Goal: Task Accomplishment & Management: Complete application form

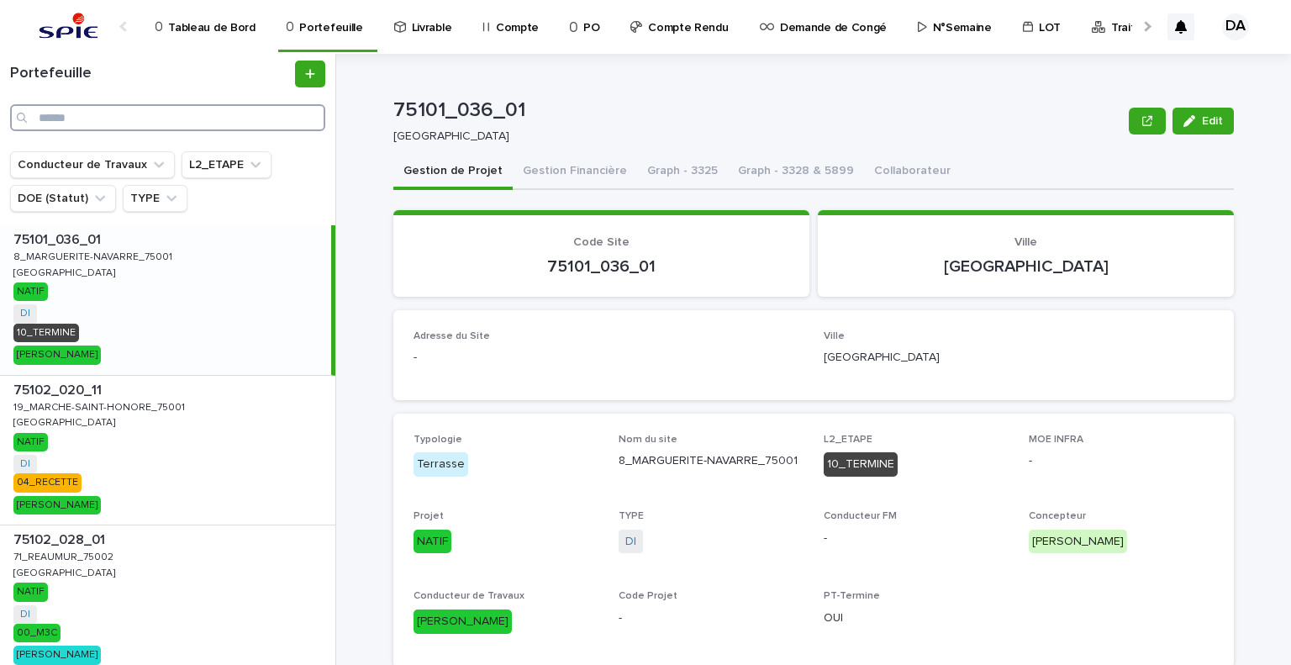
click at [138, 117] on input "Search" at bounding box center [167, 117] width 315 height 27
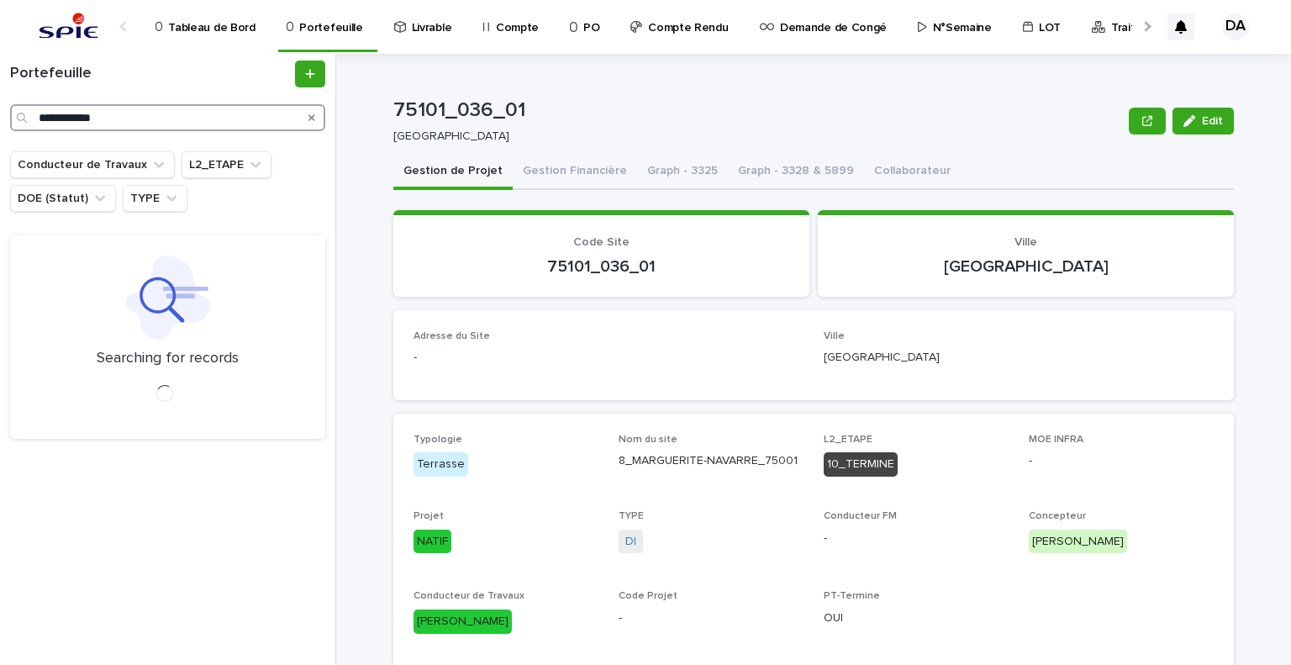
type input "**********"
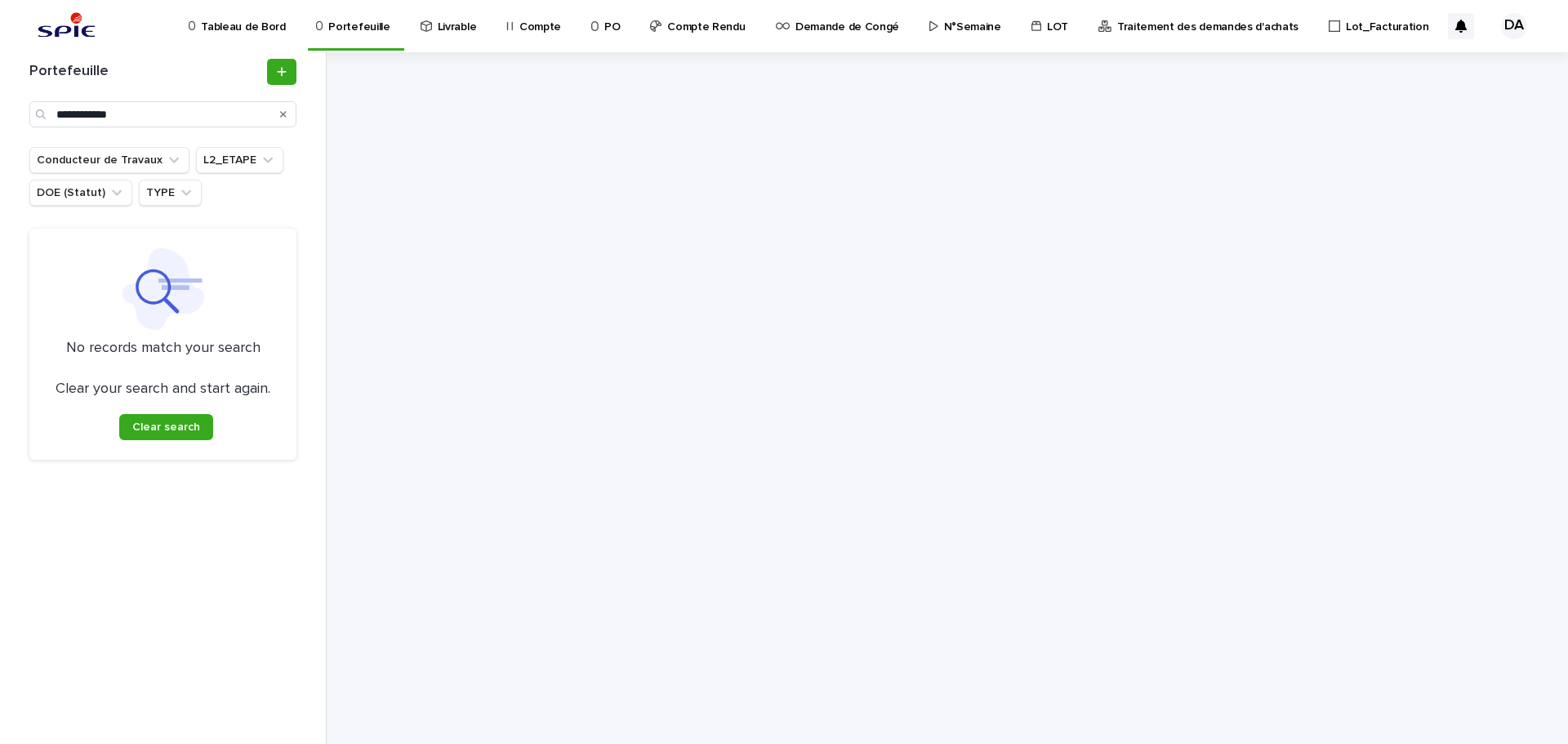
click at [350, 30] on p "Portefeuille" at bounding box center [359, 17] width 61 height 34
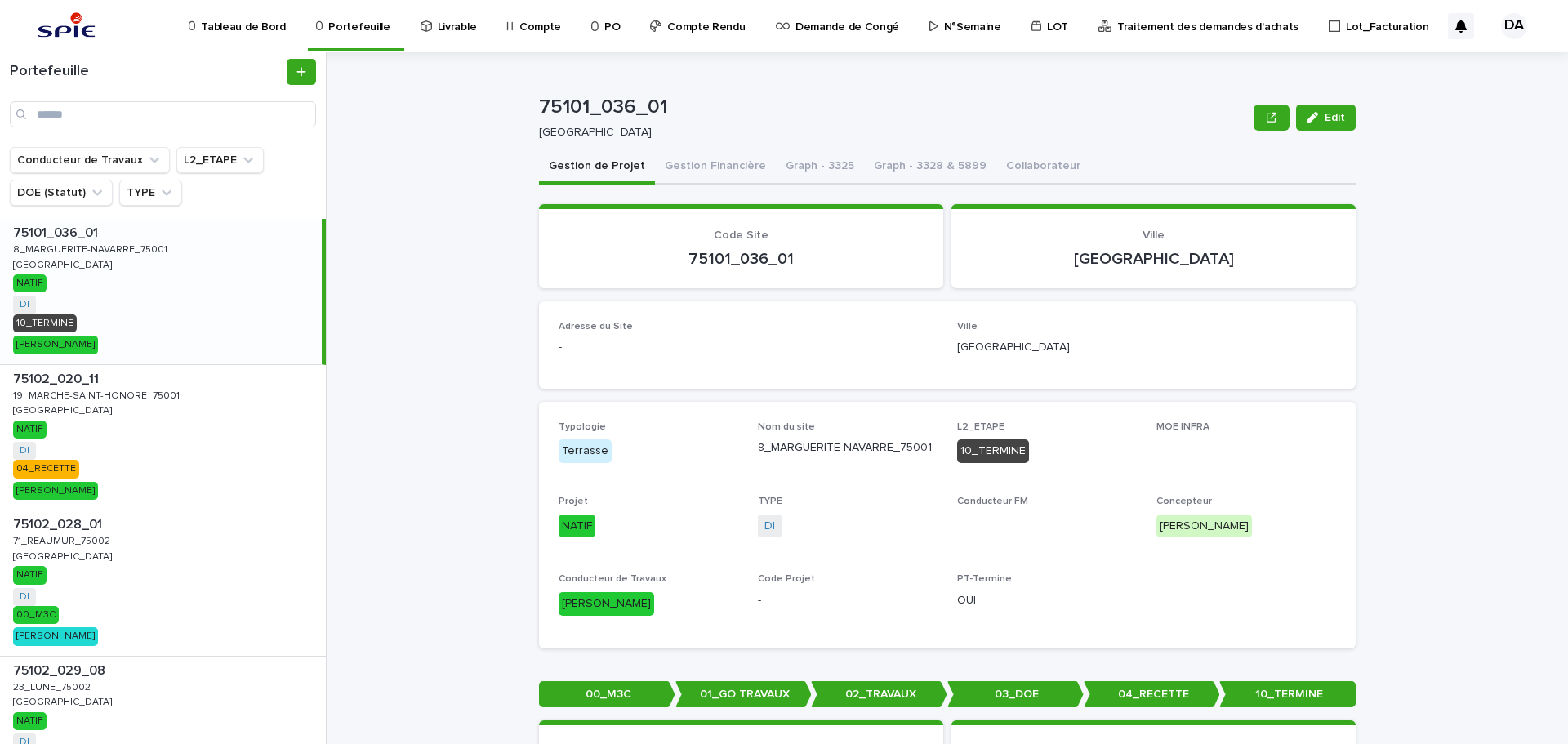
click at [1254, 265] on div "75101_036_01 Edit 75101_036_01 PARIS Edit Sorry, there was an error saving your…" at bounding box center [957, 399] width 1222 height 692
click at [483, 202] on div "75101_036_01 Edit 75101_036_01 PARIS Edit Sorry, there was an error saving your…" at bounding box center [957, 399] width 1222 height 692
click at [199, 100] on div "Portefeuille" at bounding box center [162, 92] width 326 height 69
click at [171, 113] on input "Search" at bounding box center [162, 114] width 306 height 26
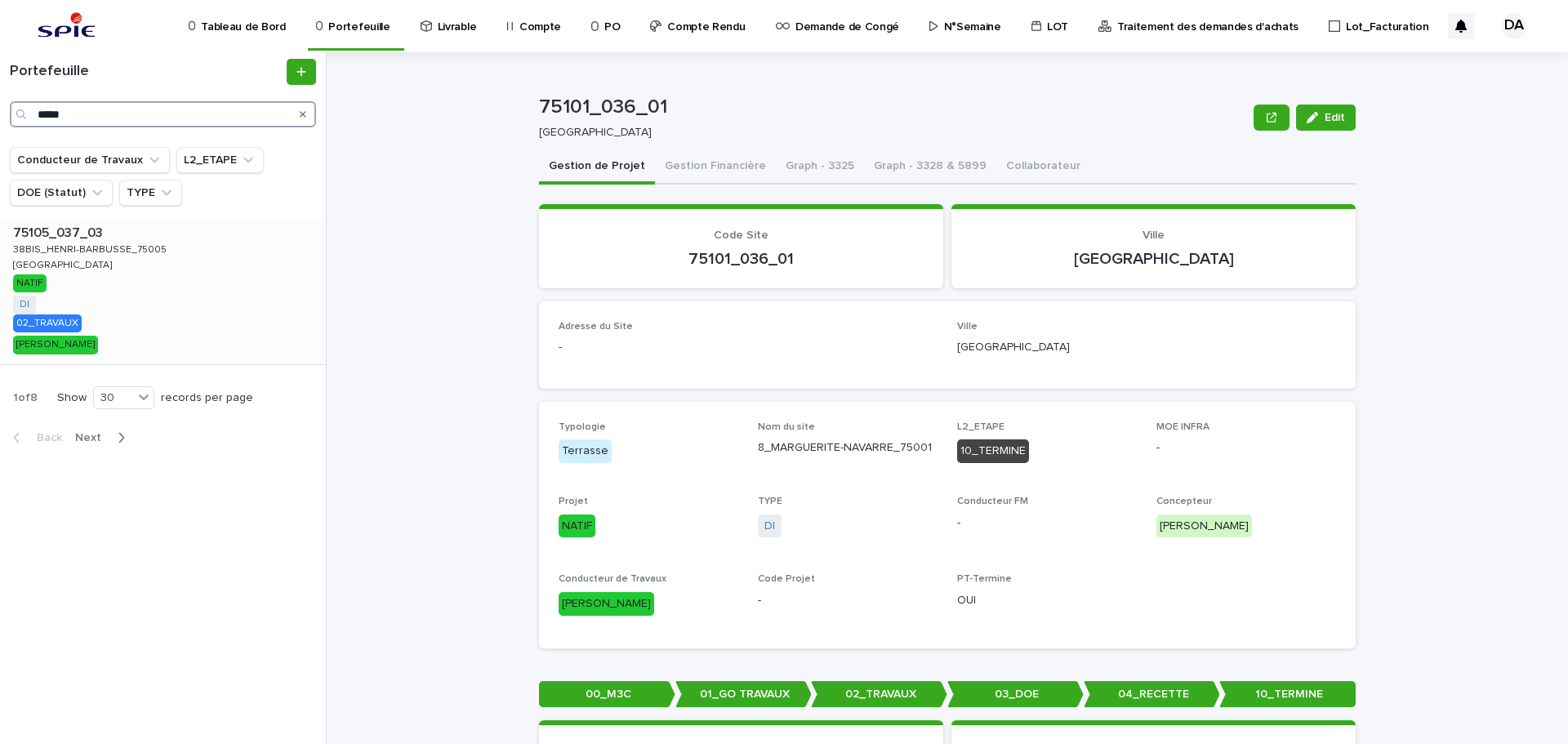
type input "*****"
drag, startPoint x: 155, startPoint y: 300, endPoint x: 508, endPoint y: 231, distance: 359.7
click at [156, 300] on div "75105_037_03 75105_037_03 38BIS_HENRI-BARBUSSE_75005 38BIS_HENRI-BARBUSSE_75005…" at bounding box center [162, 292] width 326 height 146
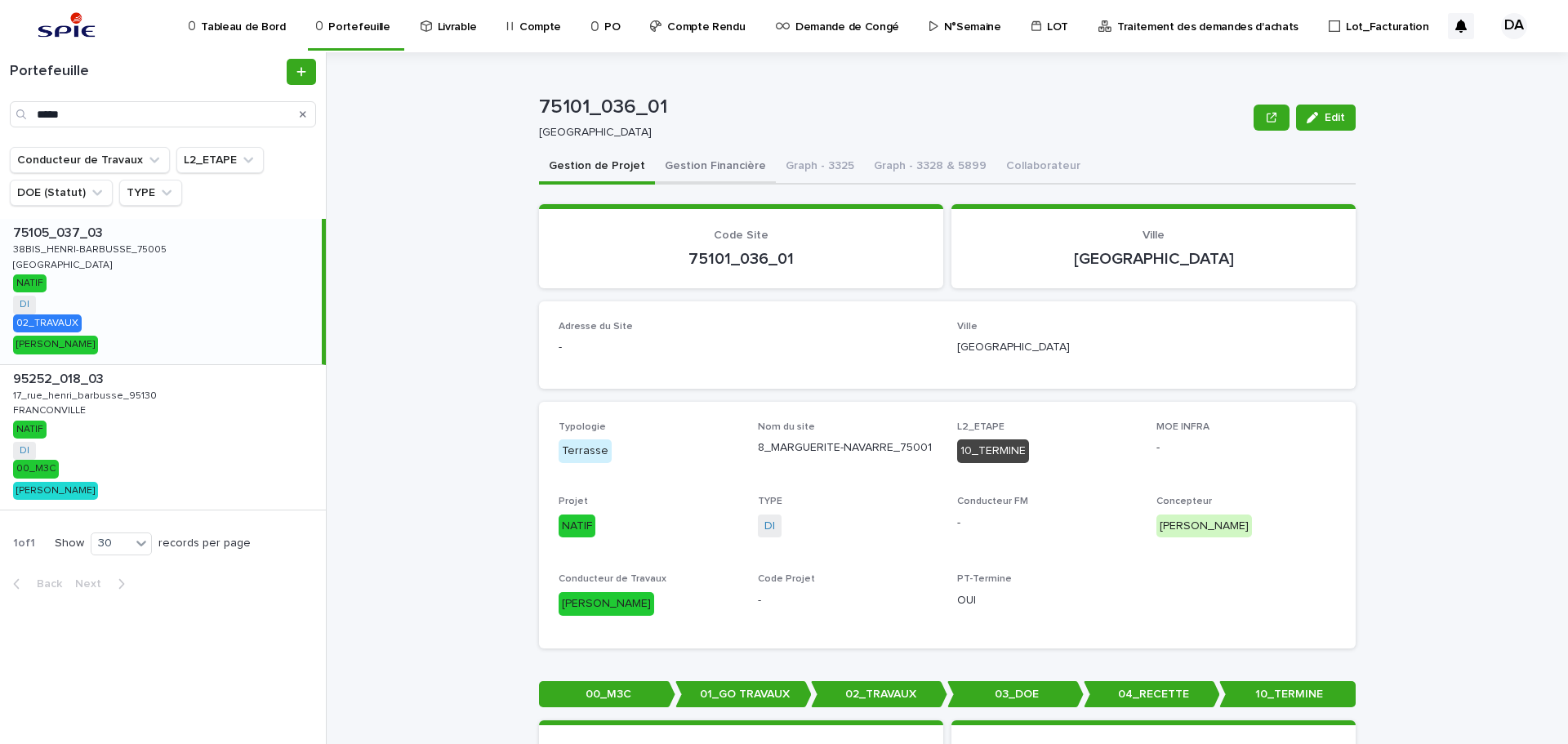
click at [692, 167] on button "Gestion Financière" at bounding box center [715, 167] width 121 height 34
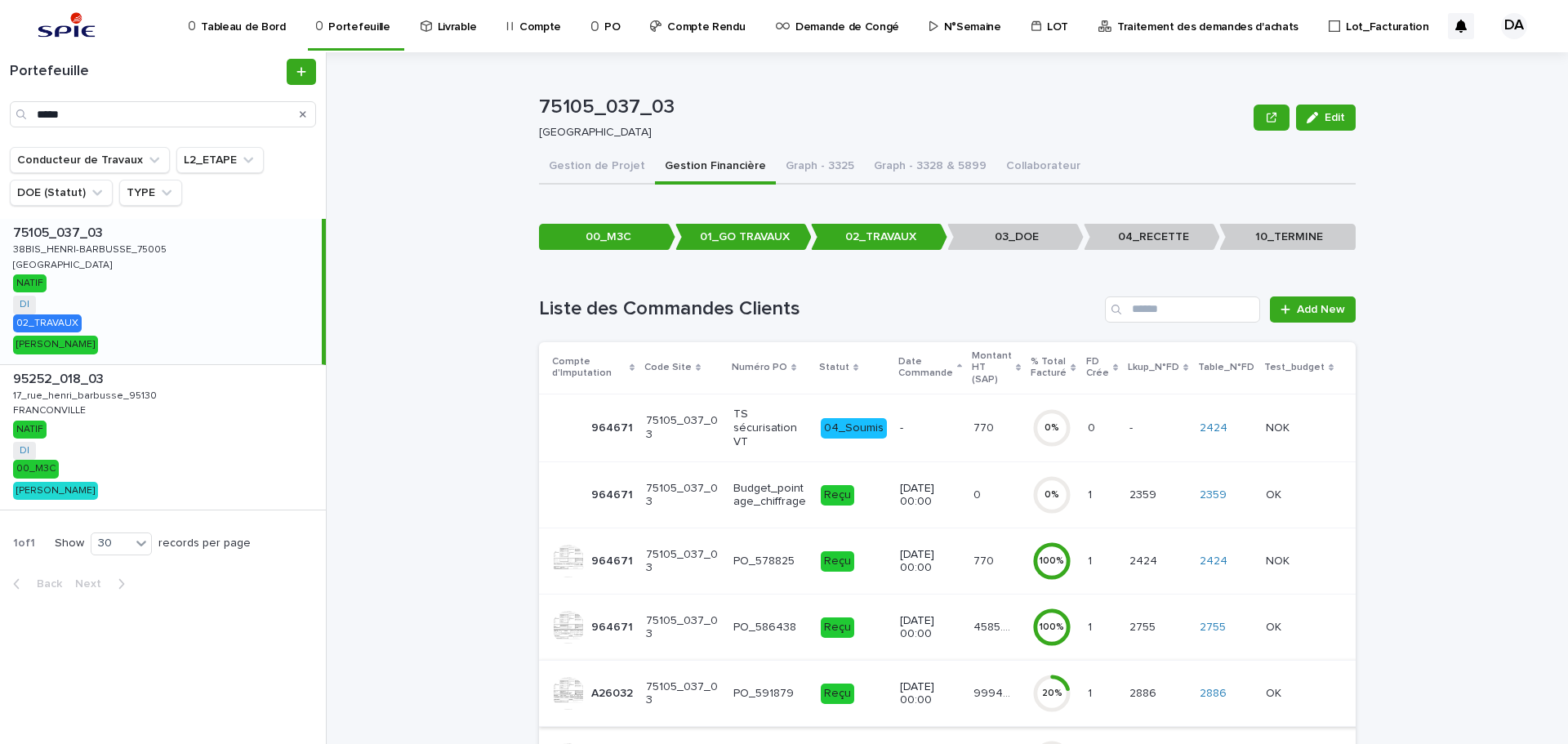
scroll to position [120, 0]
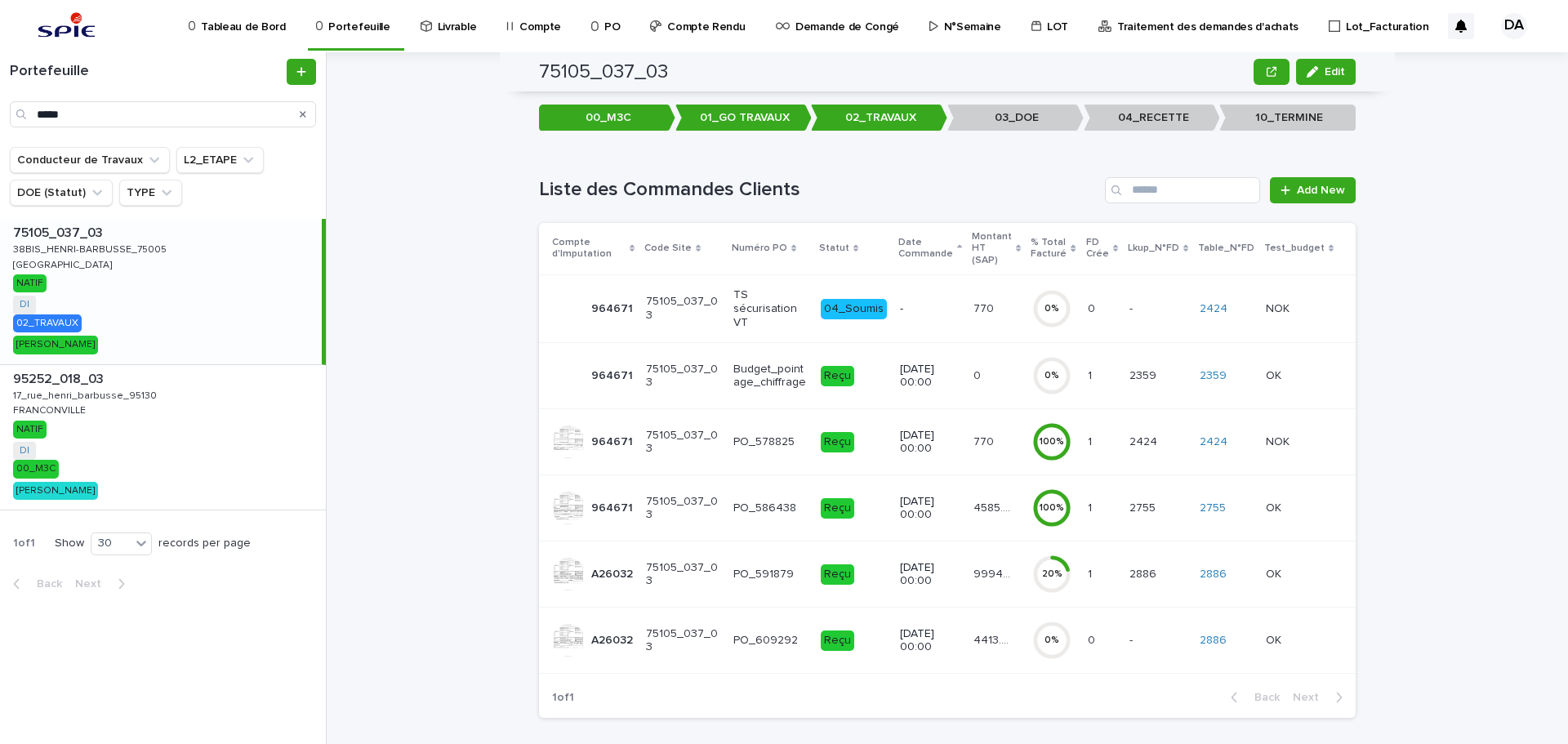
click at [984, 565] on p "99941.79" at bounding box center [993, 574] width 40 height 18
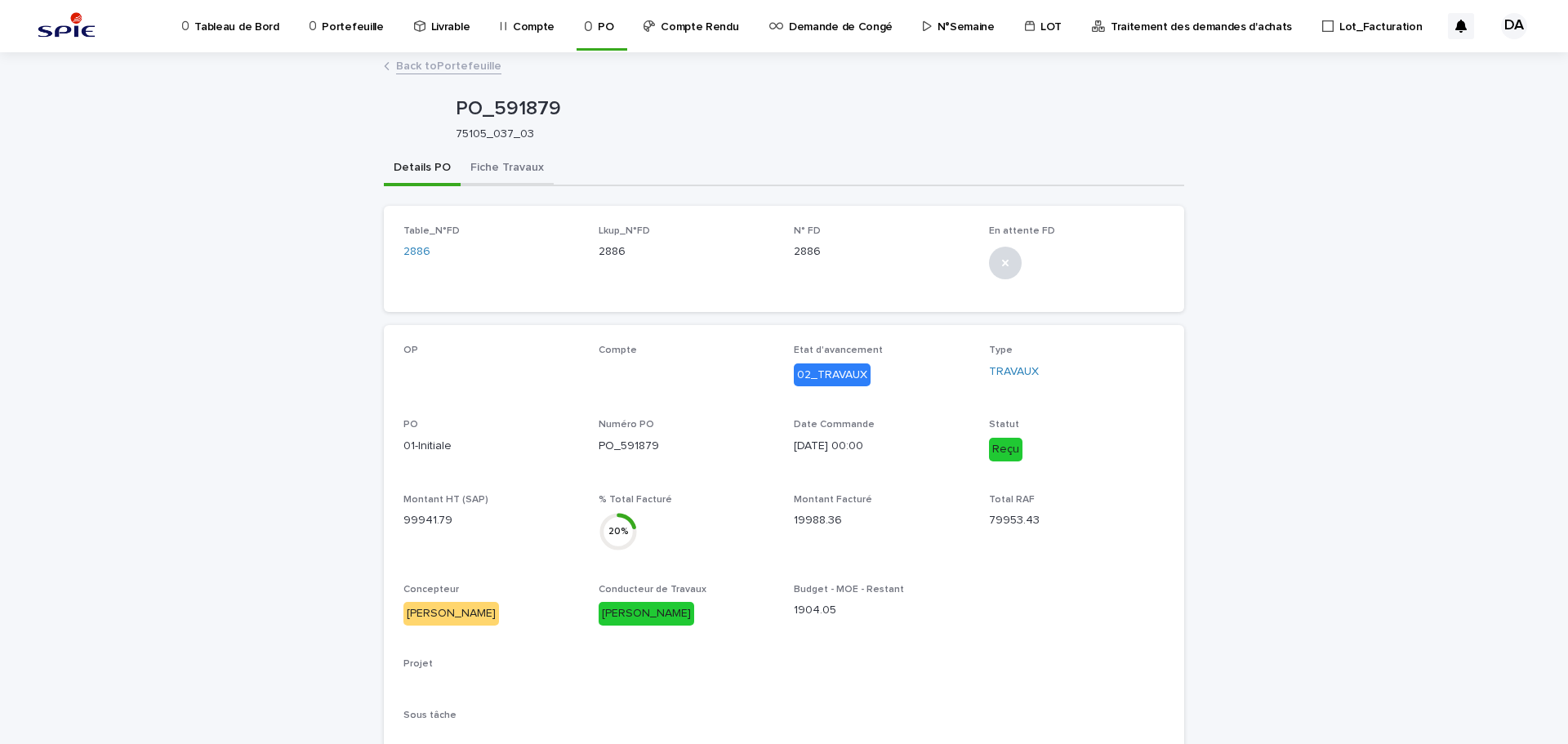
click at [513, 166] on button "Fiche Travaux" at bounding box center [507, 168] width 93 height 34
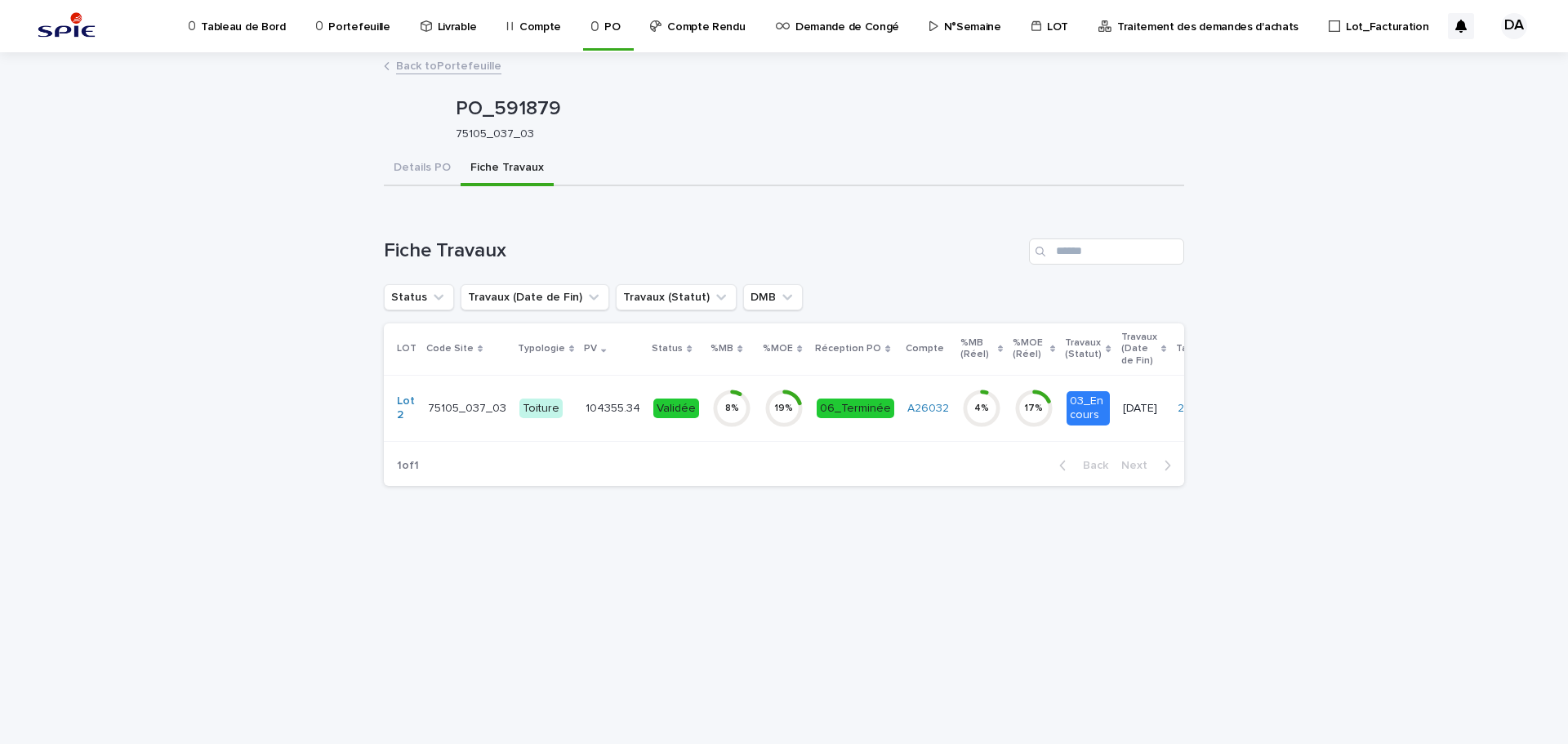
click at [769, 407] on div "19 %" at bounding box center [784, 408] width 39 height 12
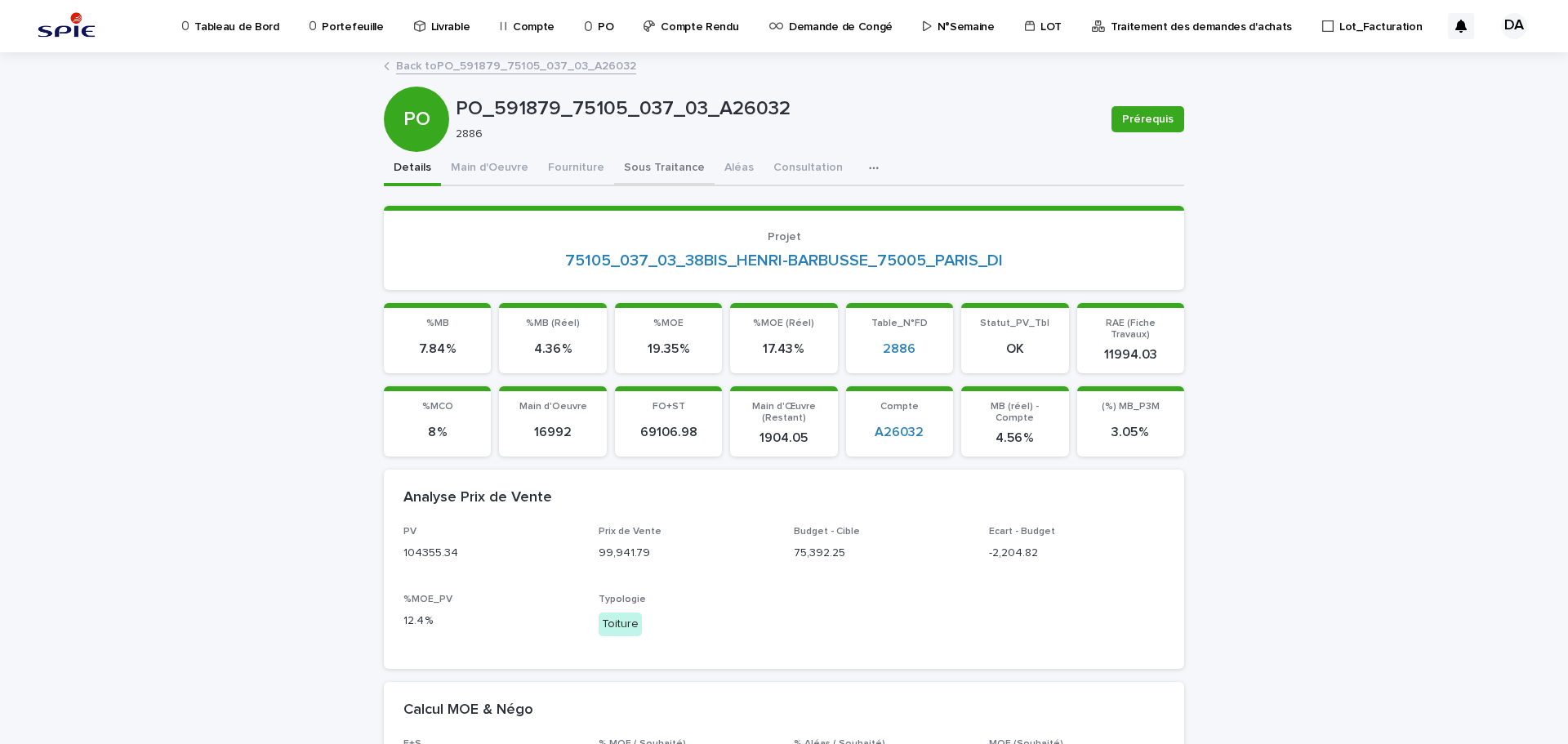
click at [662, 161] on button "Sous Traitance" at bounding box center [664, 168] width 100 height 34
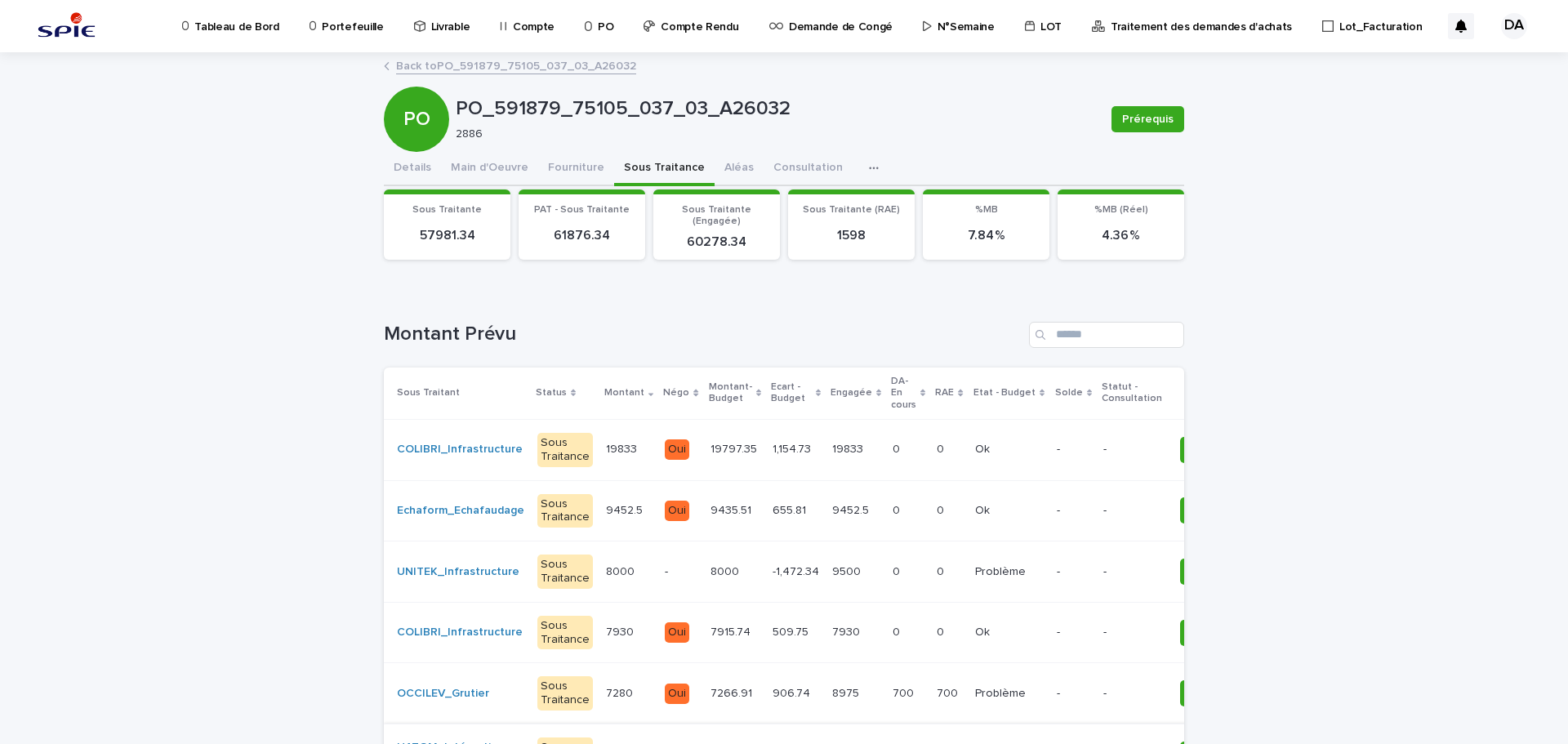
scroll to position [327, 0]
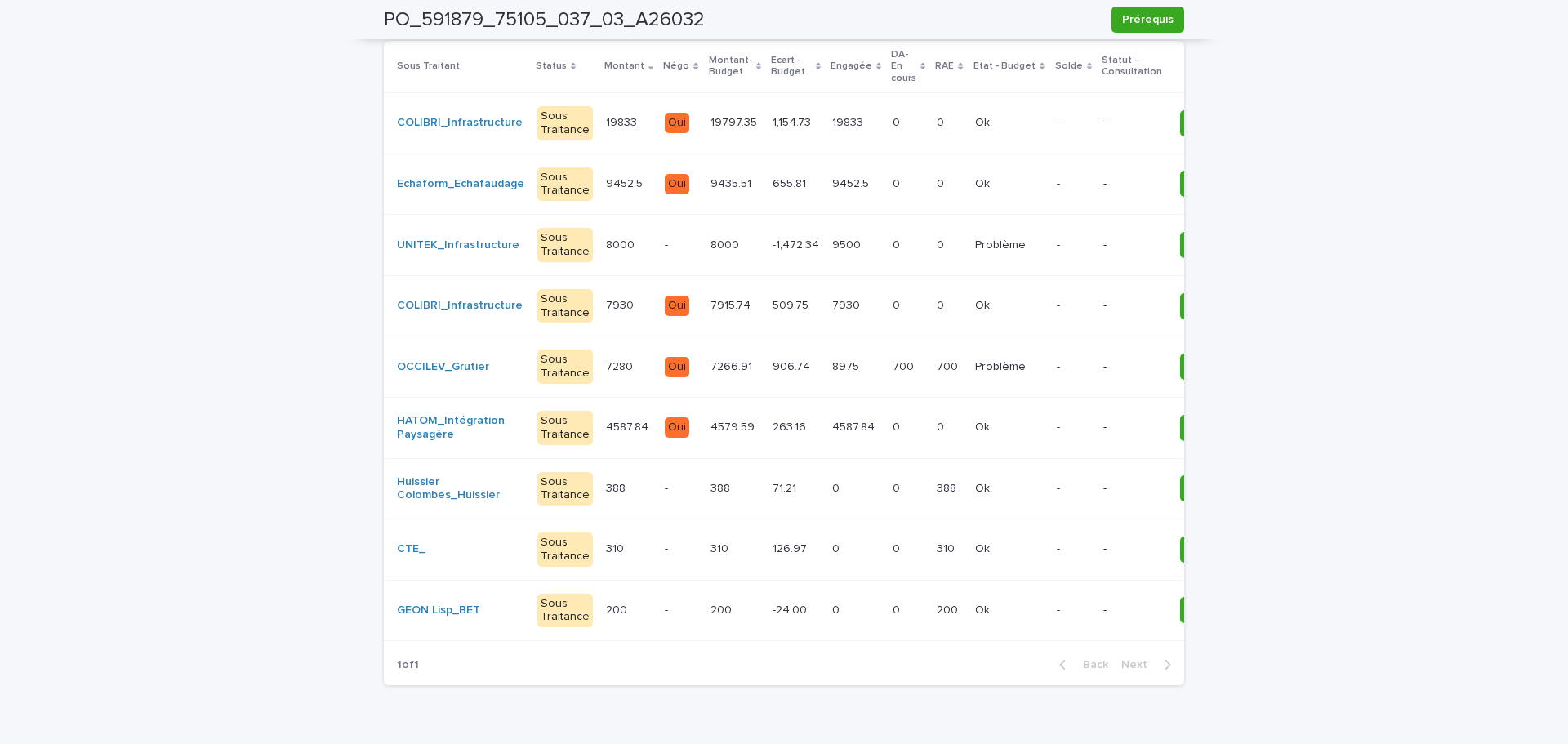
click at [832, 375] on div "8975 8975" at bounding box center [855, 368] width 48 height 27
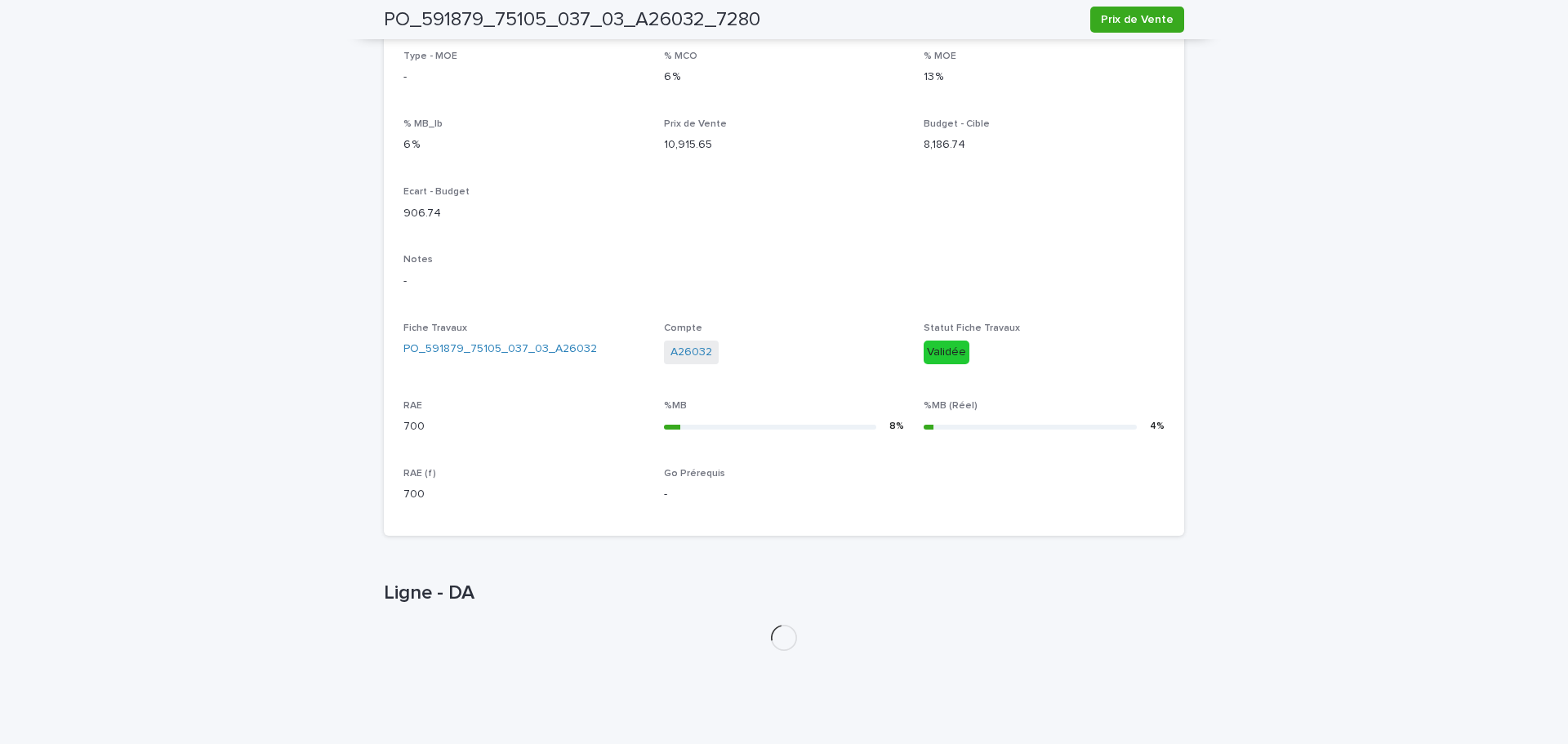
scroll to position [438, 0]
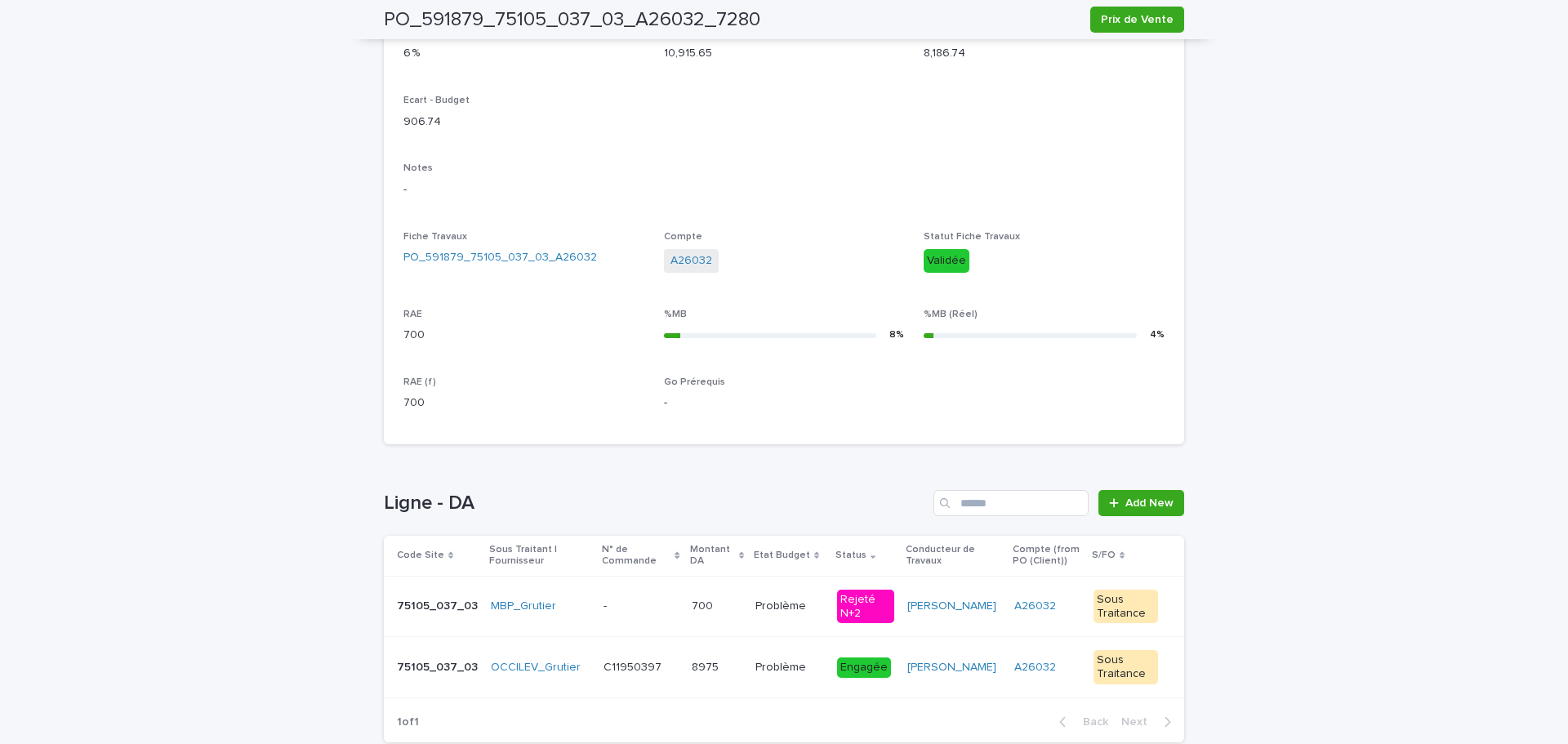
click at [694, 611] on p "700" at bounding box center [704, 605] width 24 height 18
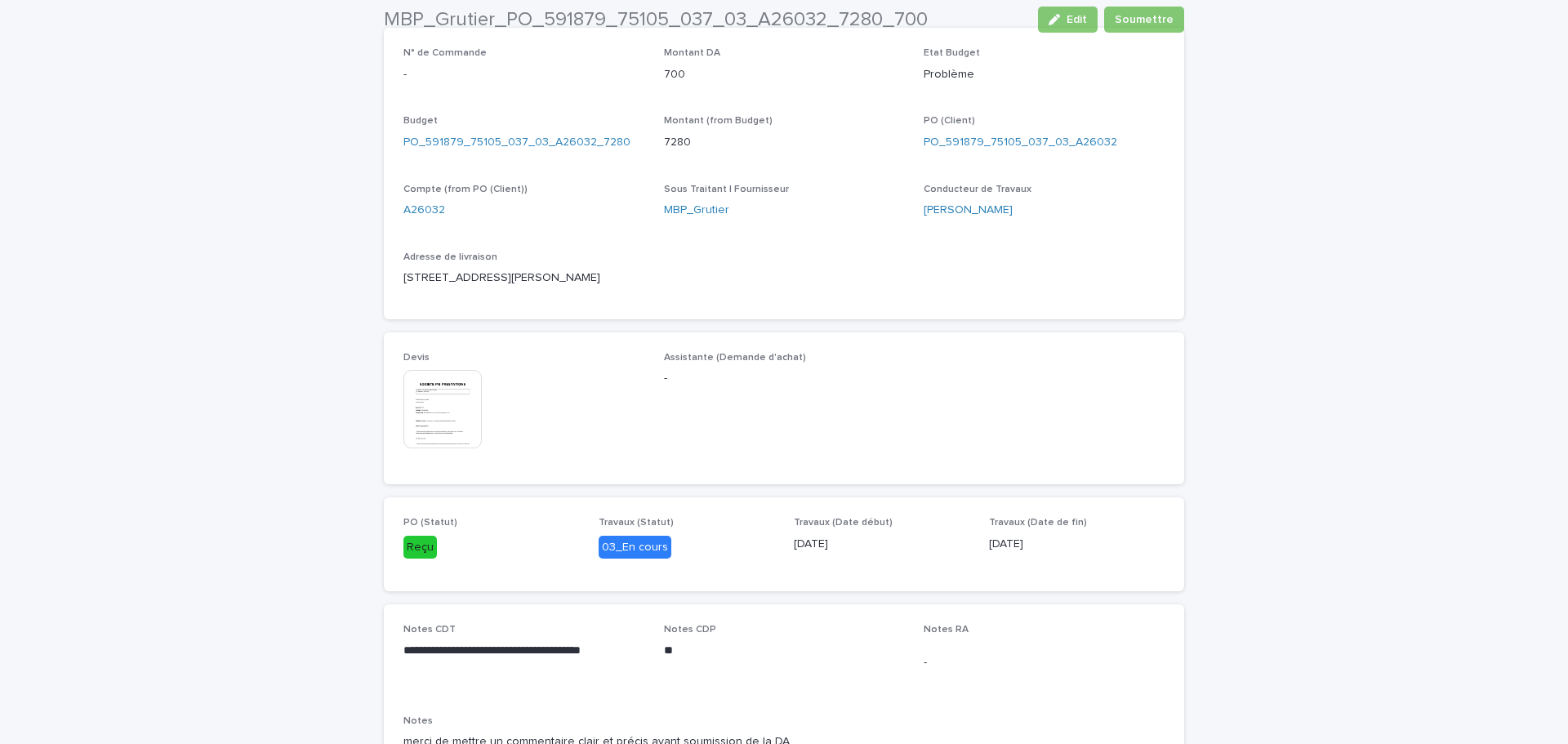
scroll to position [654, 0]
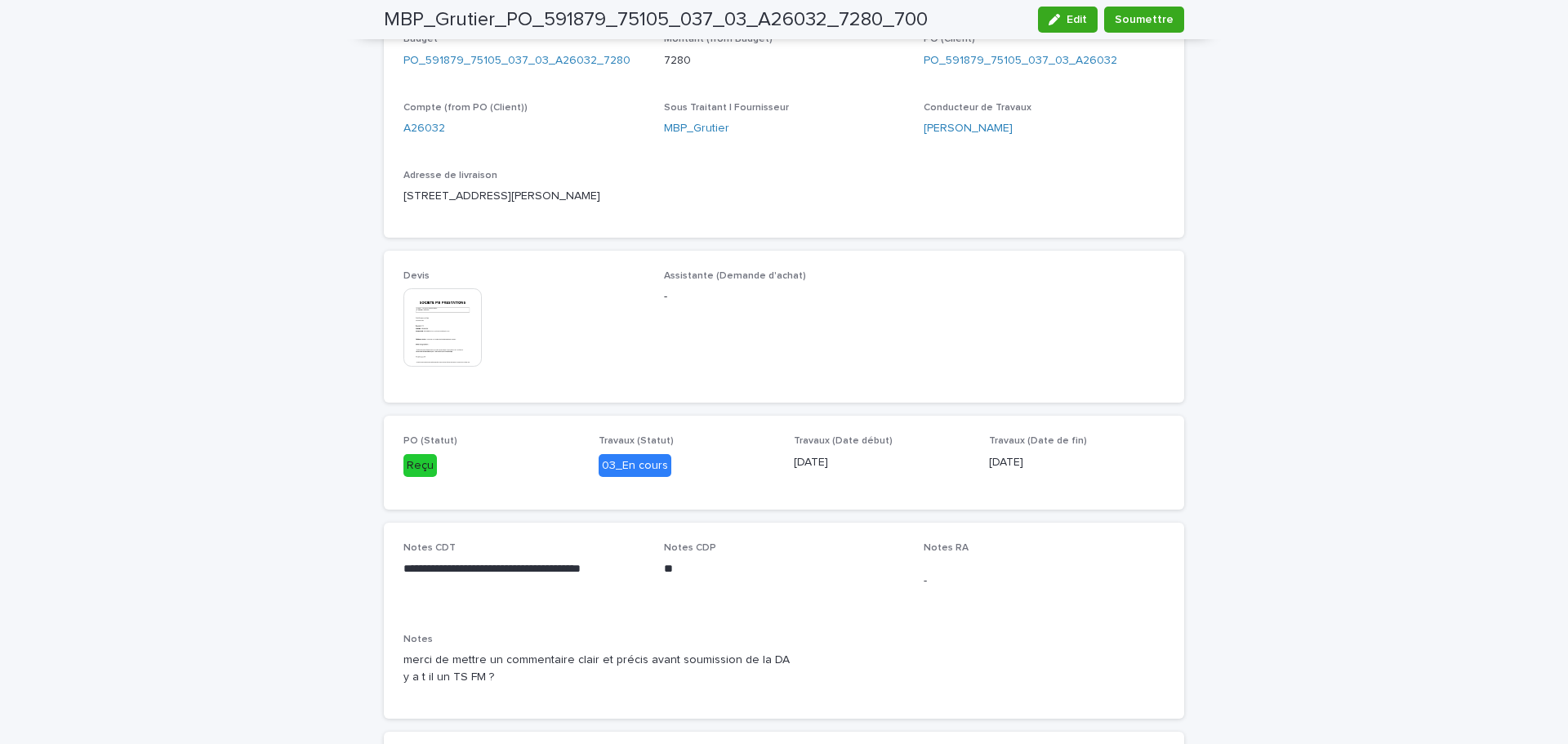
click at [442, 324] on img at bounding box center [442, 328] width 79 height 79
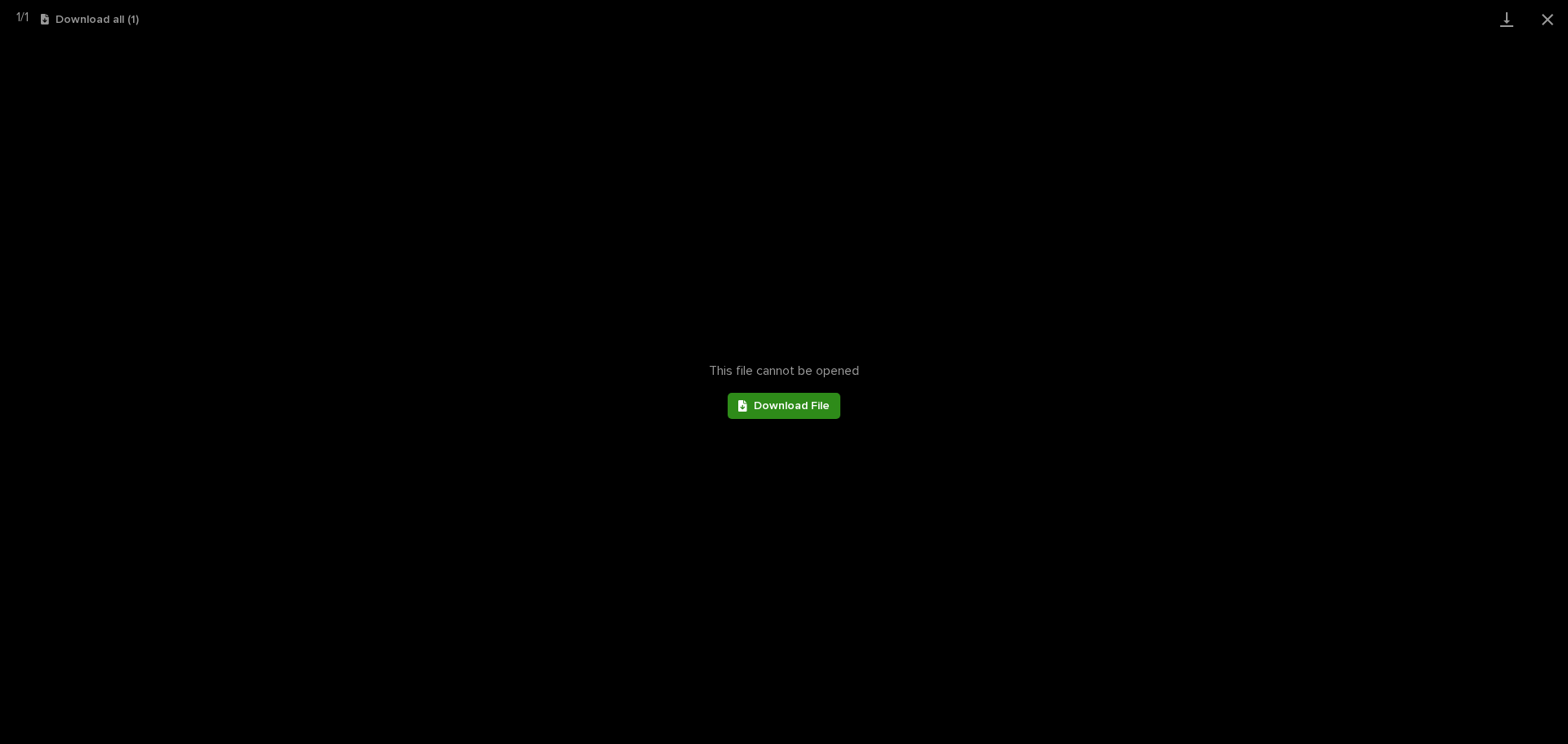
click at [774, 406] on span "Download File" at bounding box center [791, 407] width 76 height 12
click at [1254, 20] on button "Close gallery" at bounding box center [1548, 18] width 41 height 38
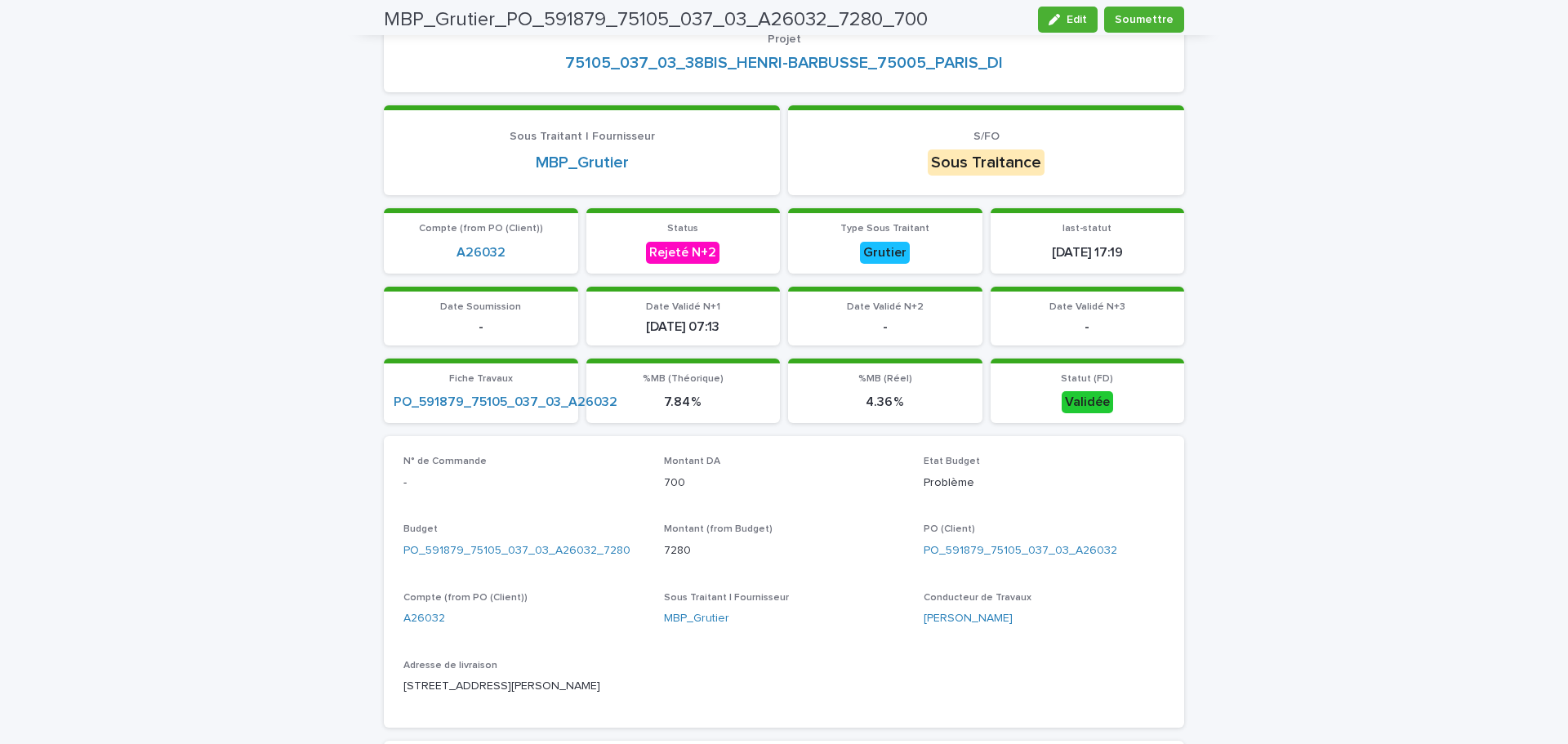
scroll to position [0, 0]
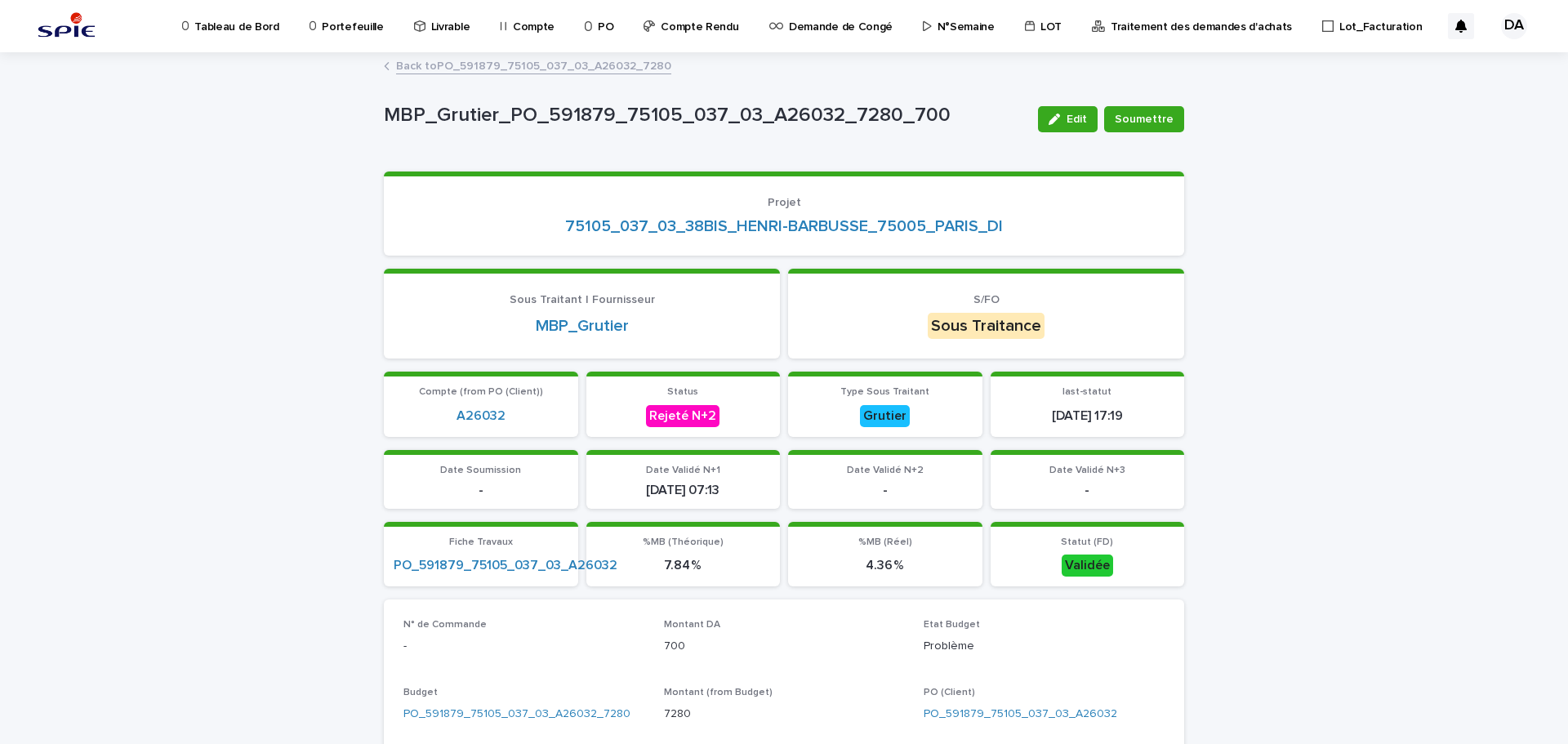
click at [491, 67] on link "Back to PO_591879_75105_037_03_A26032_7280" at bounding box center [533, 64] width 275 height 18
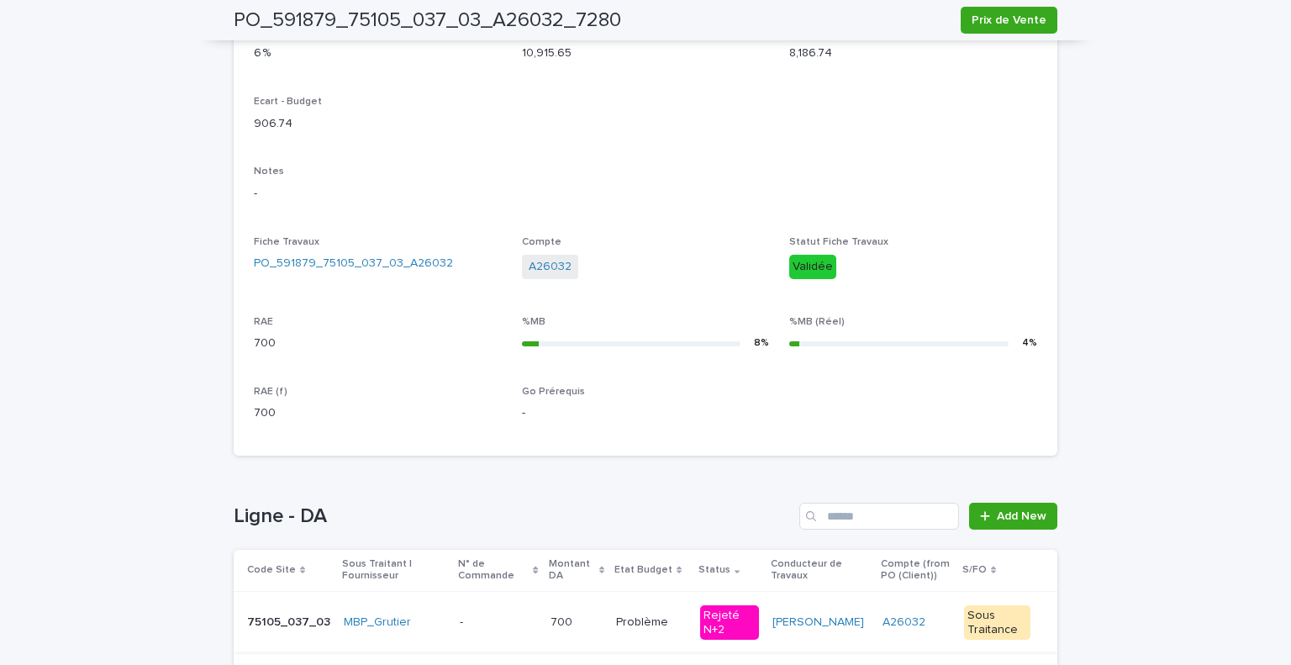
scroll to position [645, 0]
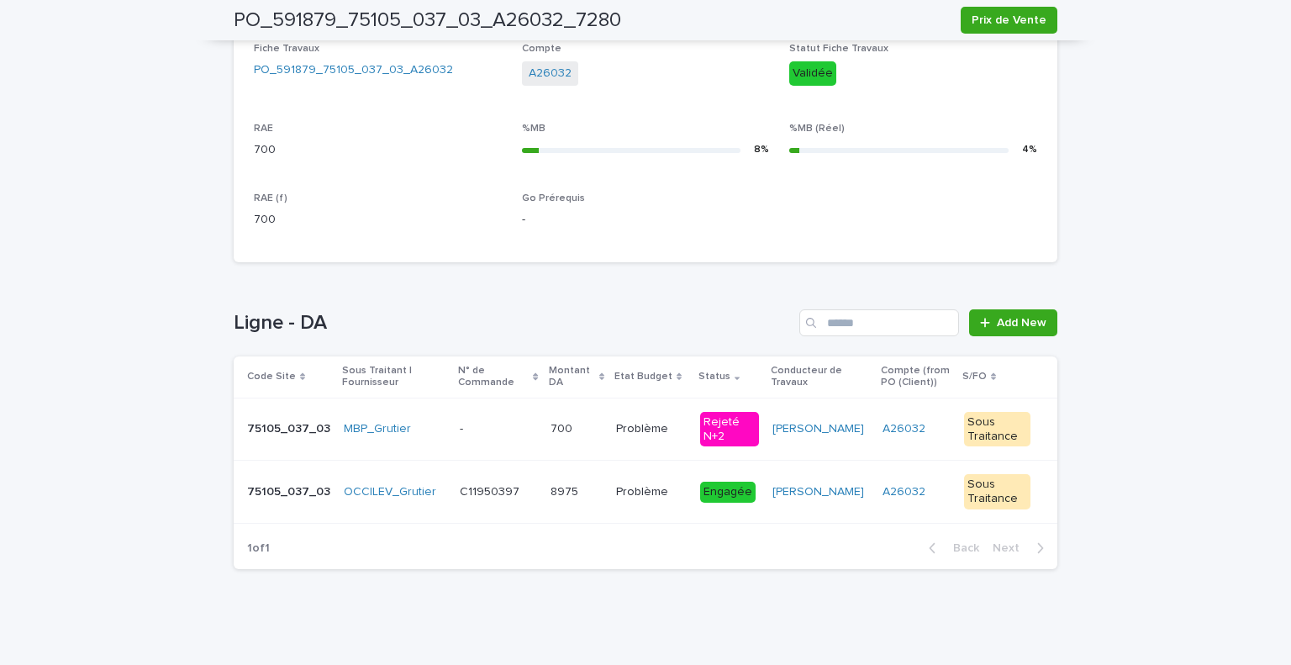
click at [649, 420] on p "Problème" at bounding box center [643, 427] width 55 height 18
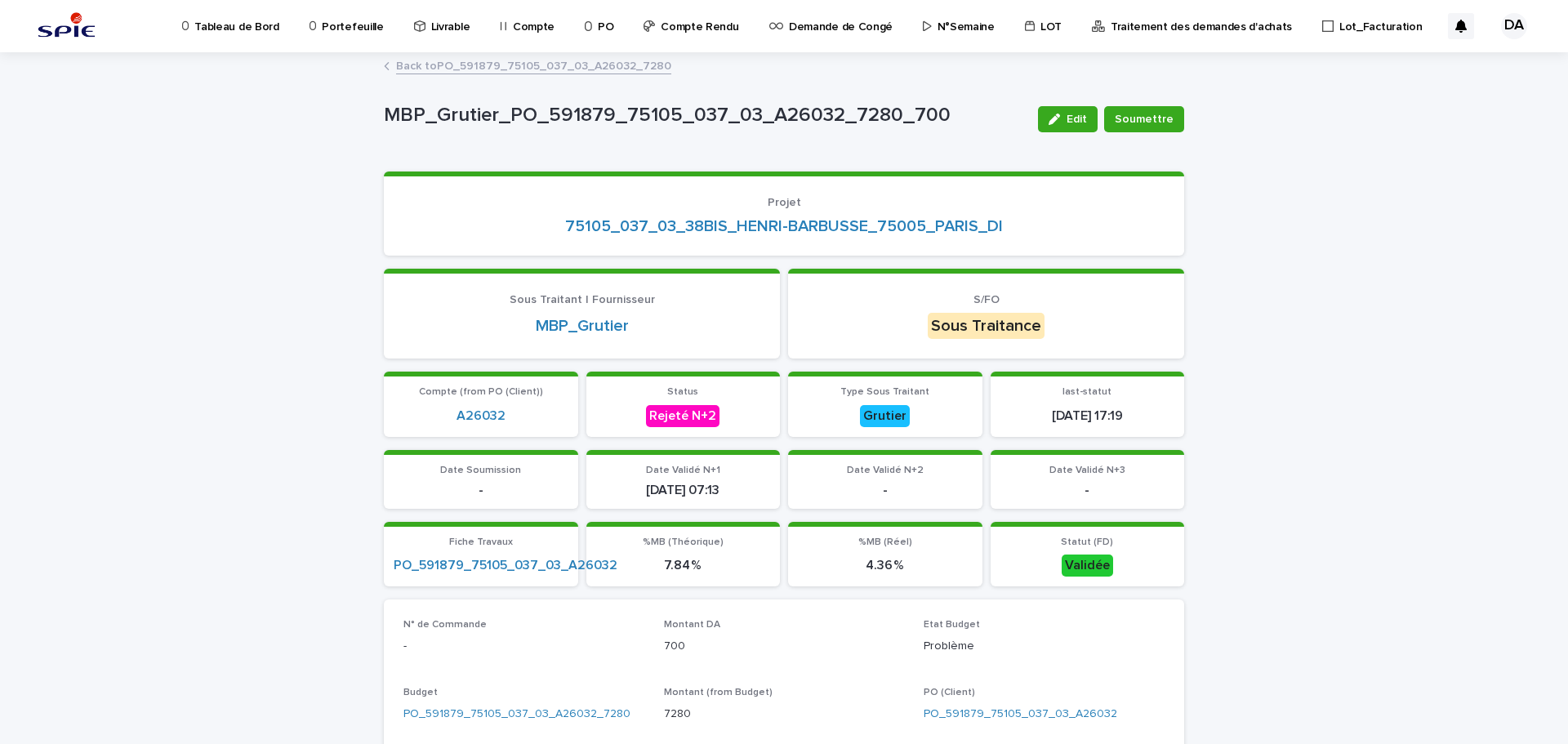
click at [370, 21] on p "Portefeuille" at bounding box center [352, 17] width 61 height 34
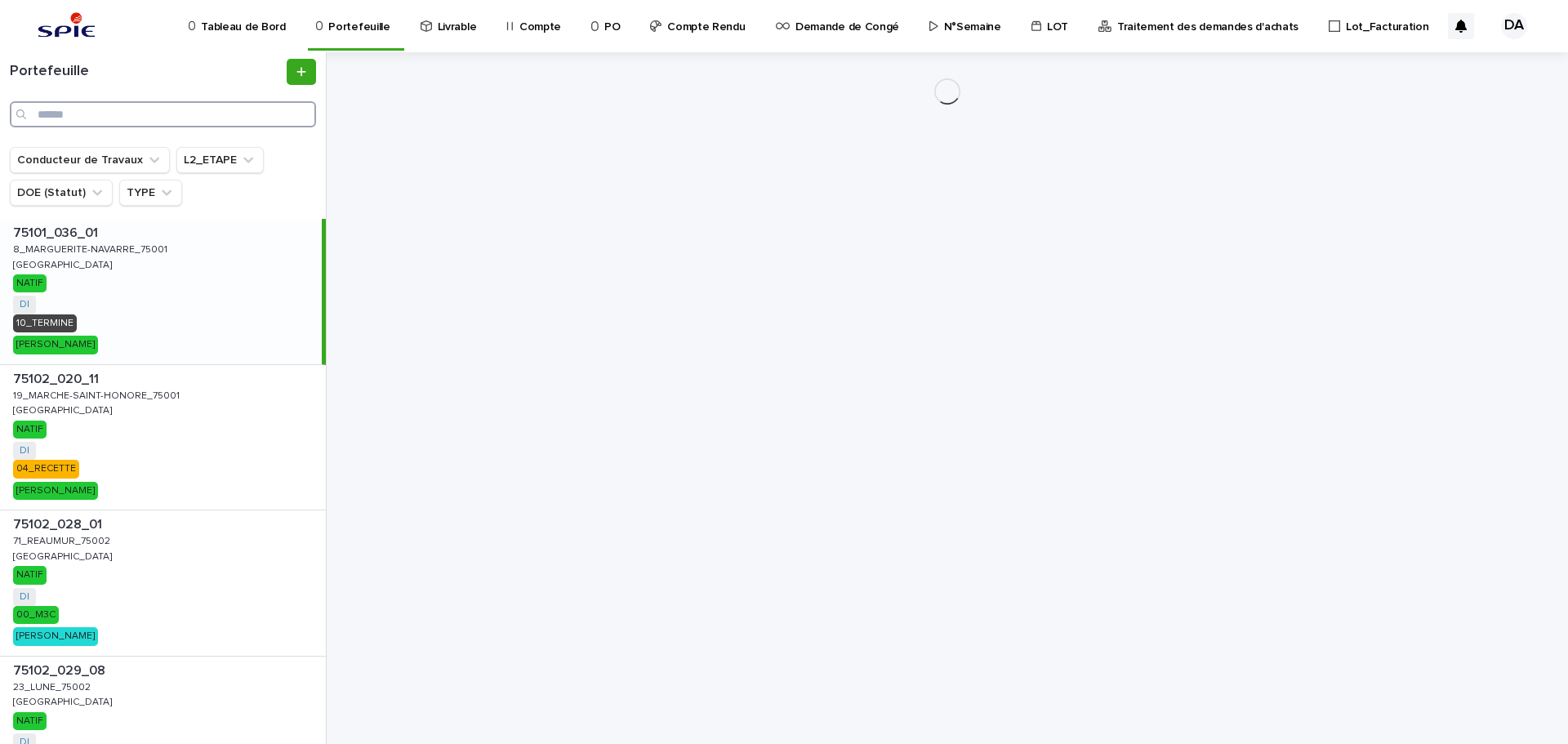
click at [169, 121] on input "Search" at bounding box center [162, 114] width 306 height 26
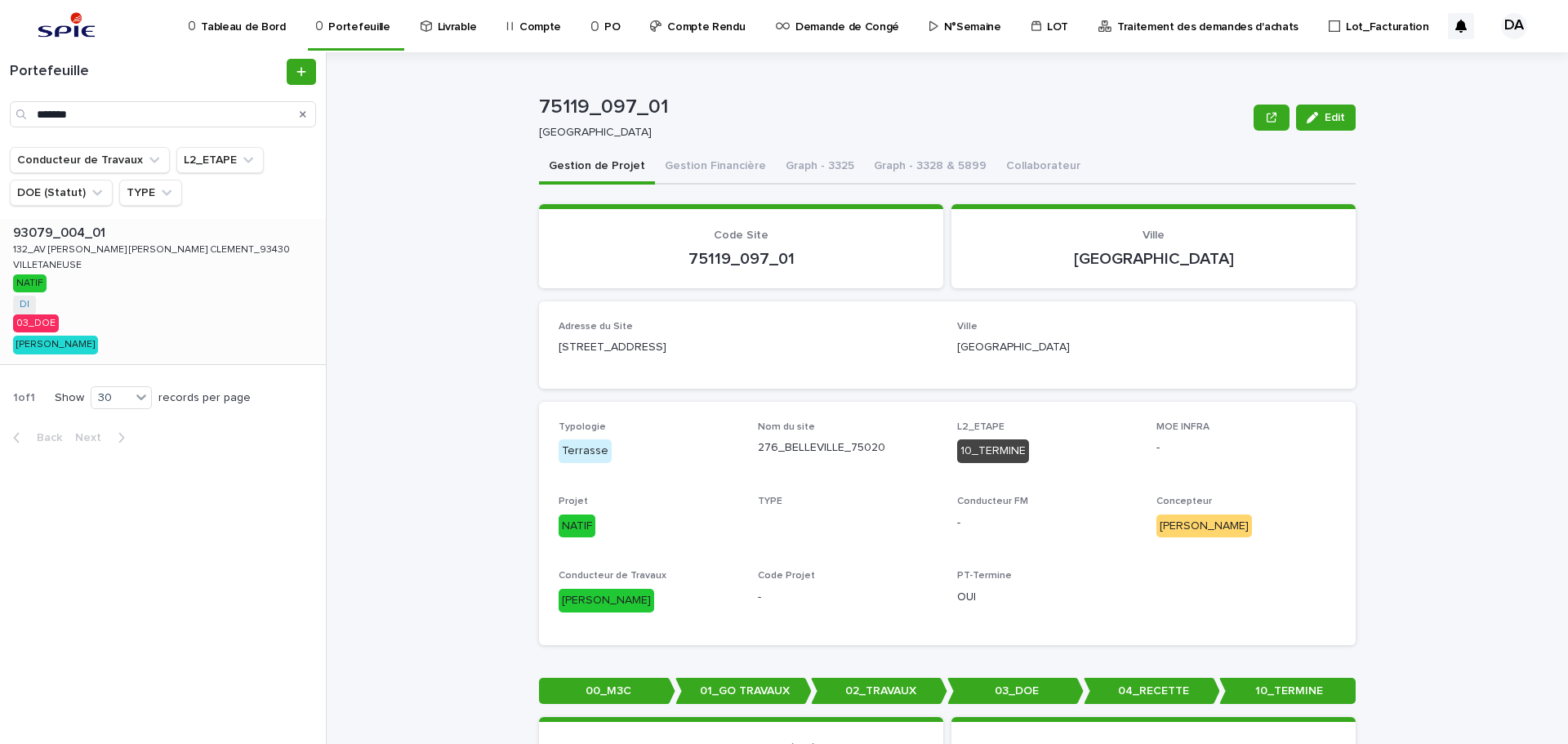
click at [146, 259] on div "93079_004_01 93079_004_01 132_AV JEAN BAPTISTE CLEMENT_93430 132_AV JEAN BAPTIS…" at bounding box center [162, 292] width 326 height 146
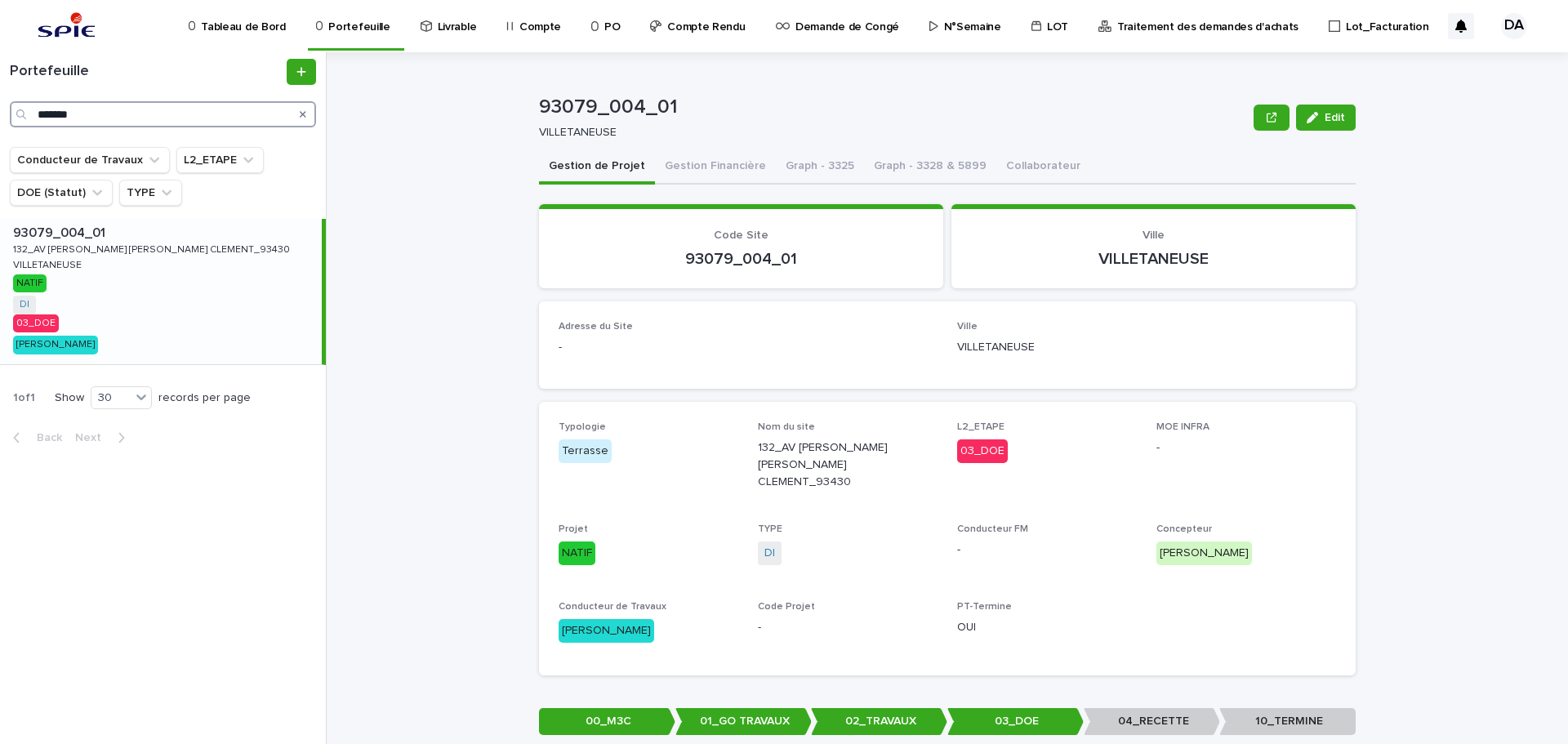
click at [144, 108] on input "*******" at bounding box center [162, 114] width 306 height 26
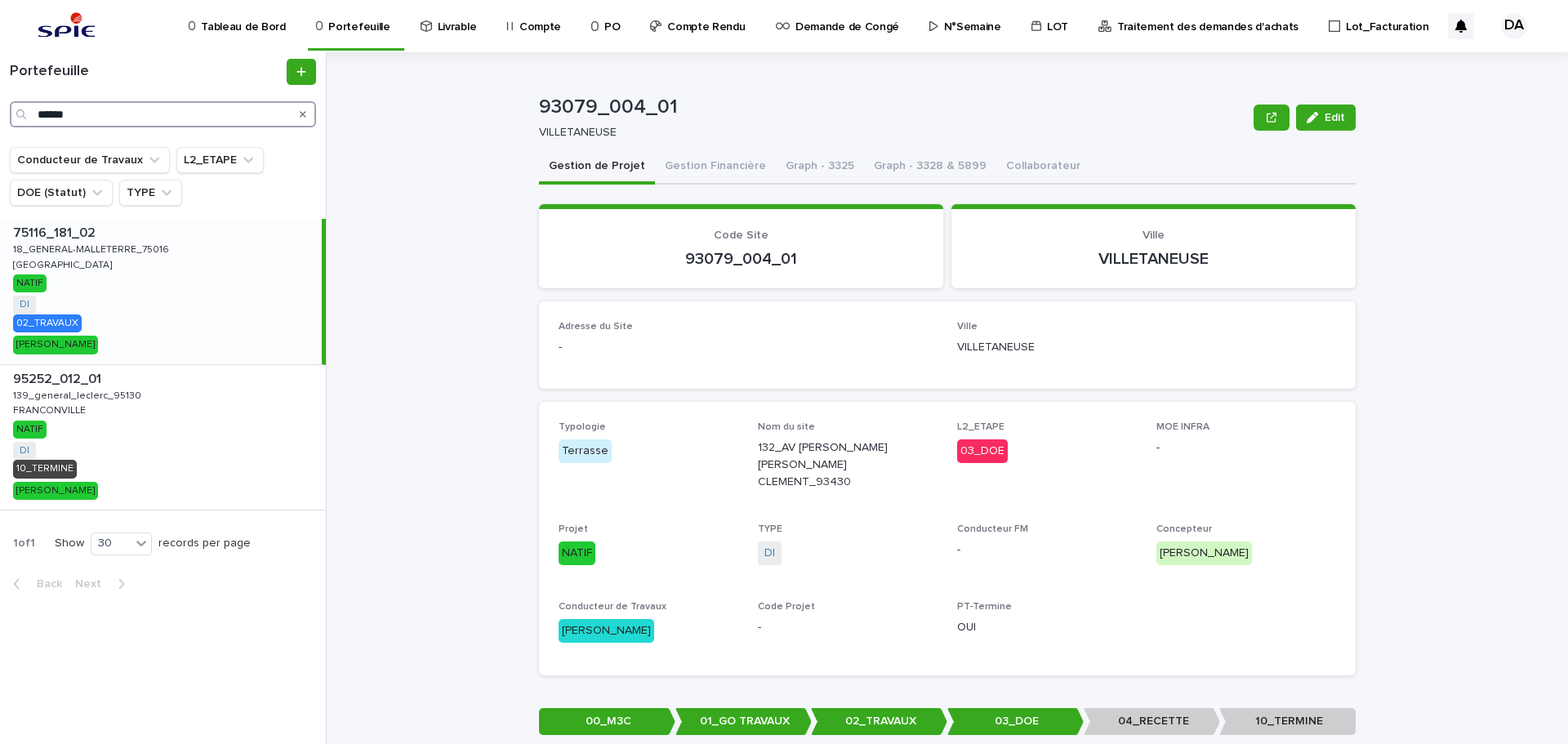
type input "******"
drag, startPoint x: 148, startPoint y: 241, endPoint x: 200, endPoint y: 413, distance: 179.7
click at [148, 241] on p "18_GENERAL-MALLETERRE_75016" at bounding box center [92, 248] width 159 height 15
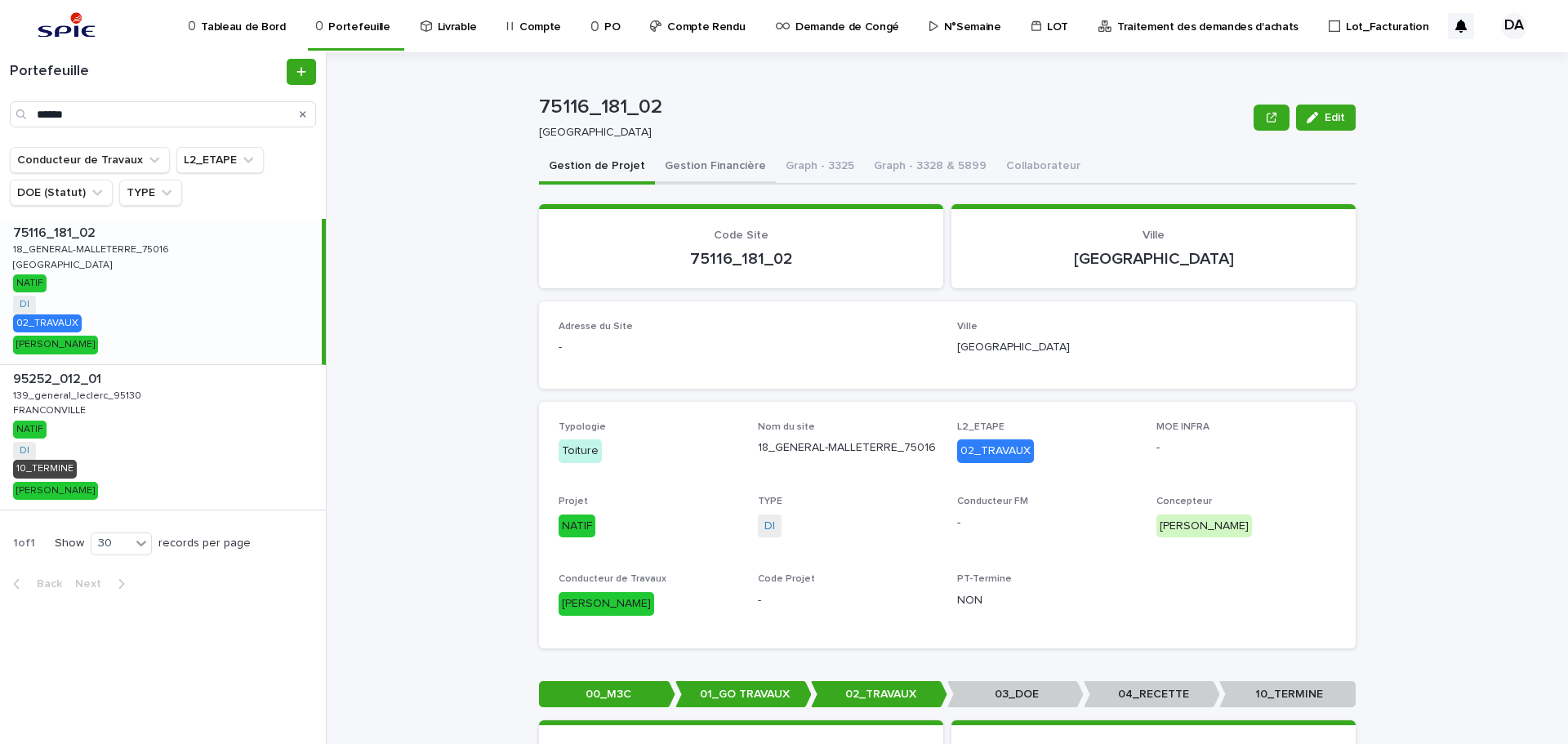
drag, startPoint x: 690, startPoint y: 168, endPoint x: 511, endPoint y: 168, distance: 179.0
click at [690, 168] on button "Gestion Financière" at bounding box center [715, 167] width 121 height 34
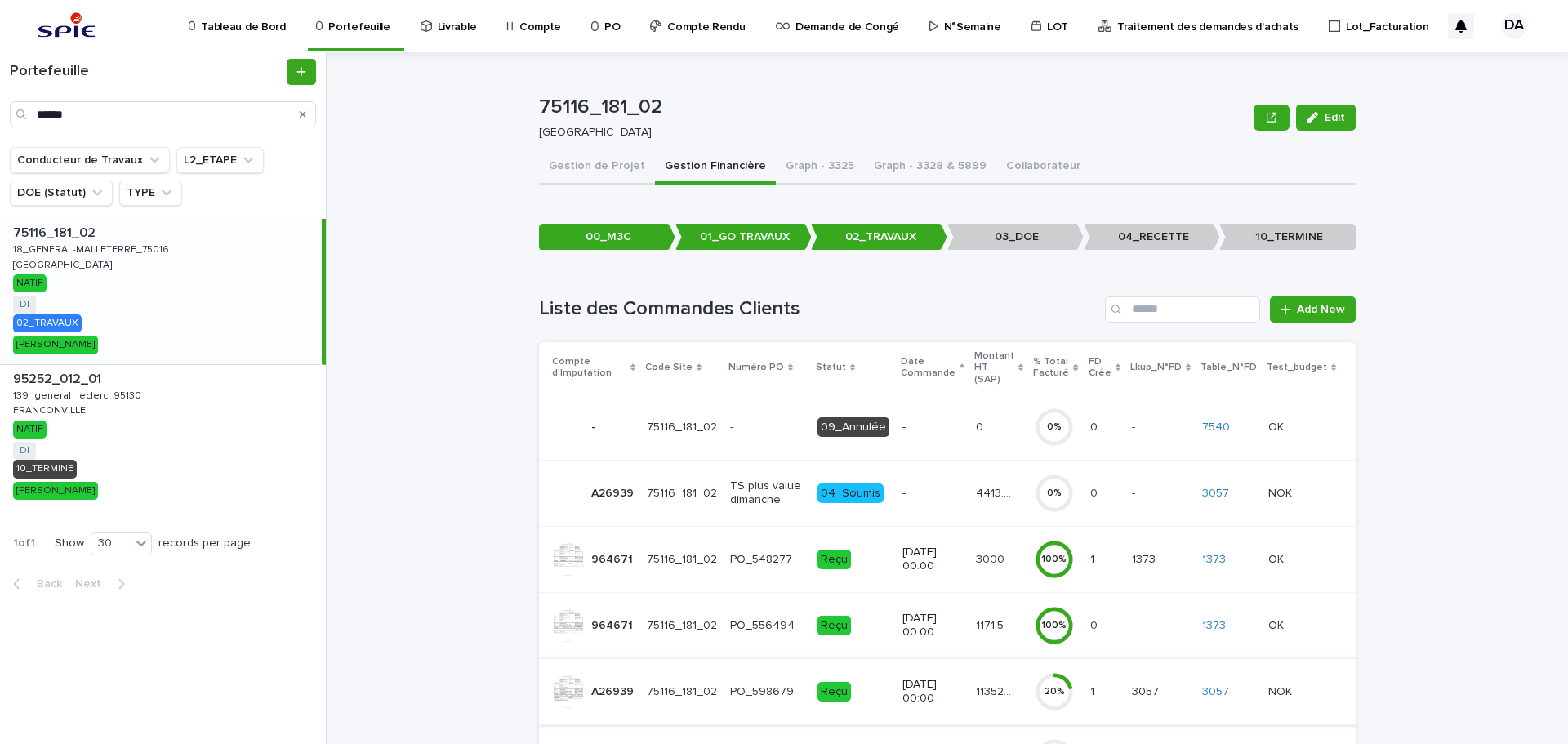
scroll to position [184, 0]
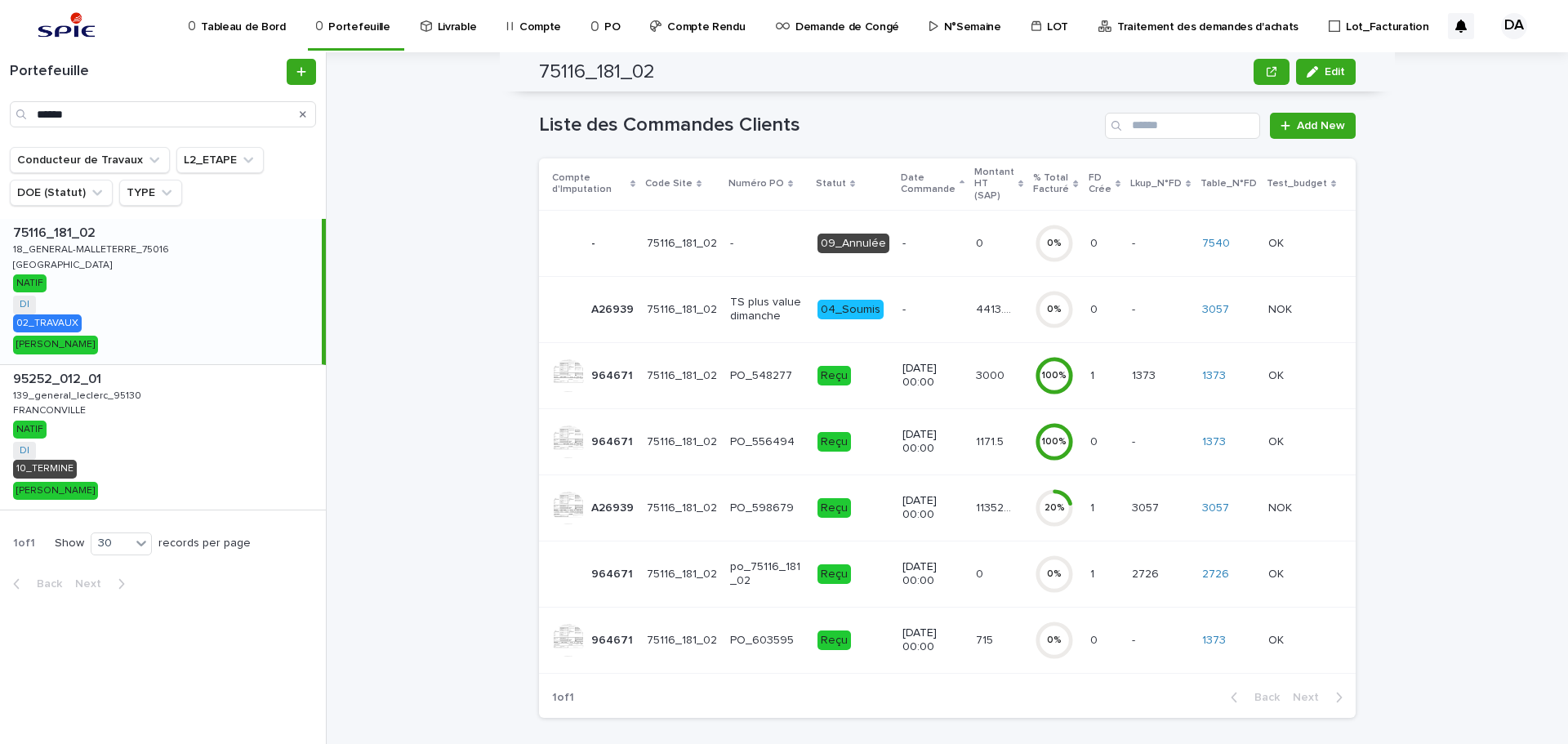
click at [994, 499] on p "113529.68" at bounding box center [995, 508] width 40 height 18
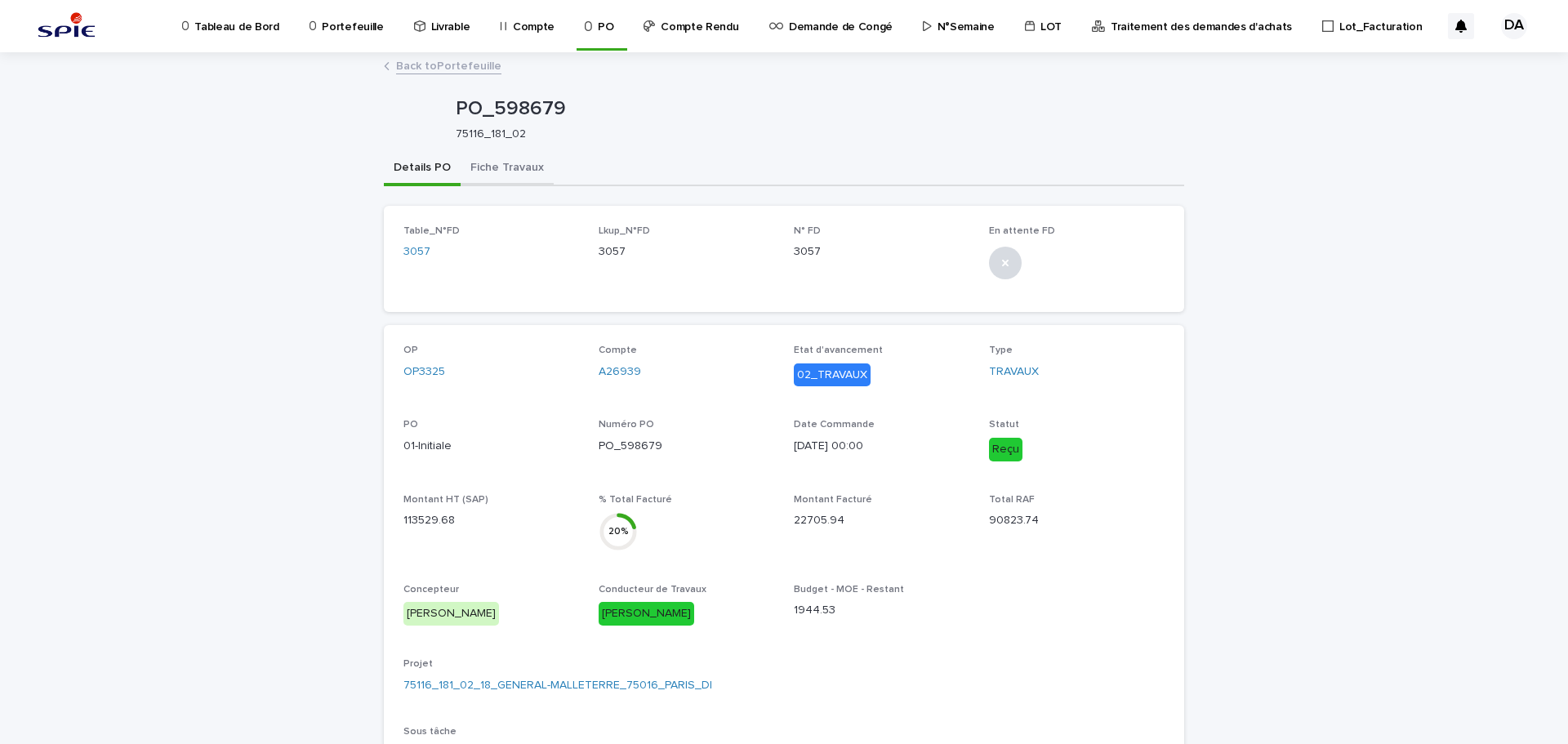
click at [527, 175] on button "Fiche Travaux" at bounding box center [507, 168] width 93 height 34
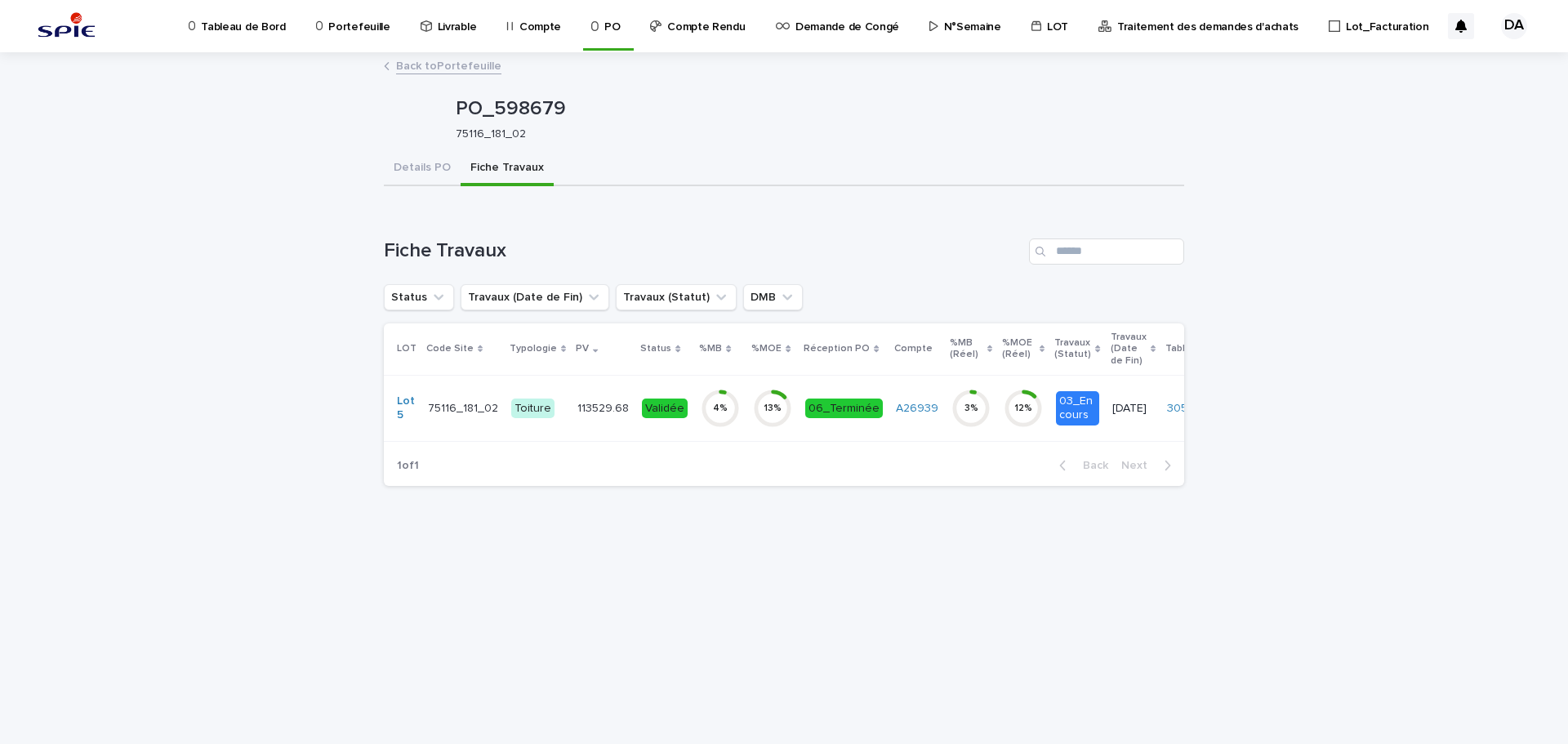
click at [753, 427] on icon at bounding box center [773, 408] width 39 height 39
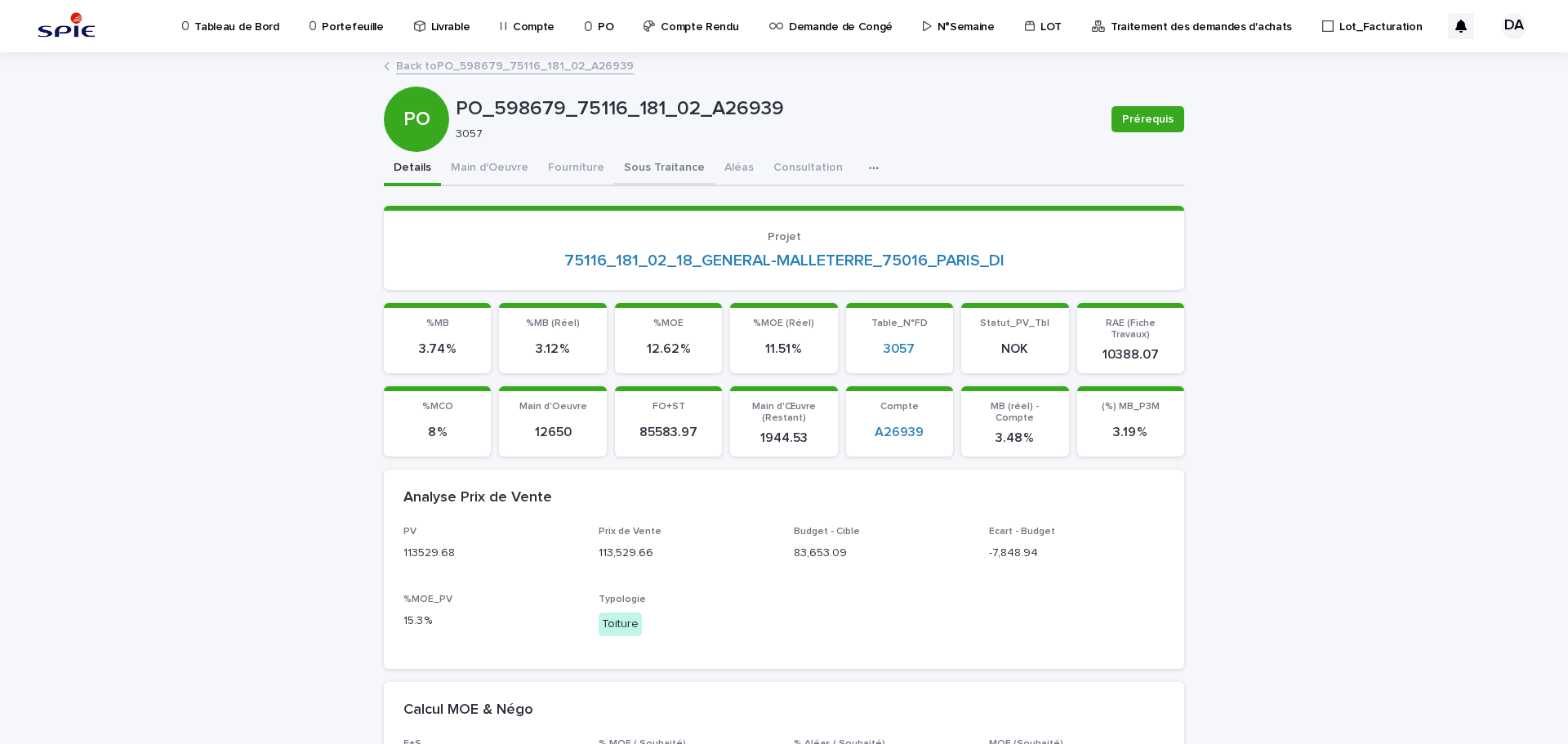
click at [624, 165] on button "Sous Traitance" at bounding box center [664, 168] width 100 height 34
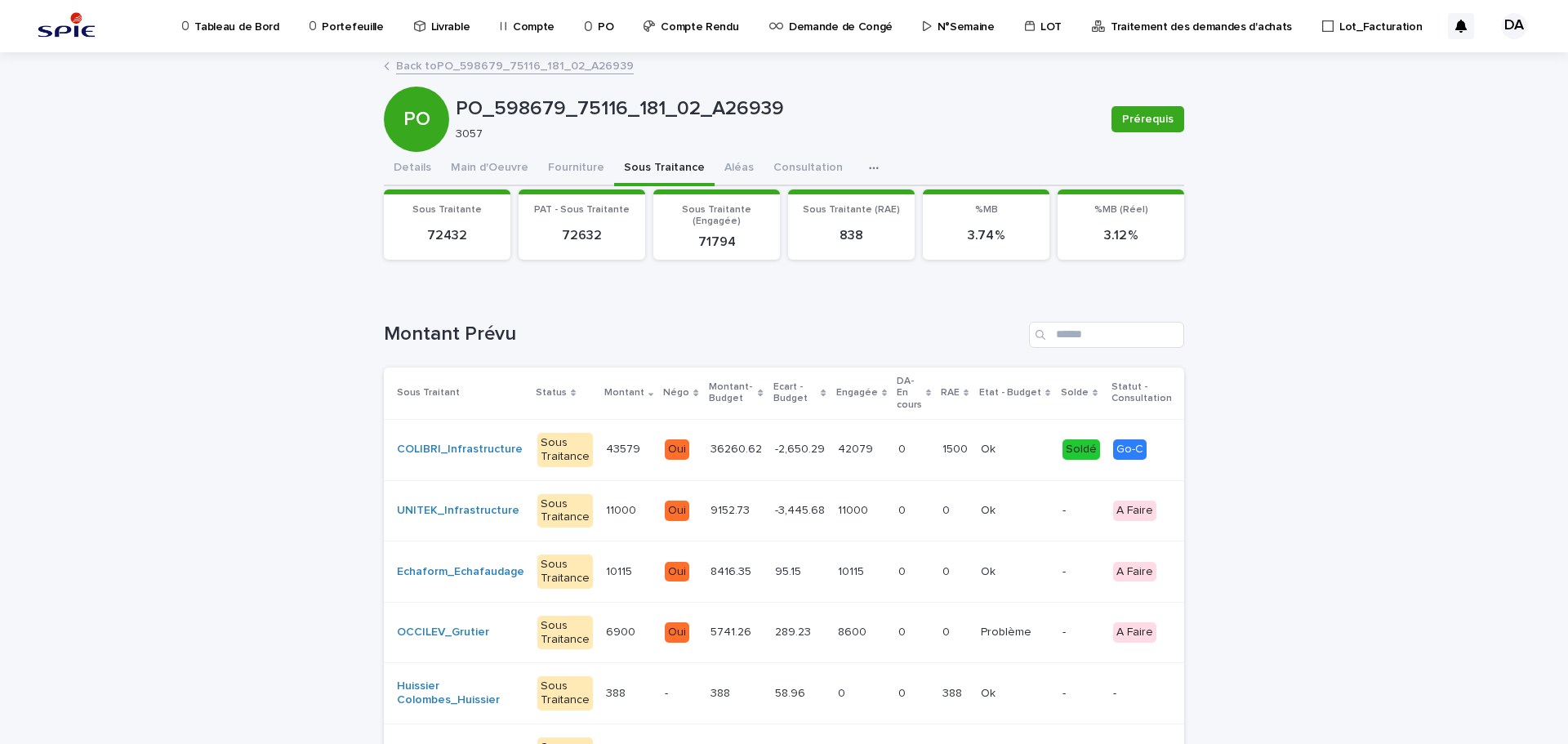
scroll to position [163, 0]
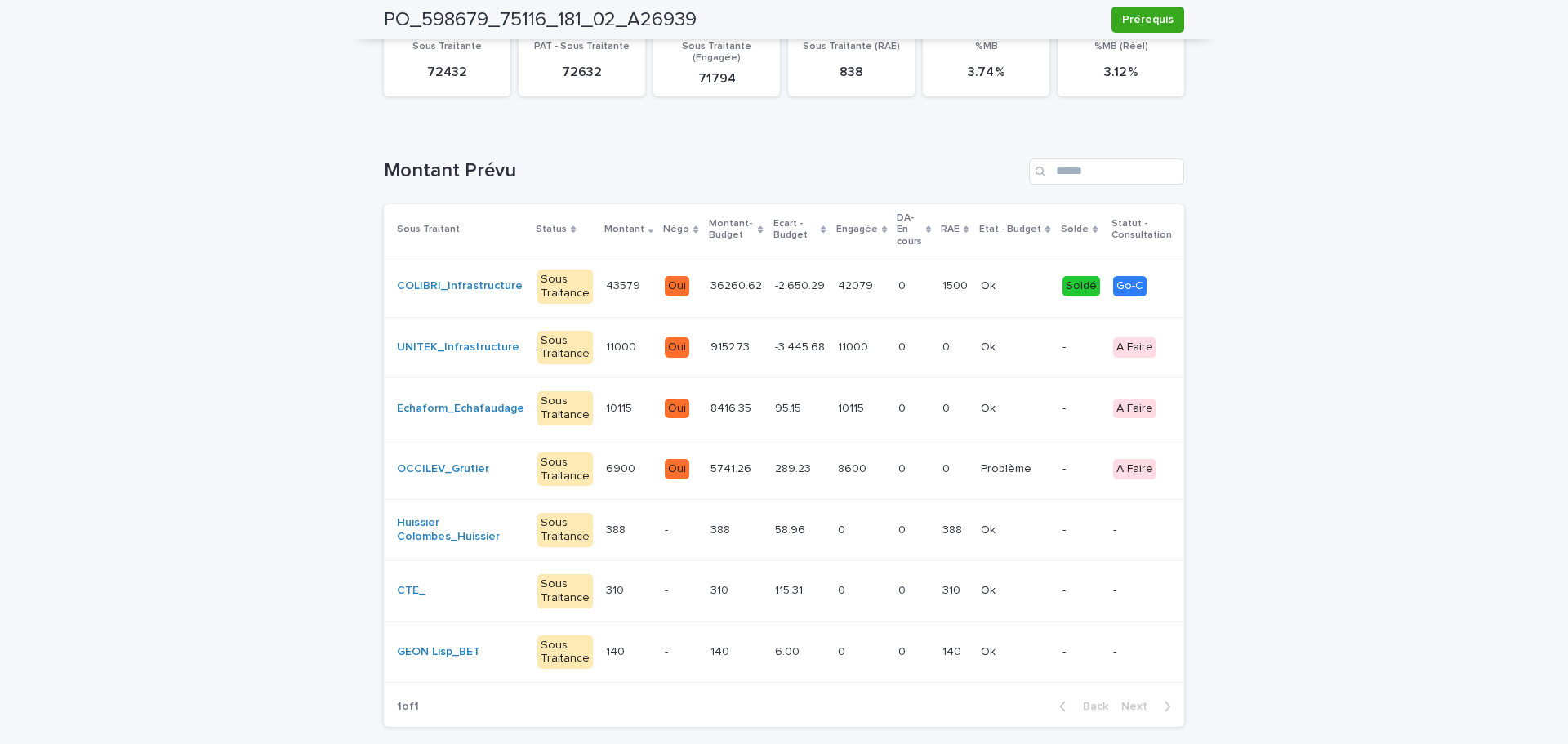
click at [838, 473] on p "8600" at bounding box center [854, 468] width 32 height 18
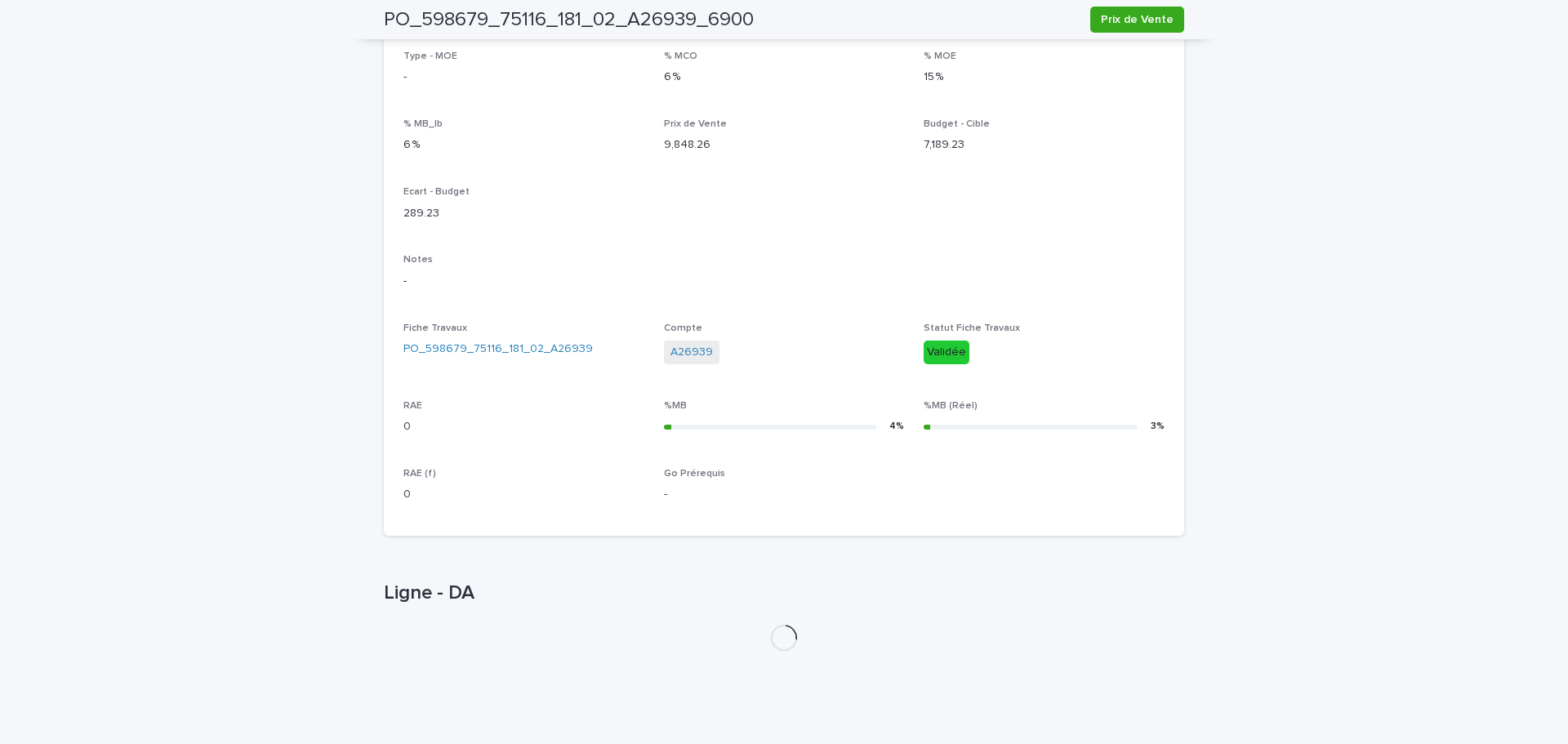
scroll to position [407, 0]
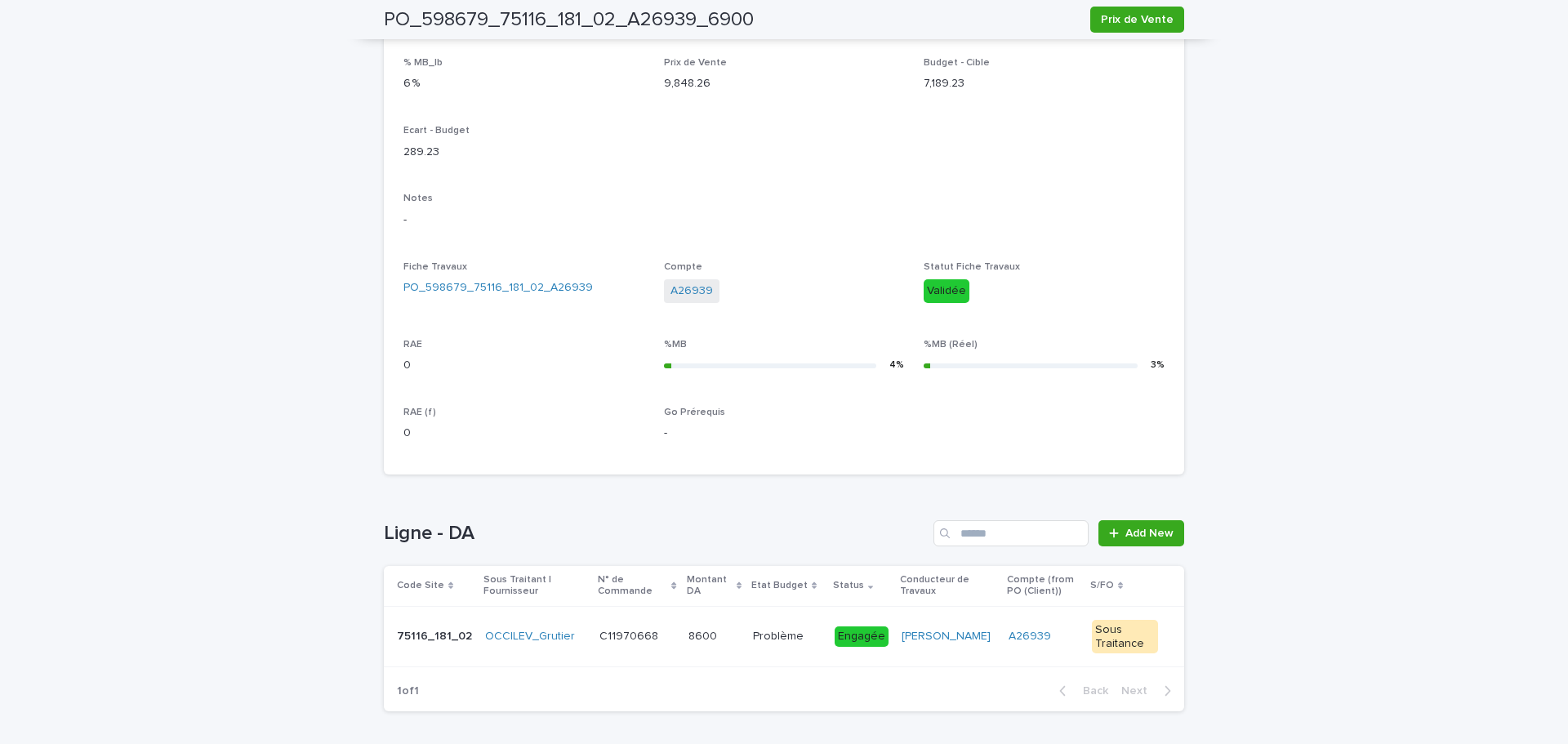
click at [688, 637] on p "8600" at bounding box center [704, 635] width 32 height 18
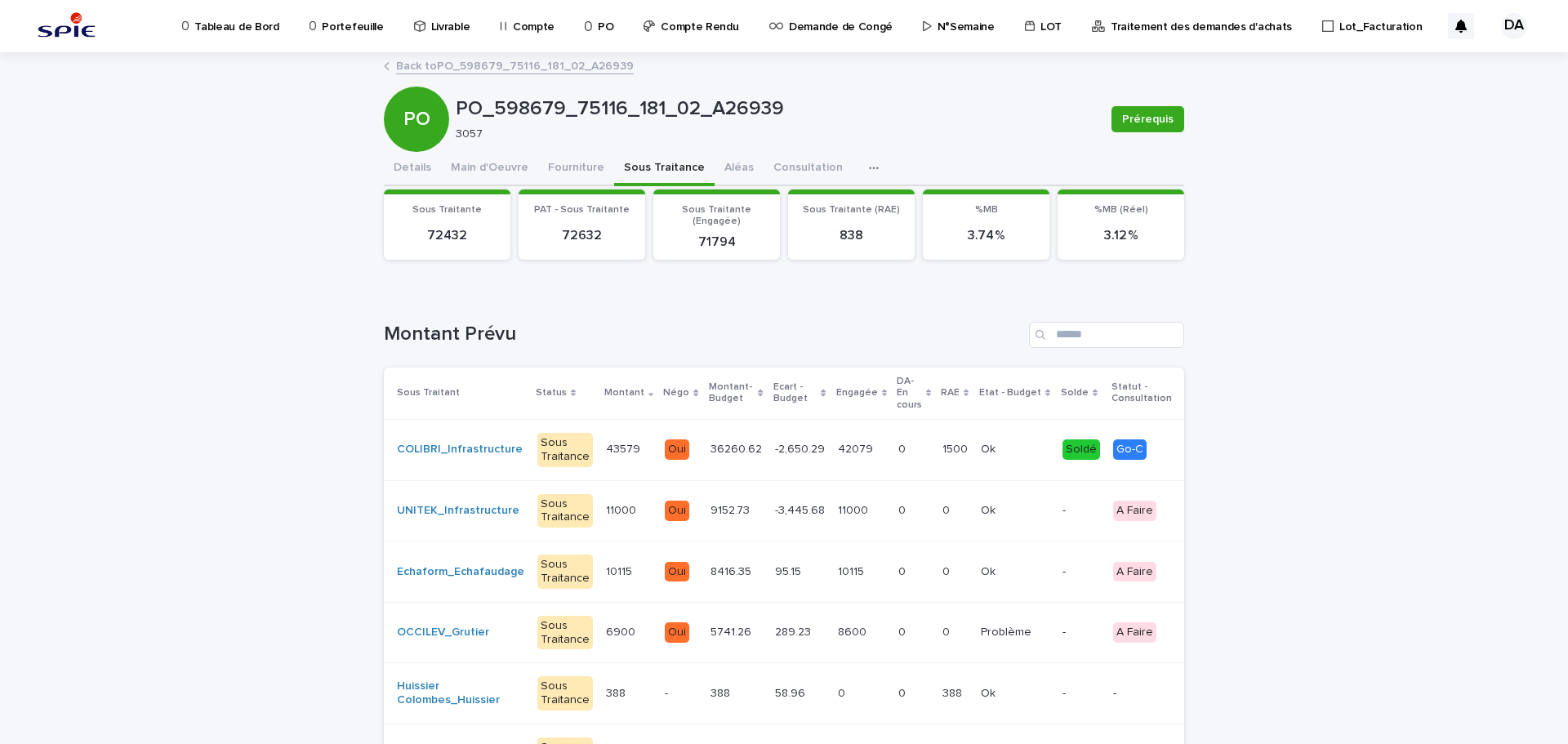
click at [843, 459] on div "42079 42079" at bounding box center [861, 450] width 48 height 27
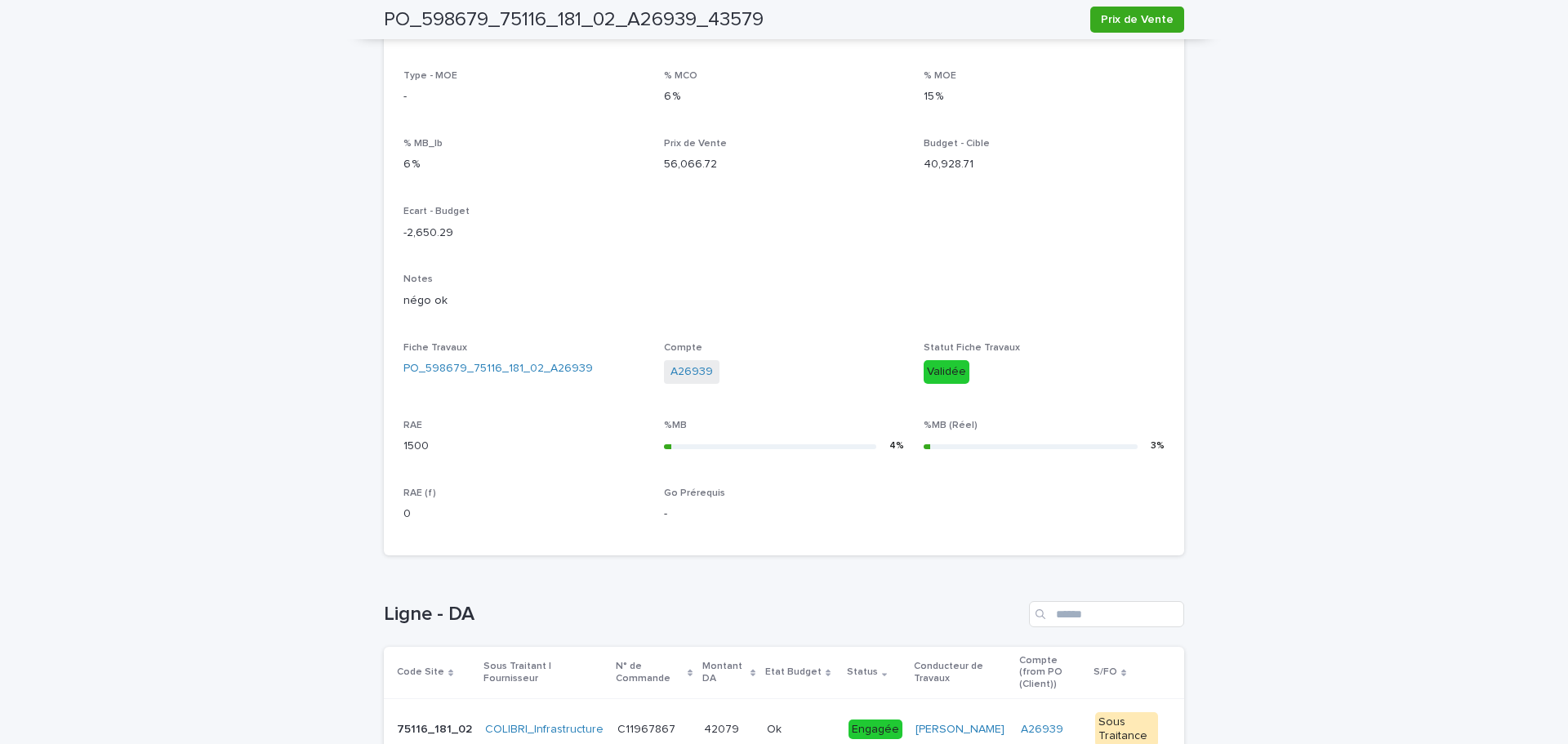
scroll to position [390, 0]
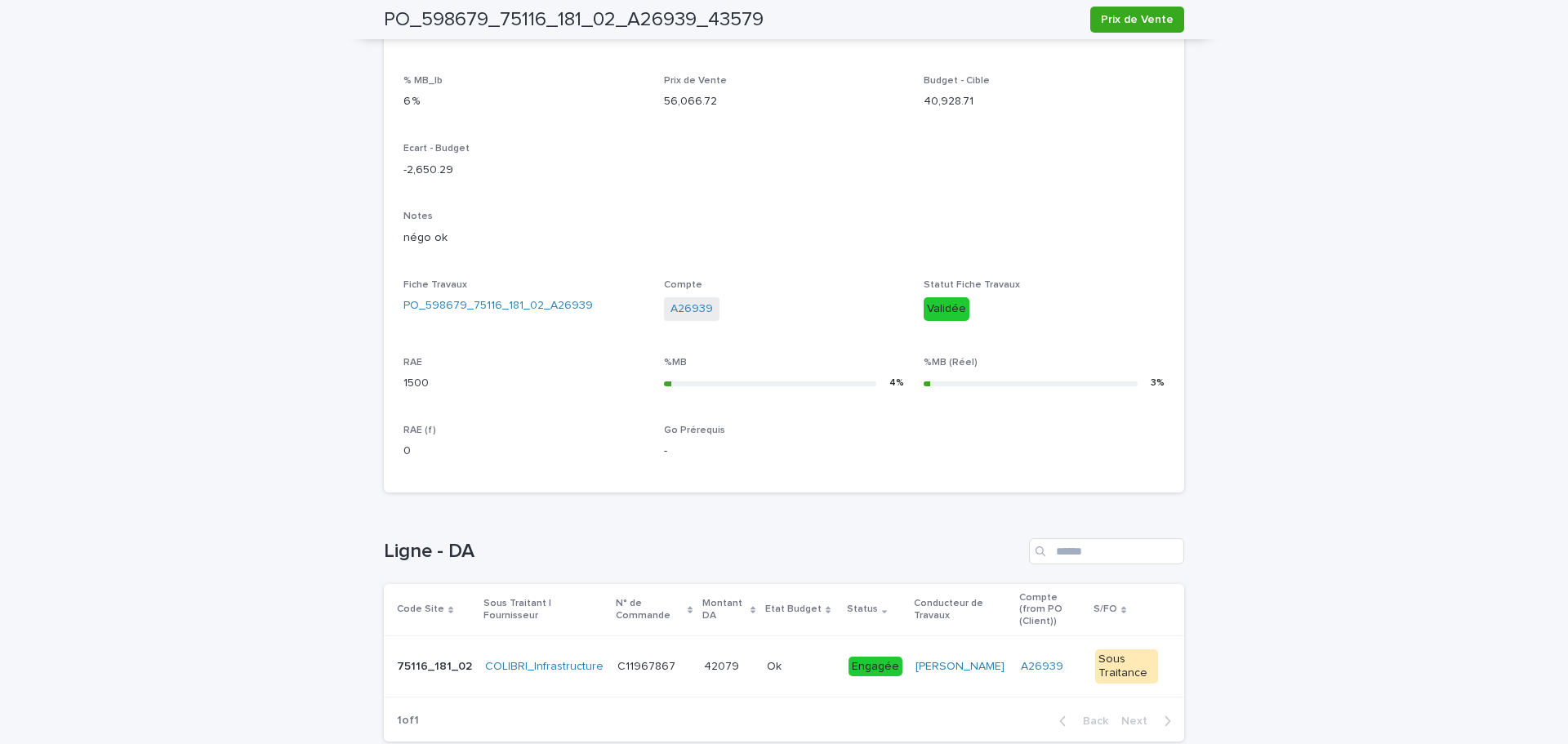
click at [722, 646] on td "42079 42079" at bounding box center [729, 667] width 63 height 61
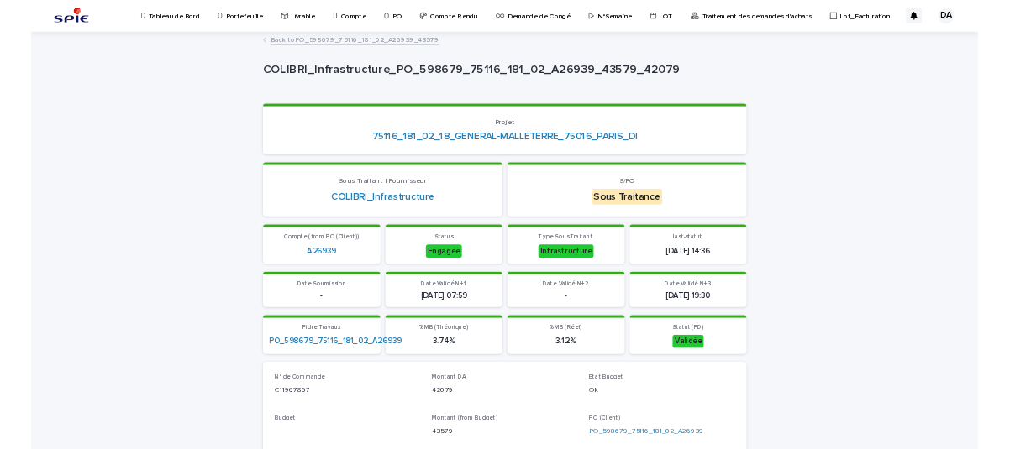
scroll to position [420, 0]
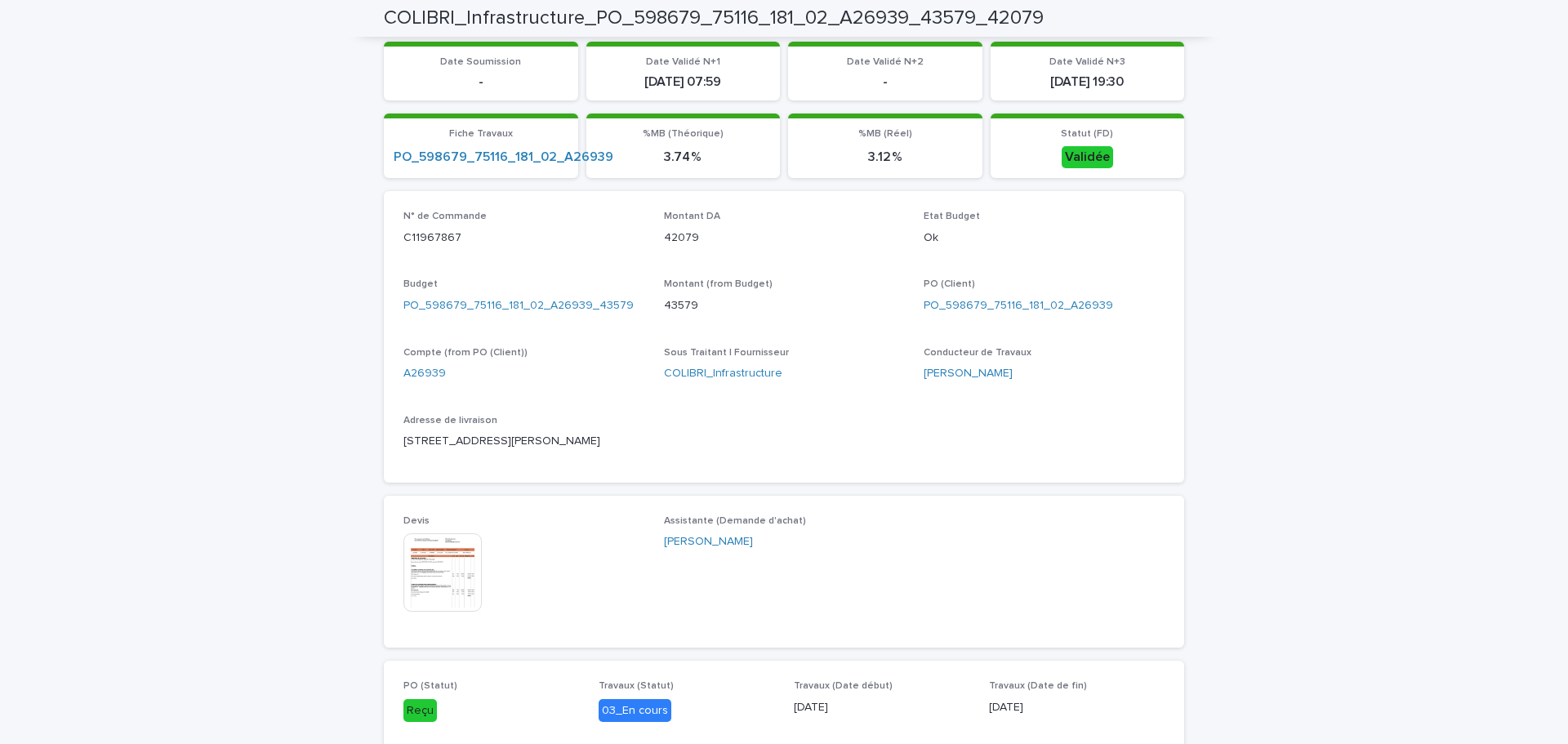
click at [418, 591] on img at bounding box center [442, 573] width 79 height 79
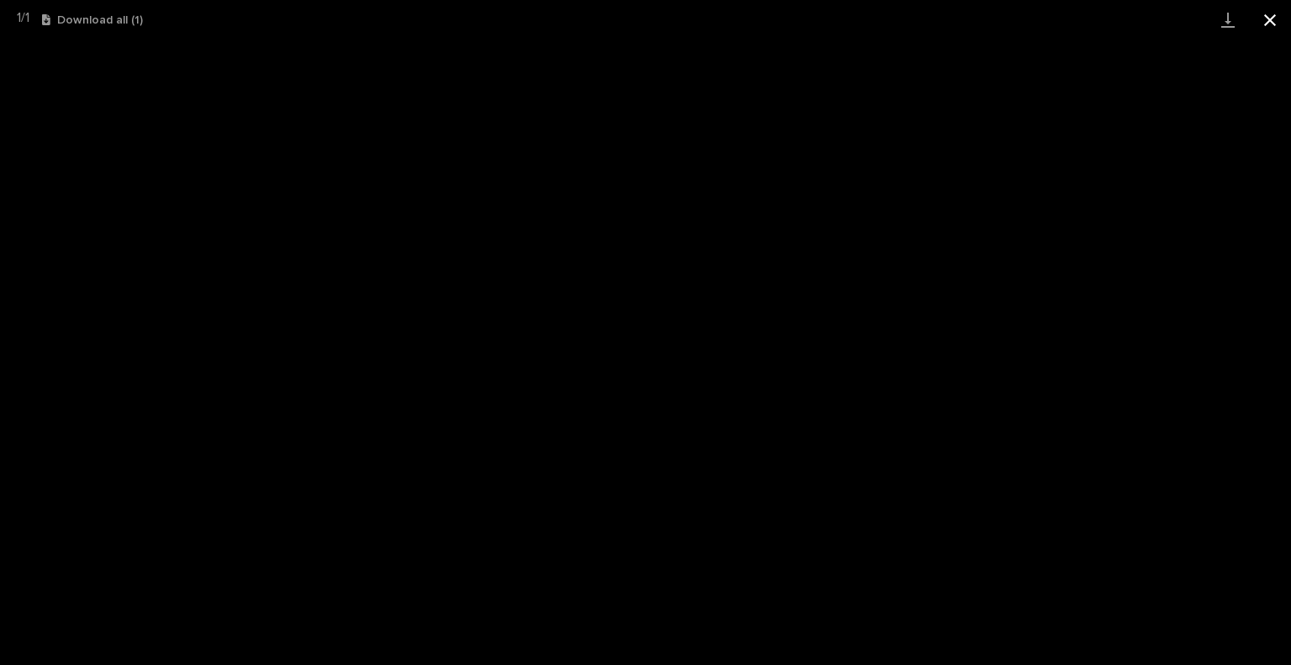
click at [1260, 16] on button "Close gallery" at bounding box center [1270, 19] width 42 height 39
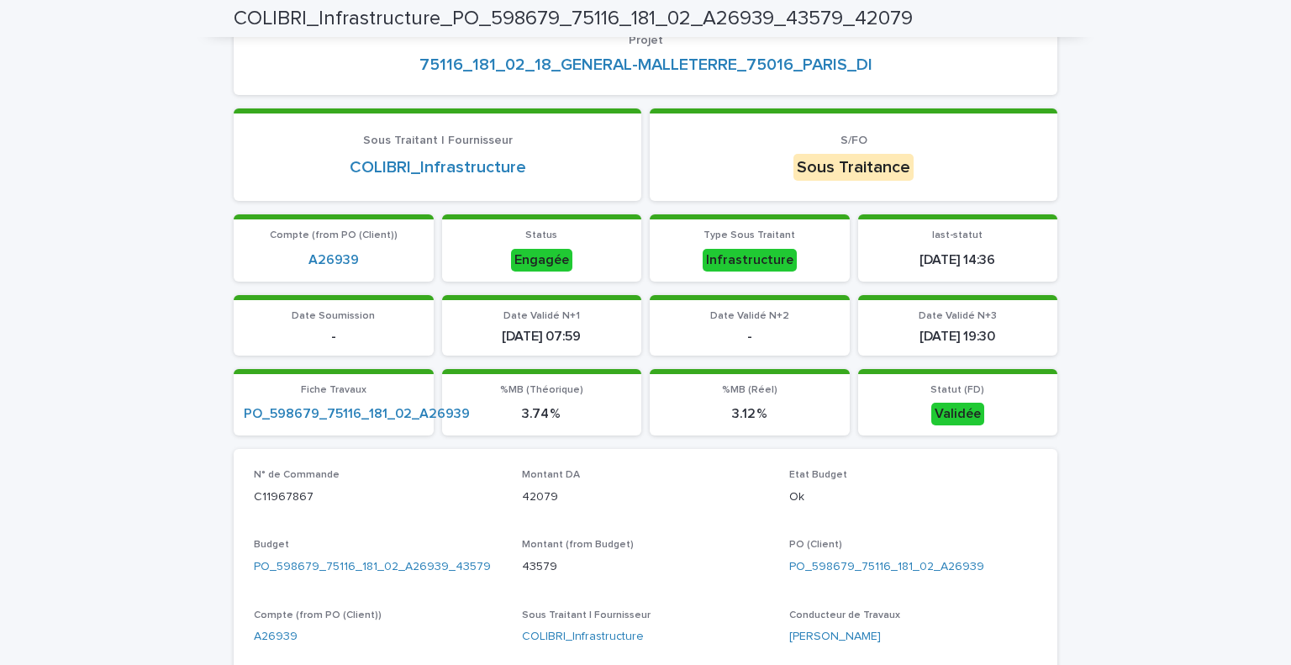
scroll to position [0, 0]
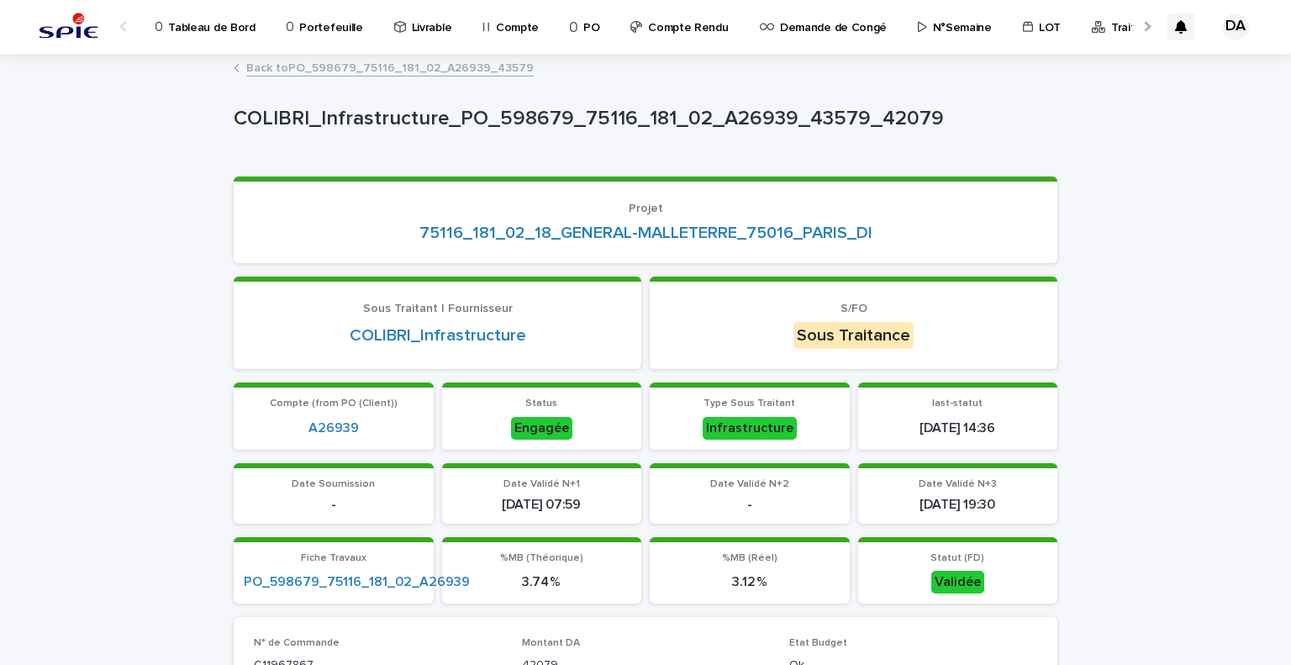
click at [287, 26] on icon at bounding box center [291, 27] width 8 height 12
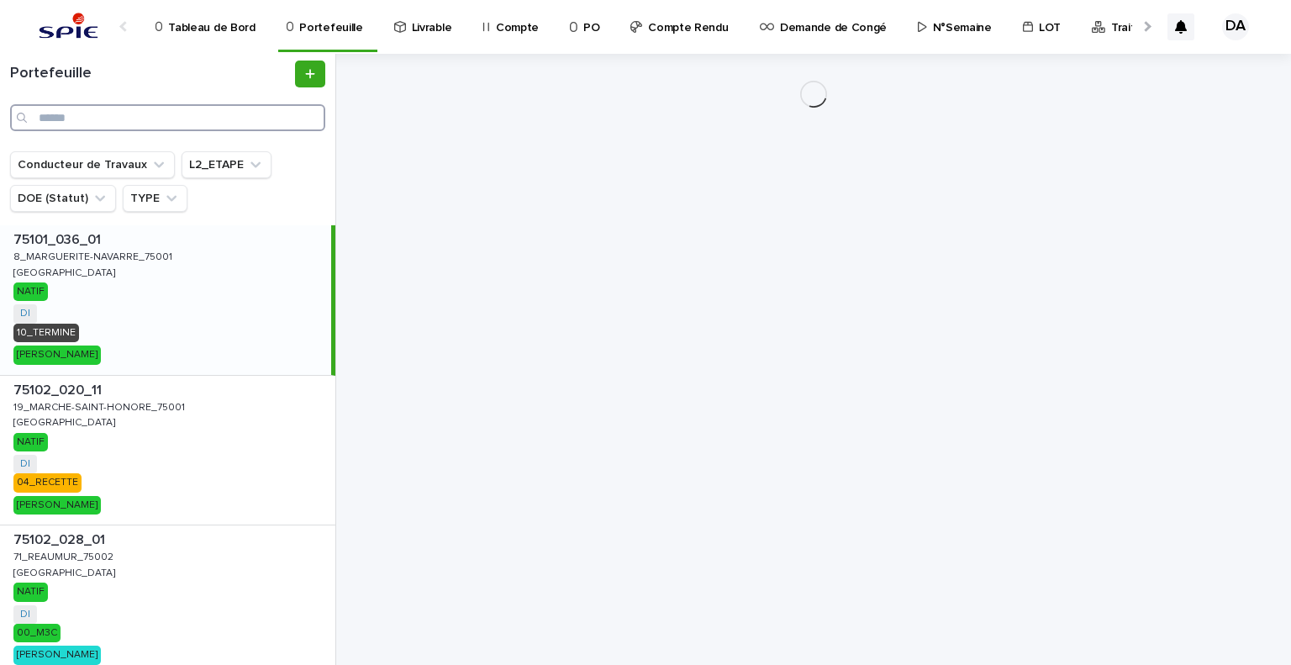
click at [252, 127] on input "Search" at bounding box center [167, 117] width 315 height 27
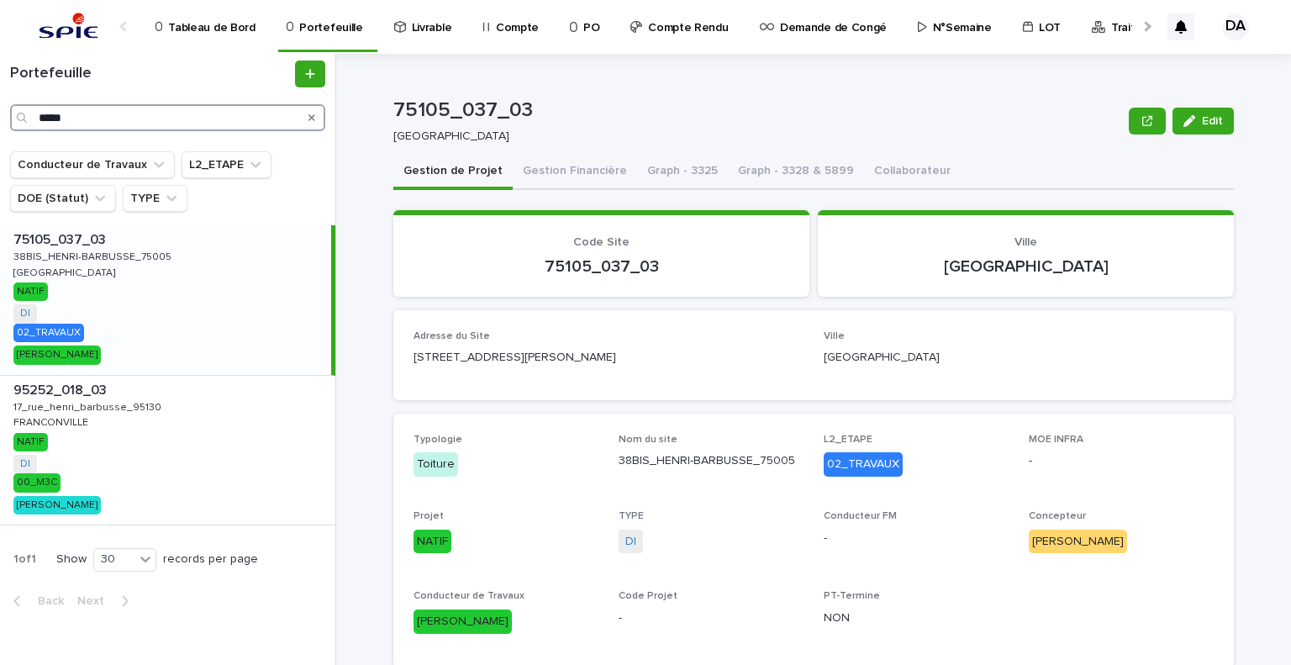
type input "*****"
click at [229, 29] on p "Tableau de Bord" at bounding box center [211, 17] width 87 height 35
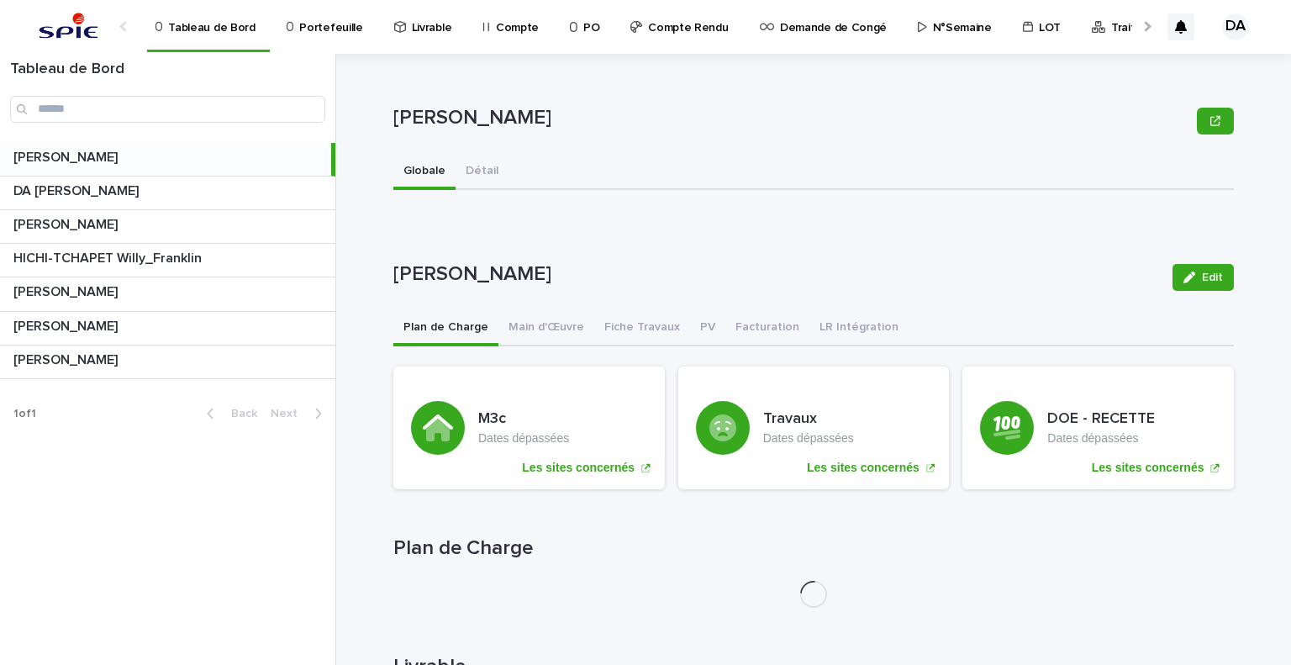
click at [139, 191] on p "DA [PERSON_NAME]" at bounding box center [77, 189] width 129 height 19
click at [527, 332] on button "Main d'Œuvre" at bounding box center [546, 328] width 96 height 35
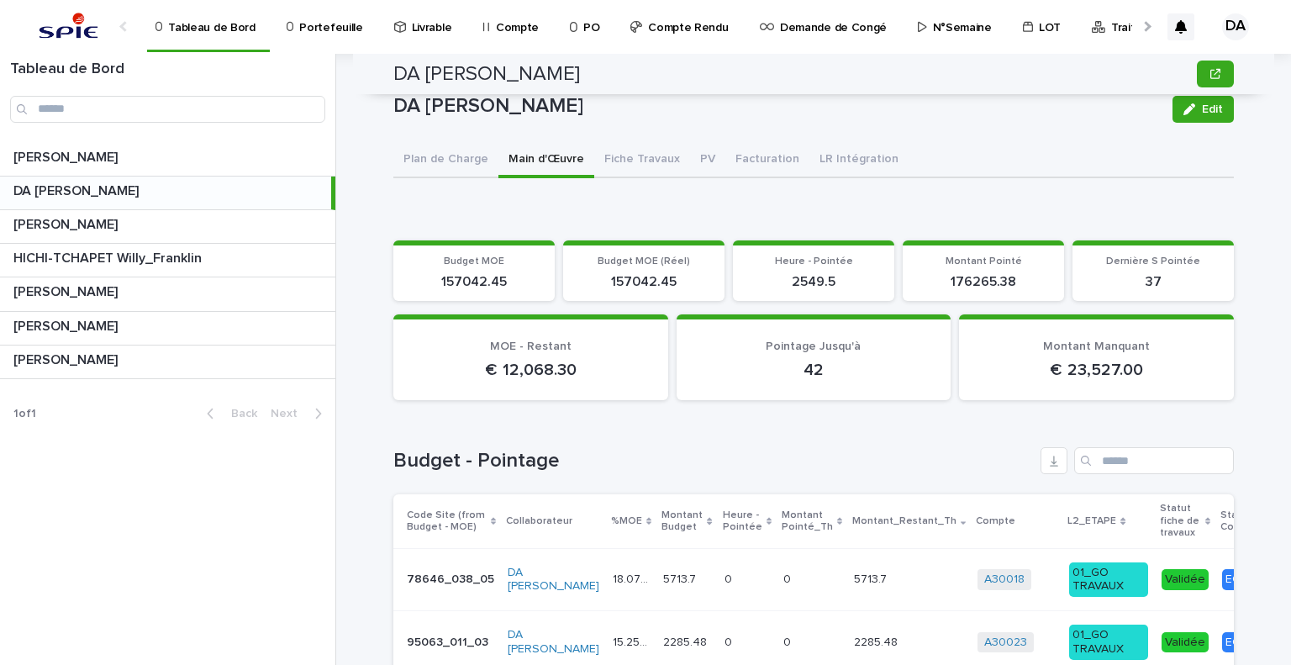
scroll to position [491, 0]
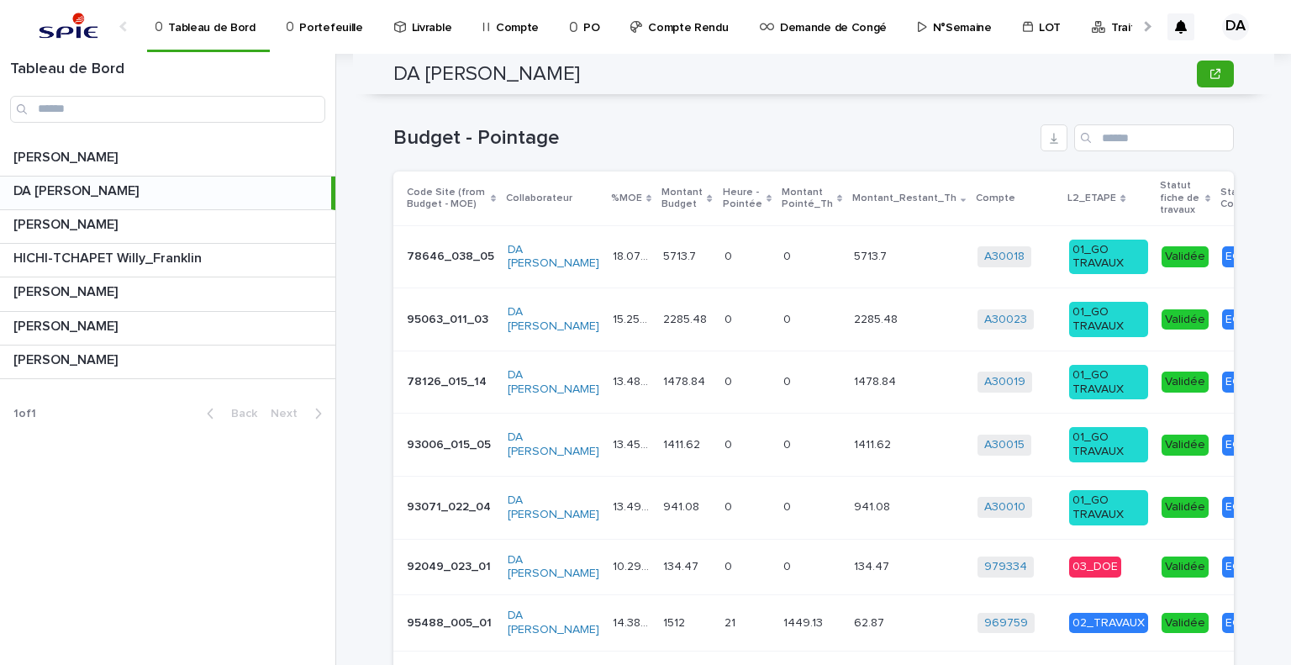
drag, startPoint x: 704, startPoint y: 143, endPoint x: 62, endPoint y: 33, distance: 651.3
click at [704, 143] on h1 "Budget - Pointage" at bounding box center [713, 138] width 640 height 24
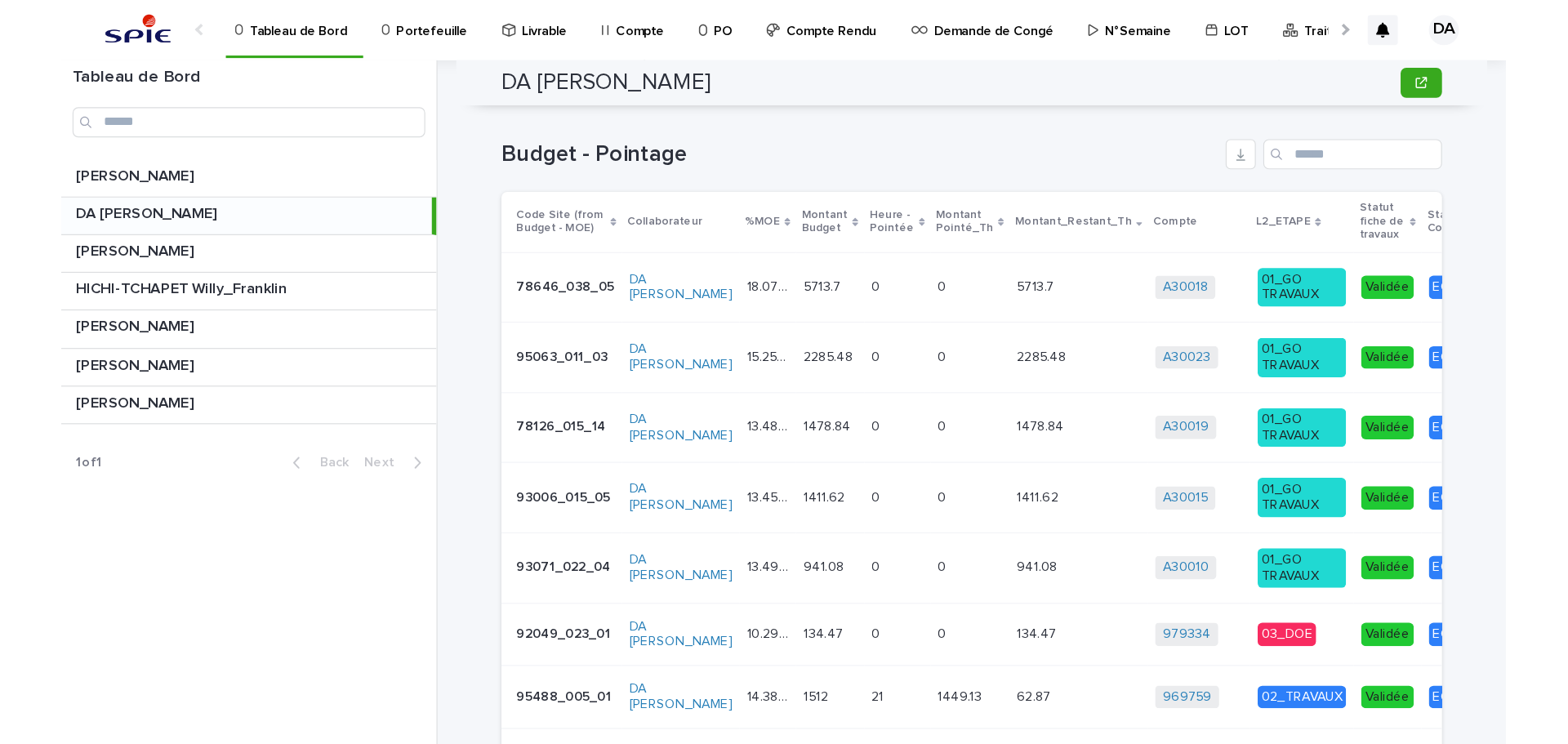
scroll to position [478, 0]
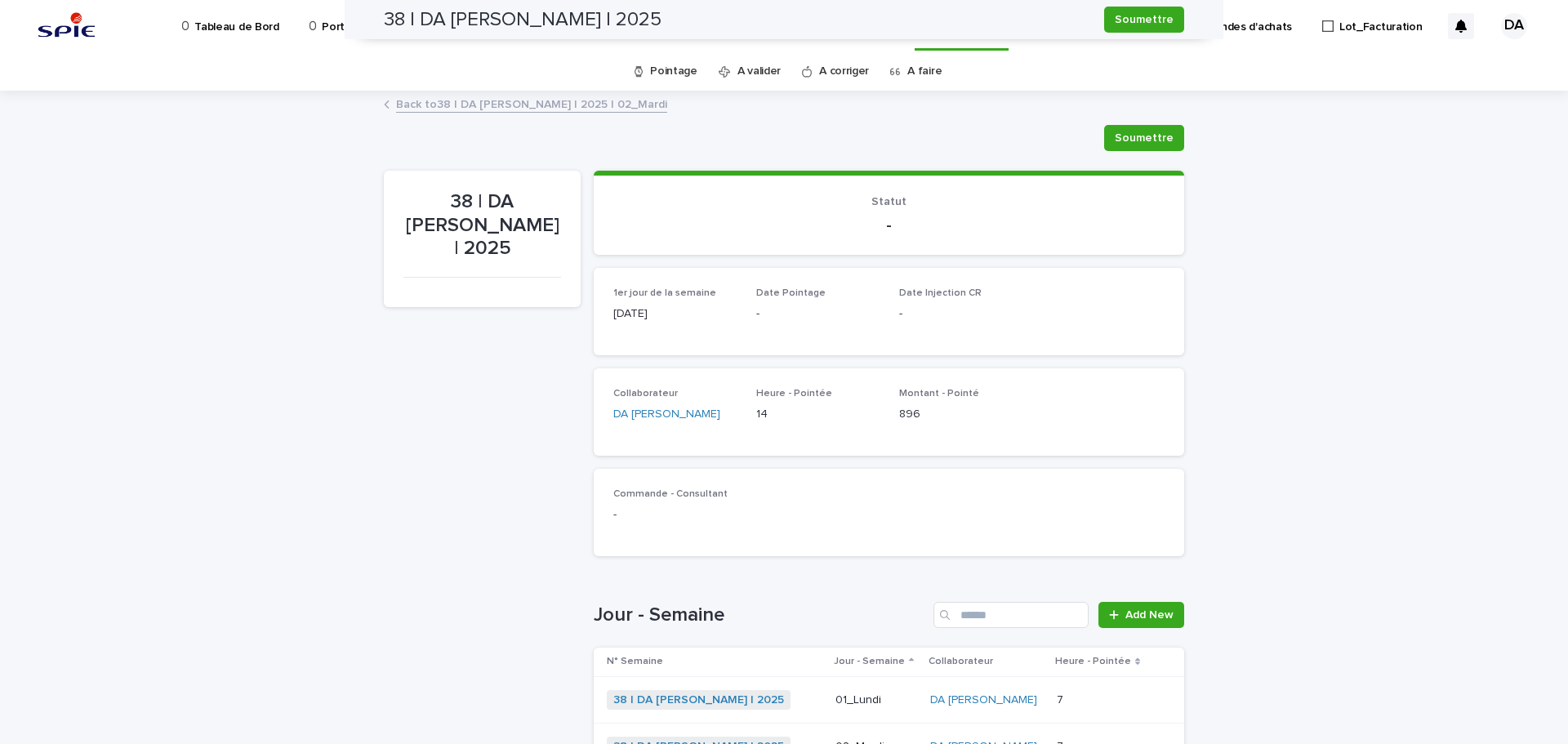
scroll to position [401, 0]
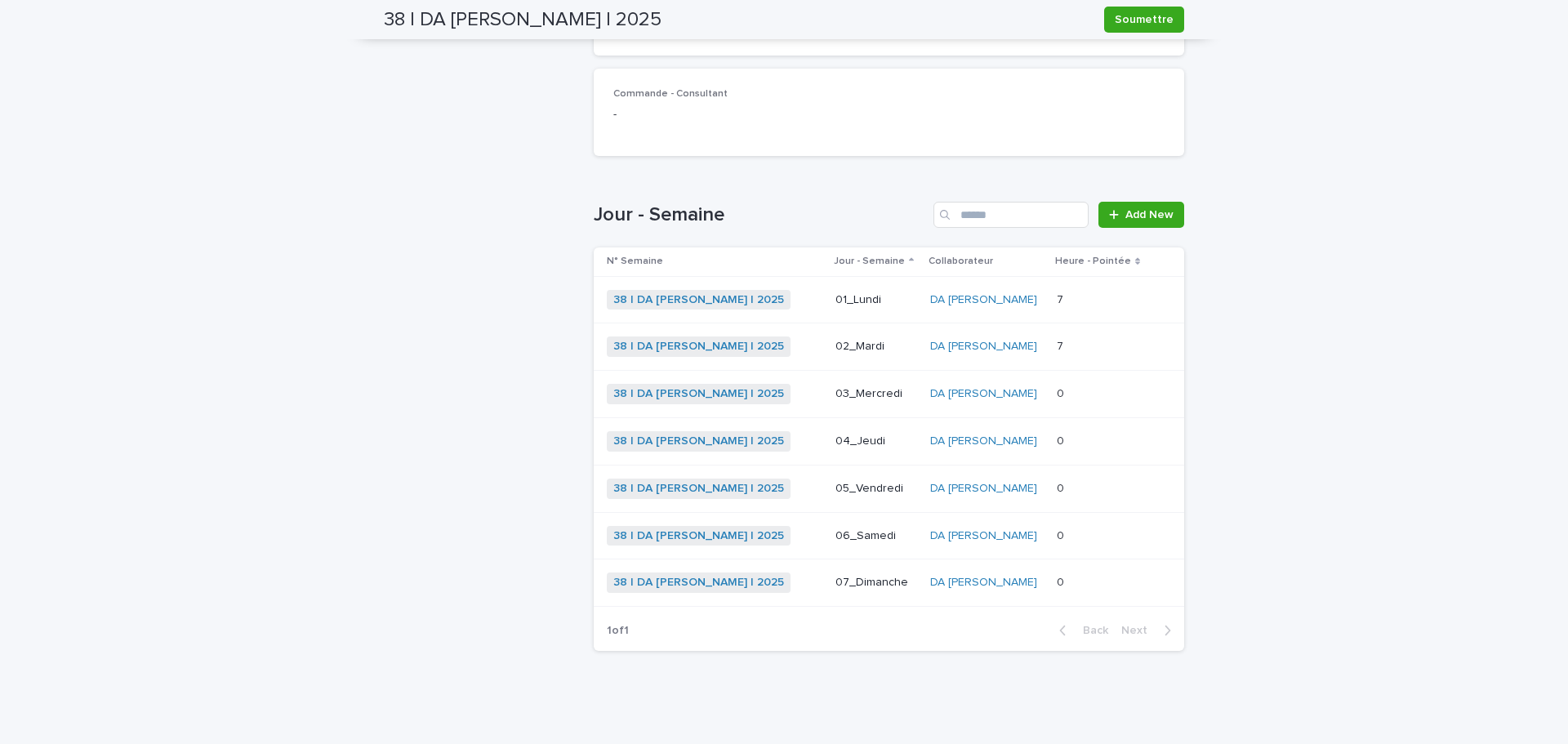
click at [1264, 220] on div "Loading... Saving… Loading... Saving… 38 | DA [PERSON_NAME] | 2025 [PERSON_NAME…" at bounding box center [784, 219] width 1568 height 1054
click at [1124, 401] on p at bounding box center [1099, 394] width 87 height 14
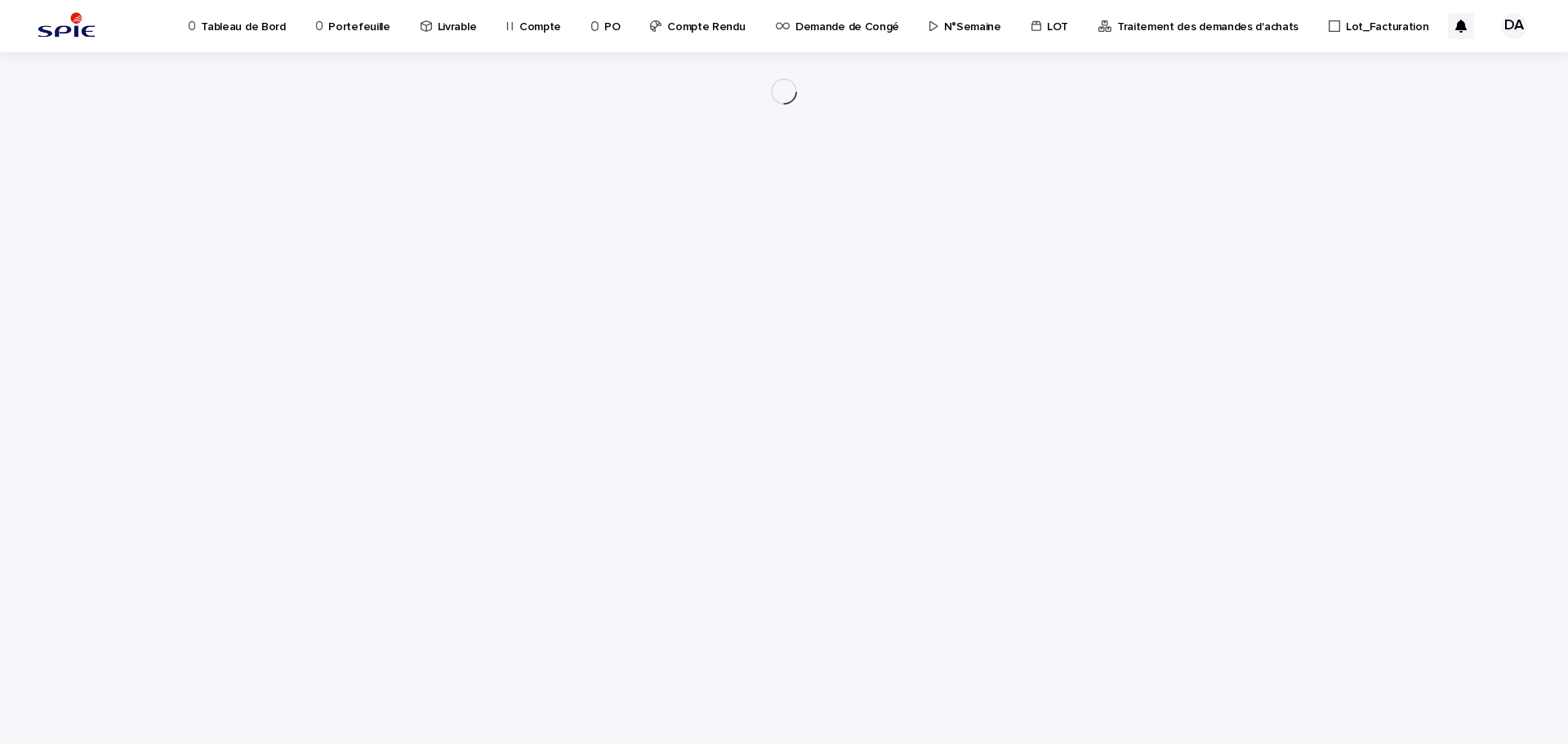
click at [1436, 252] on div "Loading... Saving… Loading... Saving…" at bounding box center [784, 399] width 1568 height 692
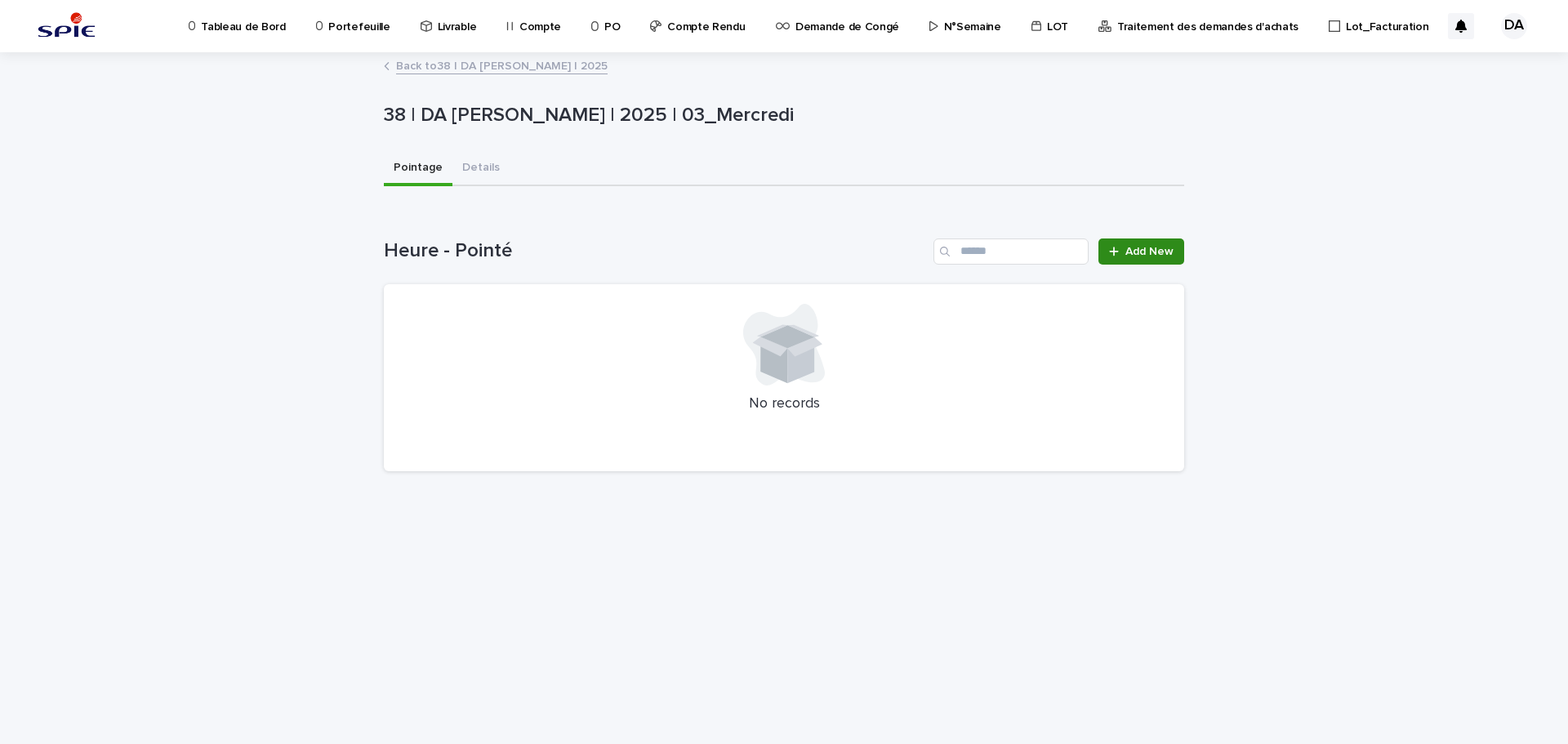
click at [1167, 253] on span "Add New" at bounding box center [1150, 252] width 49 height 12
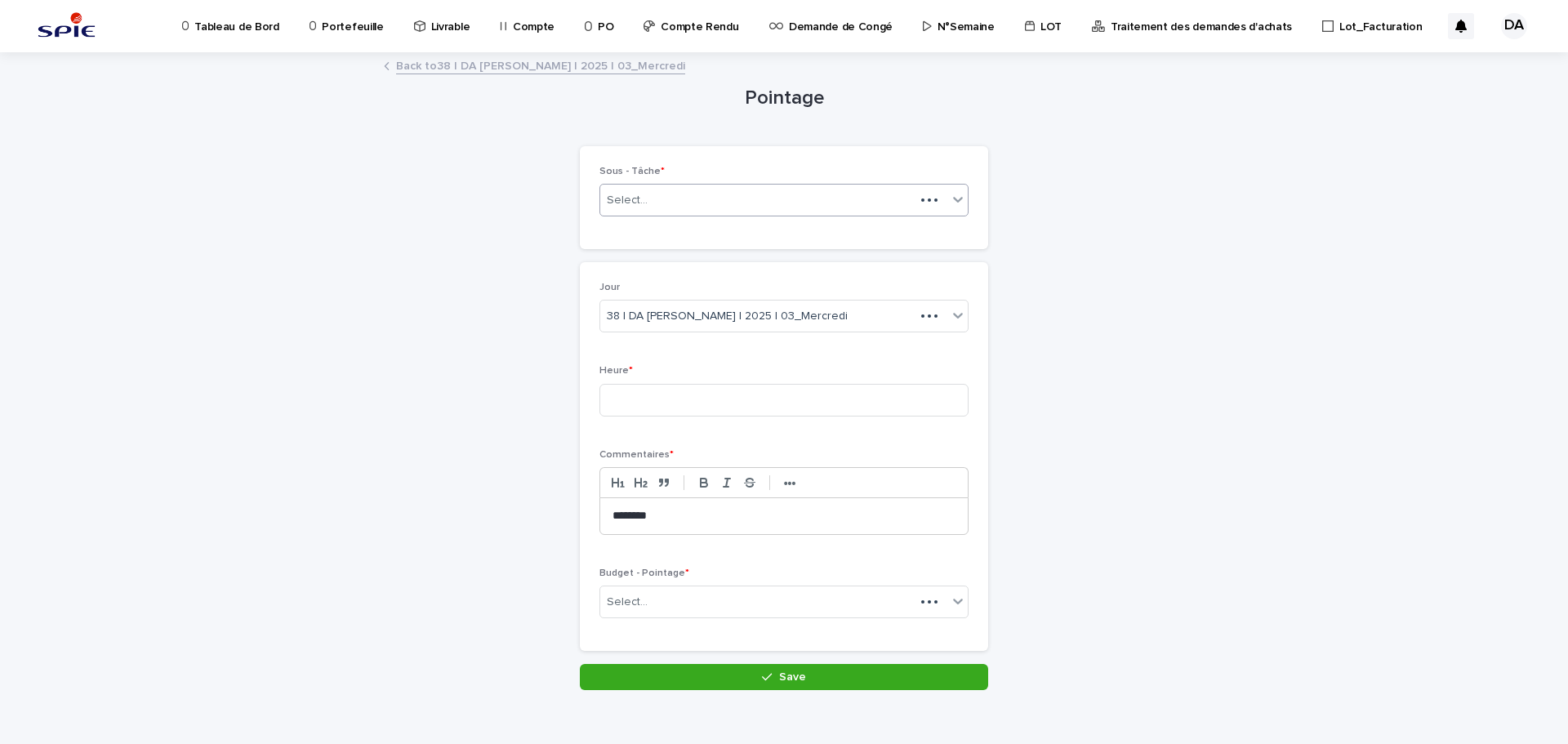
click at [637, 205] on div "Select..." at bounding box center [627, 200] width 41 height 18
click at [1170, 151] on div "Pointage Loading... Saving… Loading... Saving… Loading... Saving… Loading... Sa…" at bounding box center [784, 372] width 800 height 637
click at [676, 192] on div "Select..." at bounding box center [774, 200] width 347 height 27
type input "********"
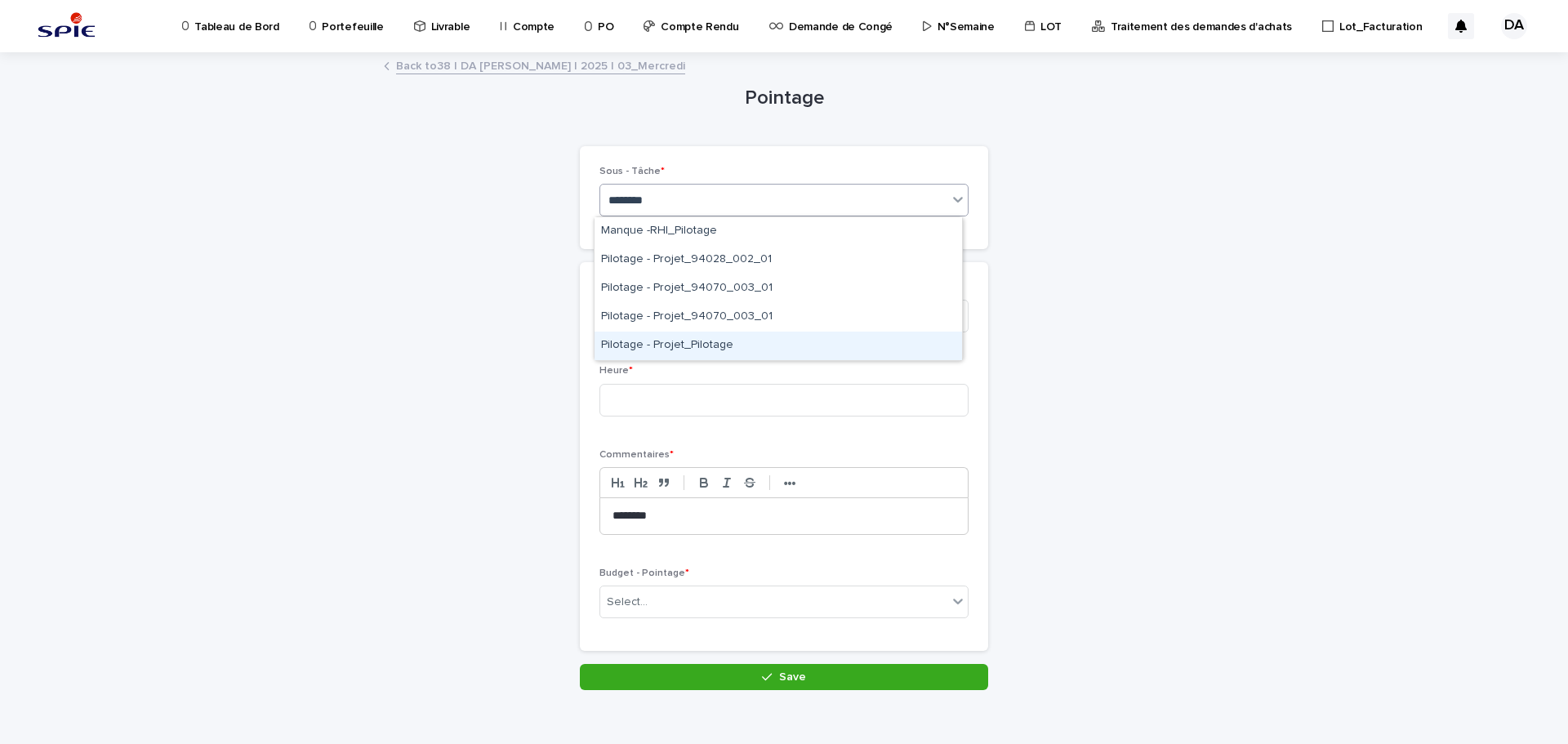
drag, startPoint x: 685, startPoint y: 346, endPoint x: 934, endPoint y: 334, distance: 249.3
click at [686, 346] on div "Pilotage - Projet_Pilotage" at bounding box center [779, 345] width 367 height 28
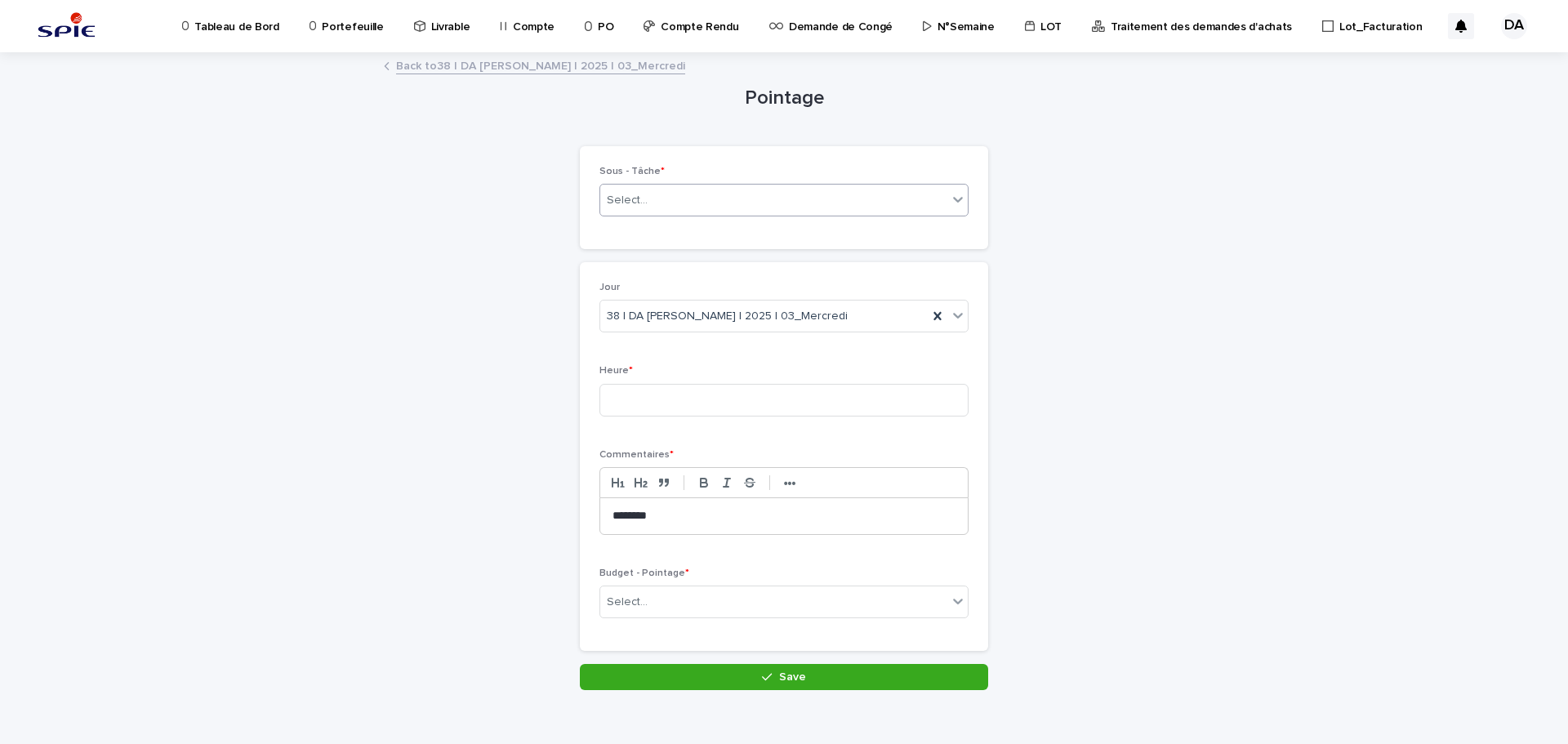
click at [1128, 337] on div "Pointage Loading... Saving… Loading... Saving… Loading... Saving… Loading... Sa…" at bounding box center [784, 372] width 800 height 637
click at [652, 391] on input at bounding box center [784, 401] width 369 height 33
type input "*"
click at [784, 598] on div "Select..." at bounding box center [774, 603] width 347 height 27
type input "*********"
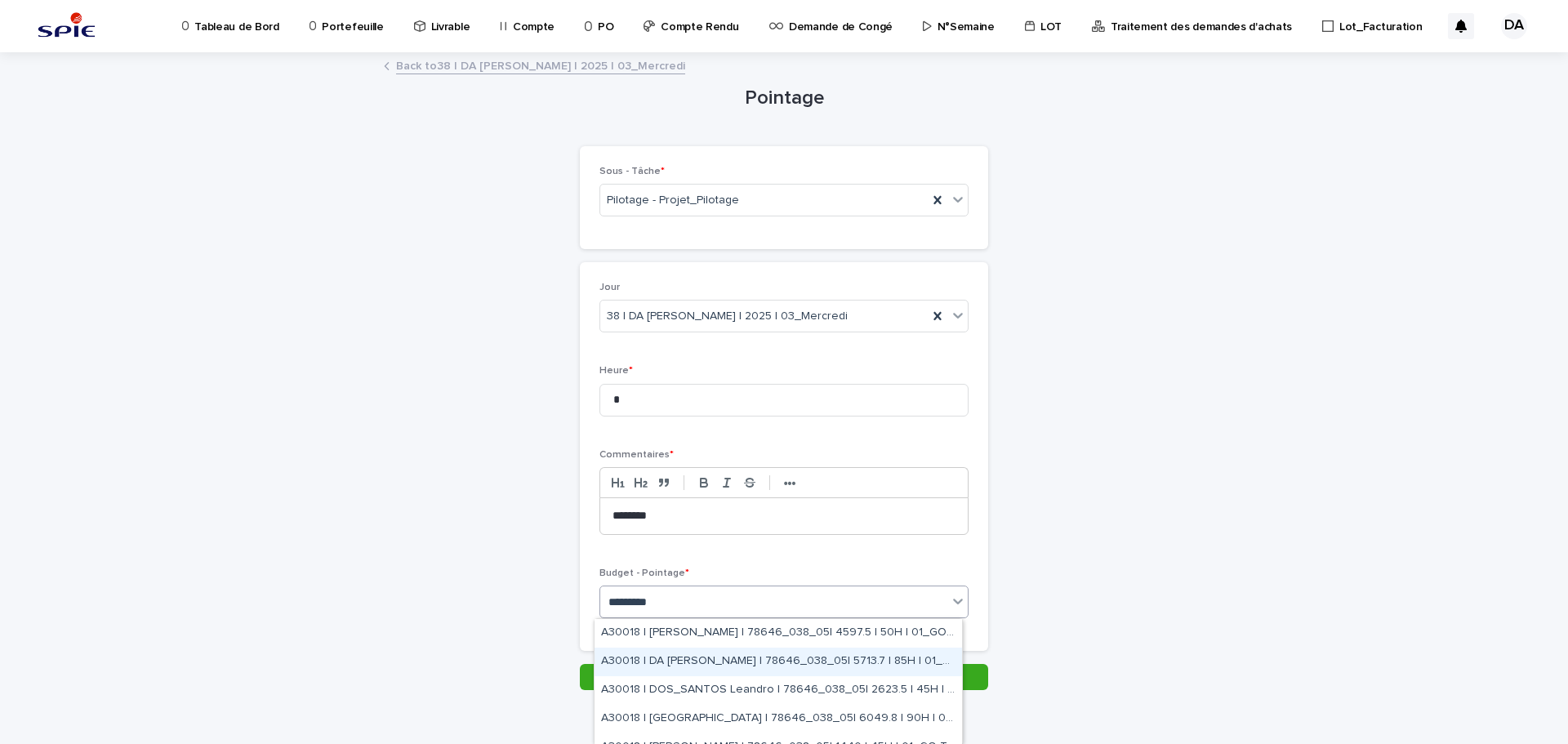
click at [739, 655] on div "A30018 | DA [PERSON_NAME] | 78646_038_05| 5713.7 | 85H | 01_GO TRAVAUX" at bounding box center [779, 661] width 367 height 28
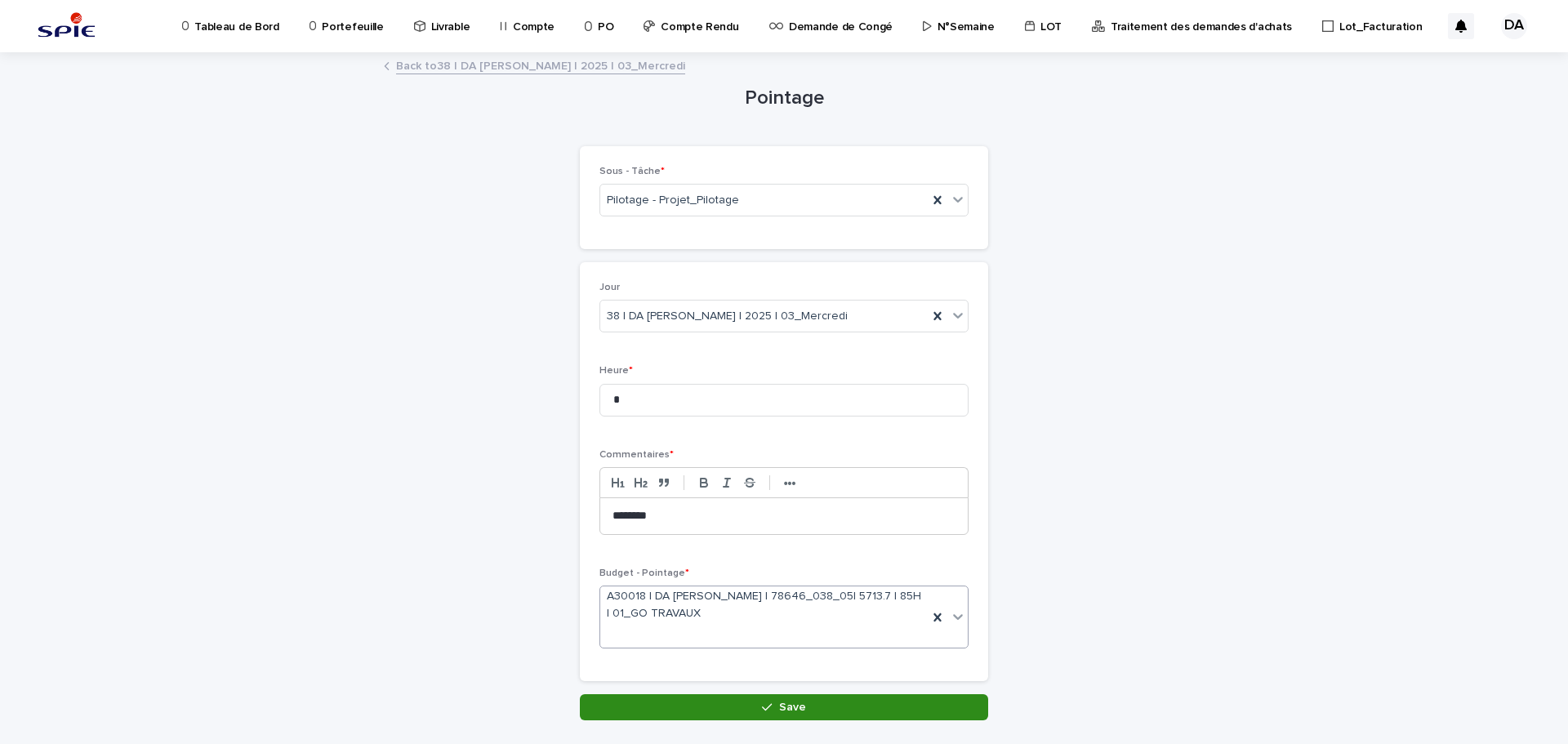
click at [832, 713] on button "Save" at bounding box center [784, 707] width 408 height 26
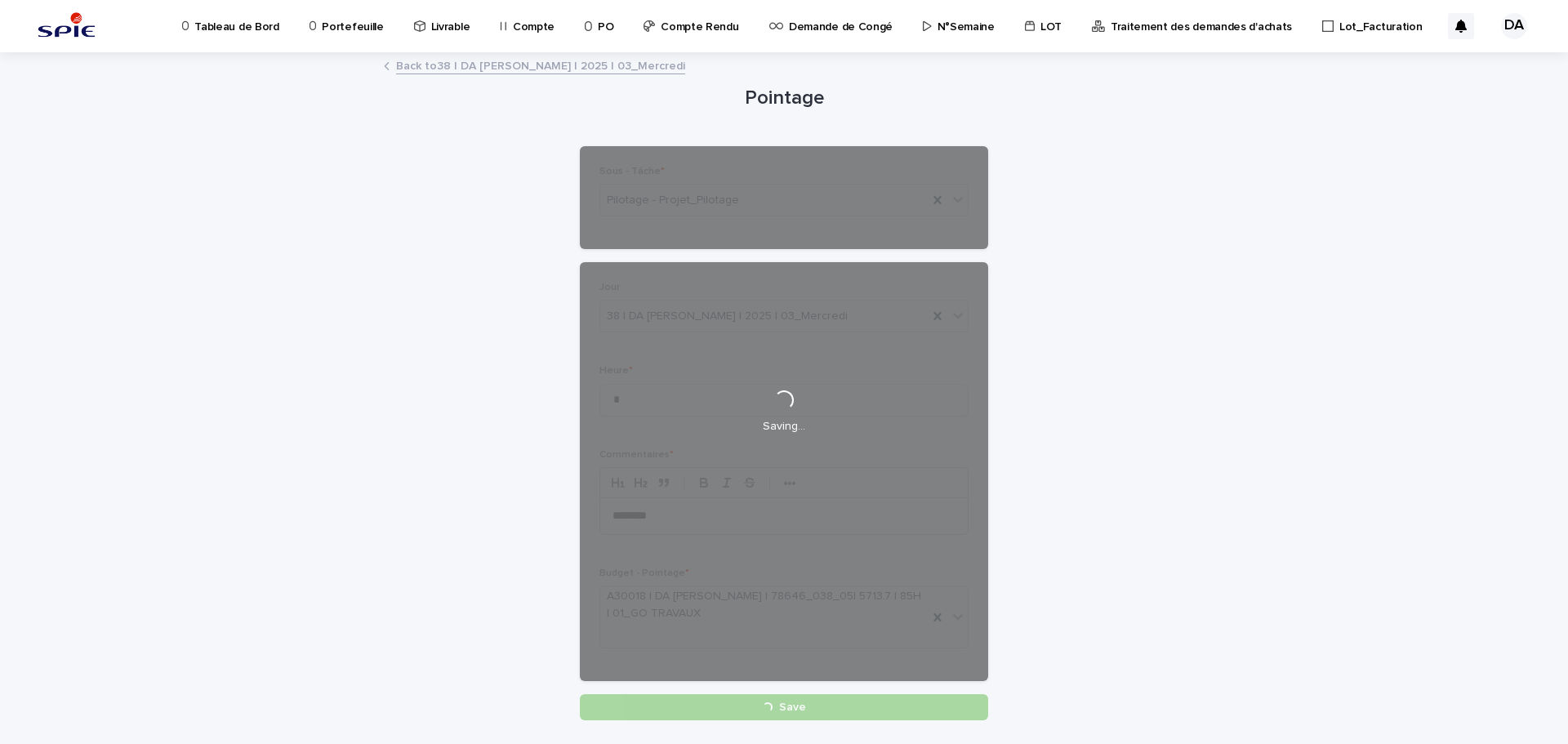
click at [1182, 451] on div "Loading... Saving… Loading... Saving… Pointage Loading... Saving… Loading... Sa…" at bounding box center [784, 407] width 817 height 708
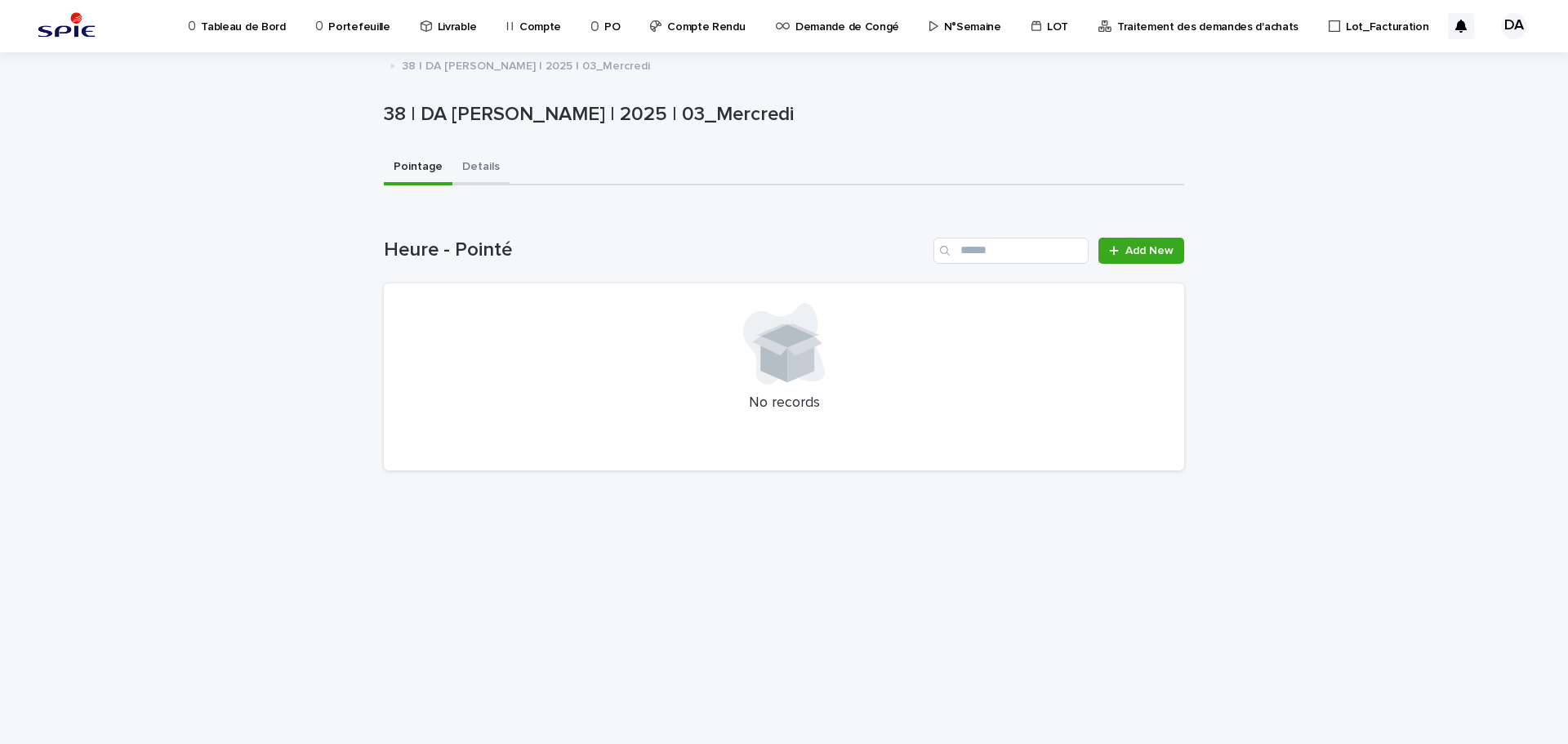
click at [482, 163] on button "Details" at bounding box center [480, 167] width 57 height 34
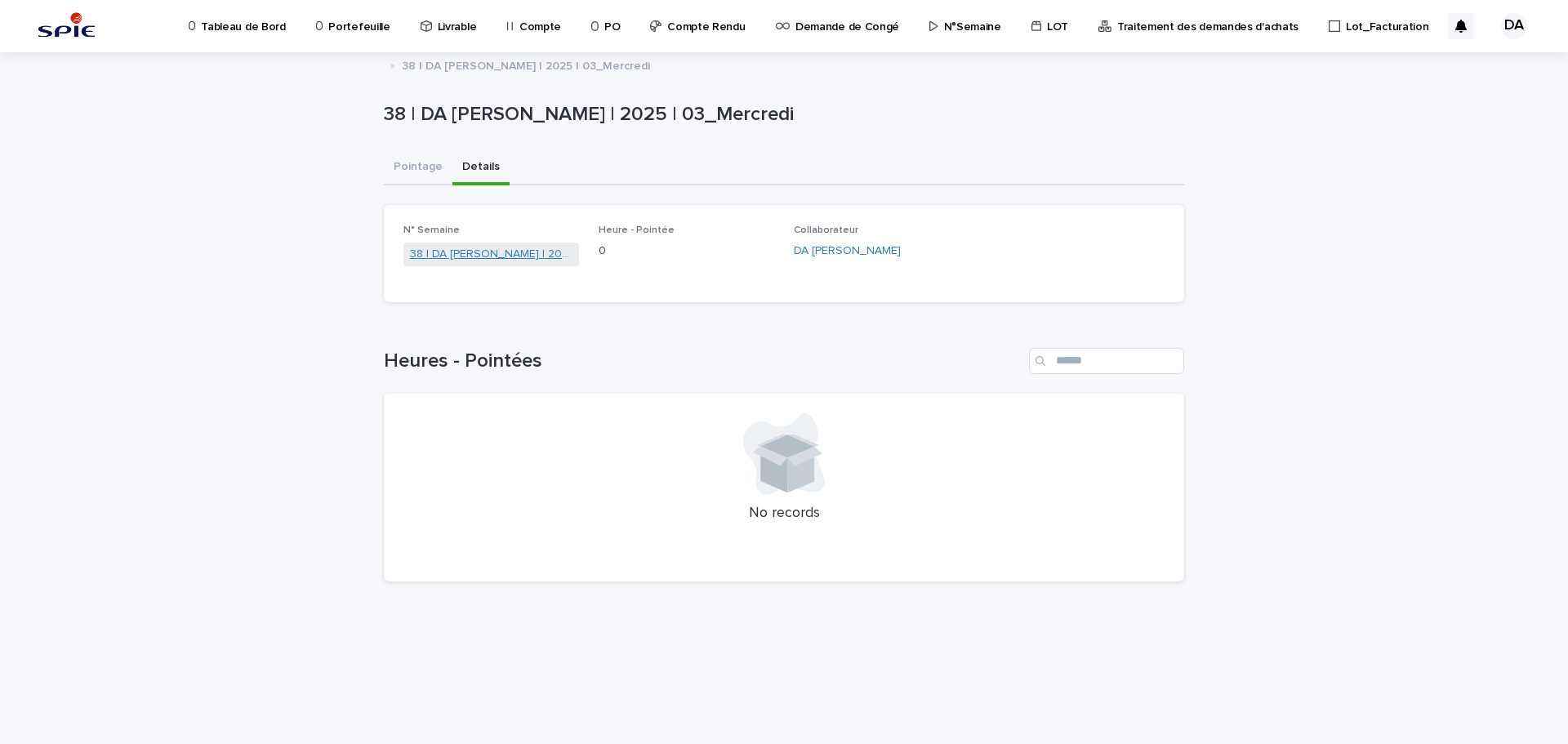
click at [470, 260] on link "38 | DA [PERSON_NAME] | 2025" at bounding box center [491, 255] width 162 height 18
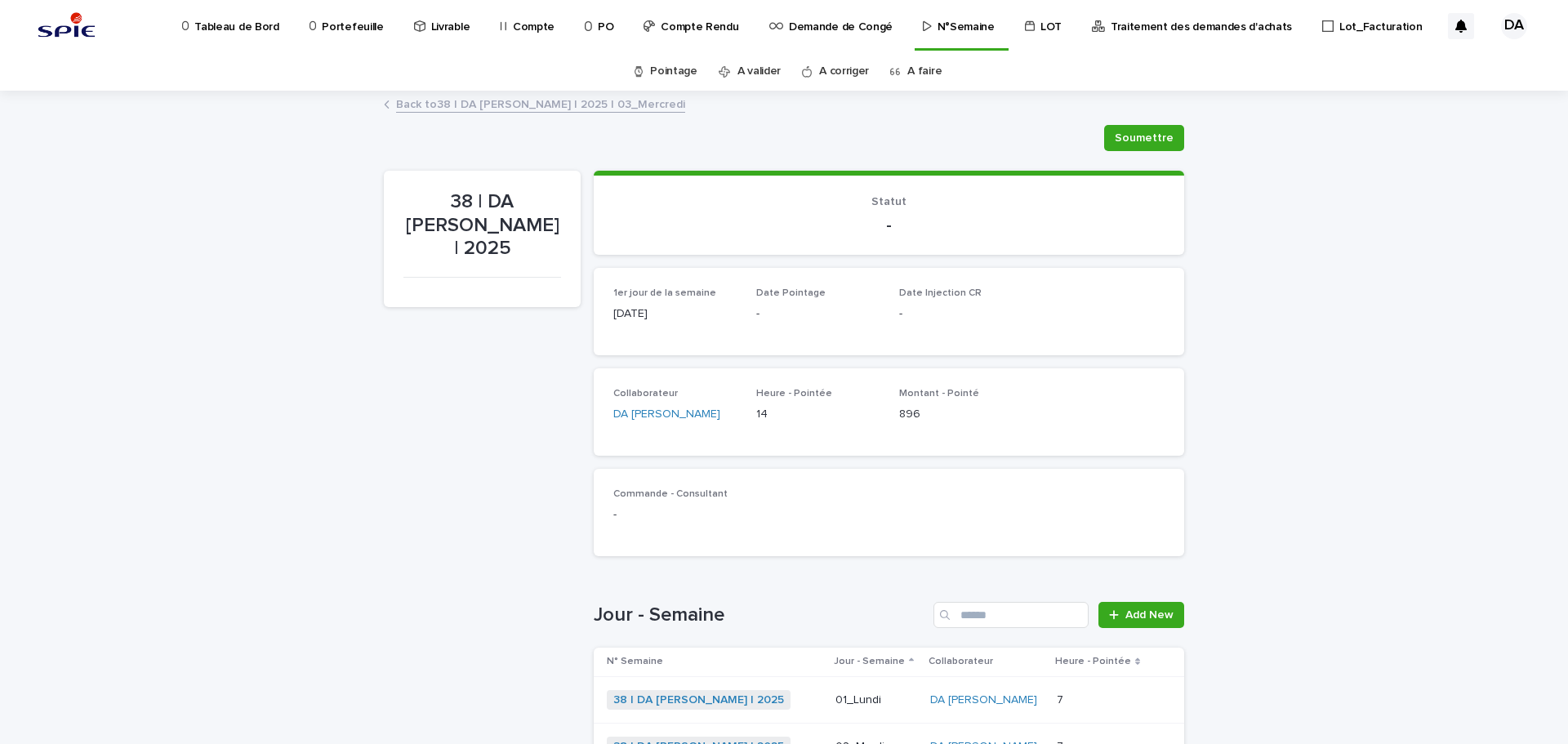
scroll to position [327, 0]
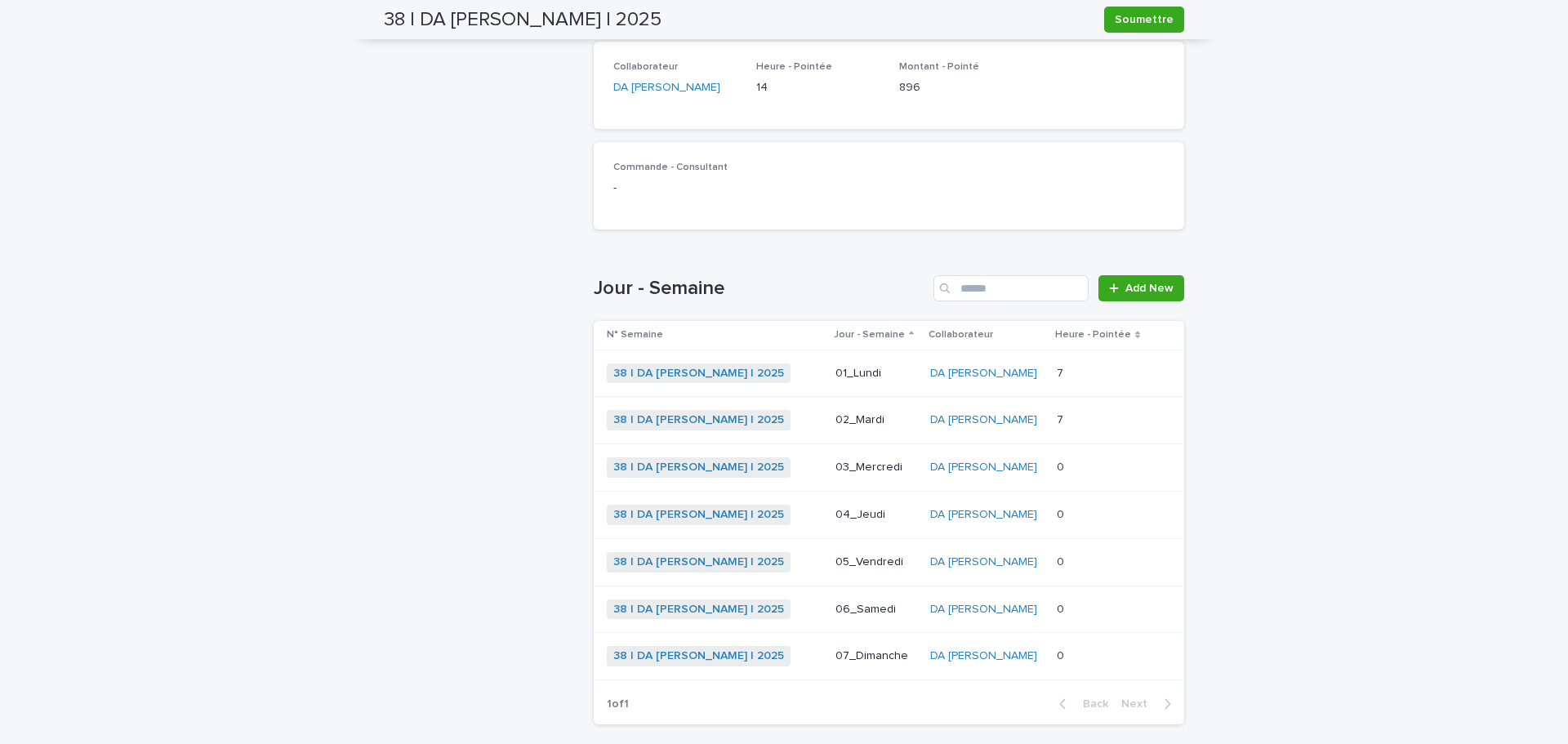
click at [1129, 515] on p at bounding box center [1099, 515] width 87 height 14
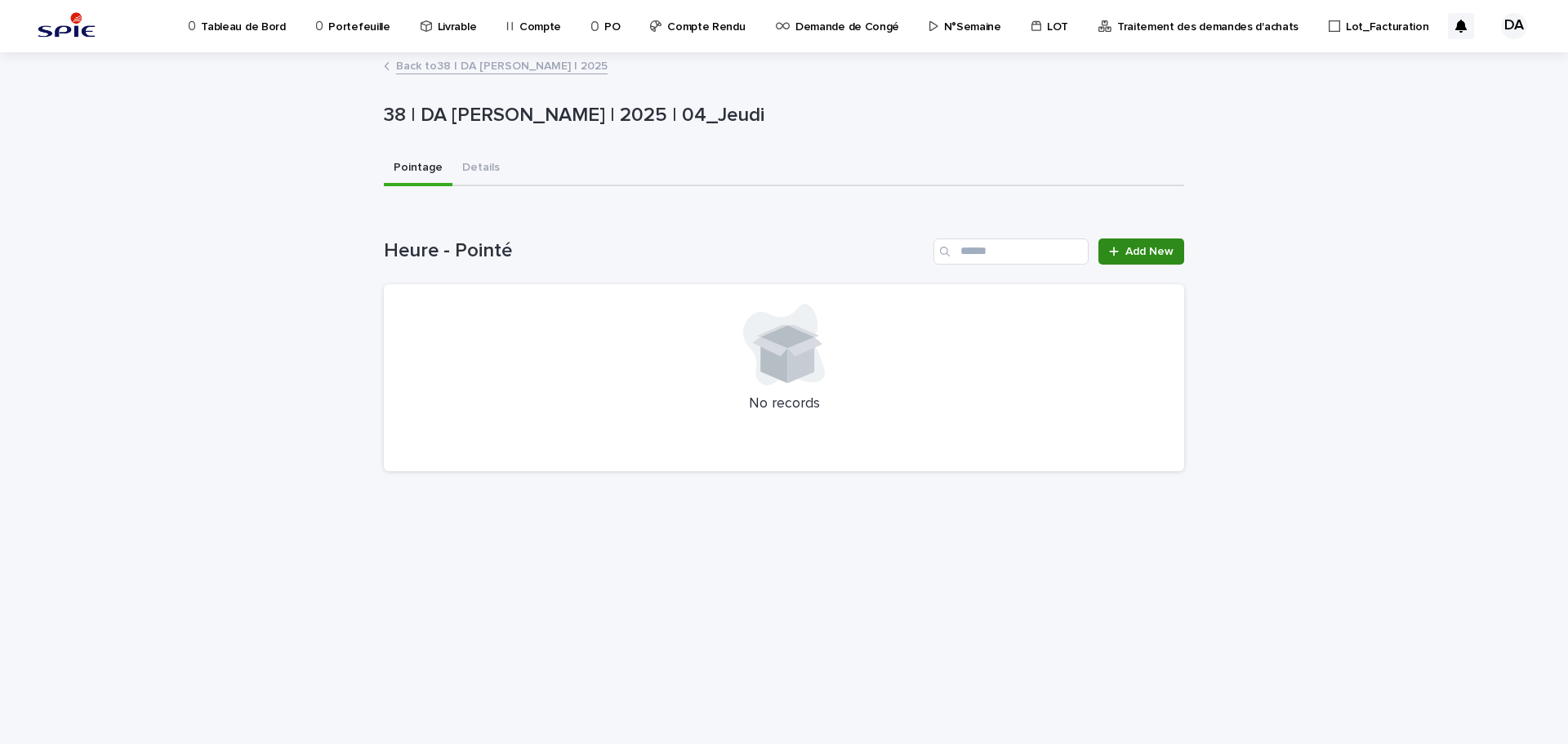
click at [1135, 253] on span "Add New" at bounding box center [1150, 252] width 49 height 12
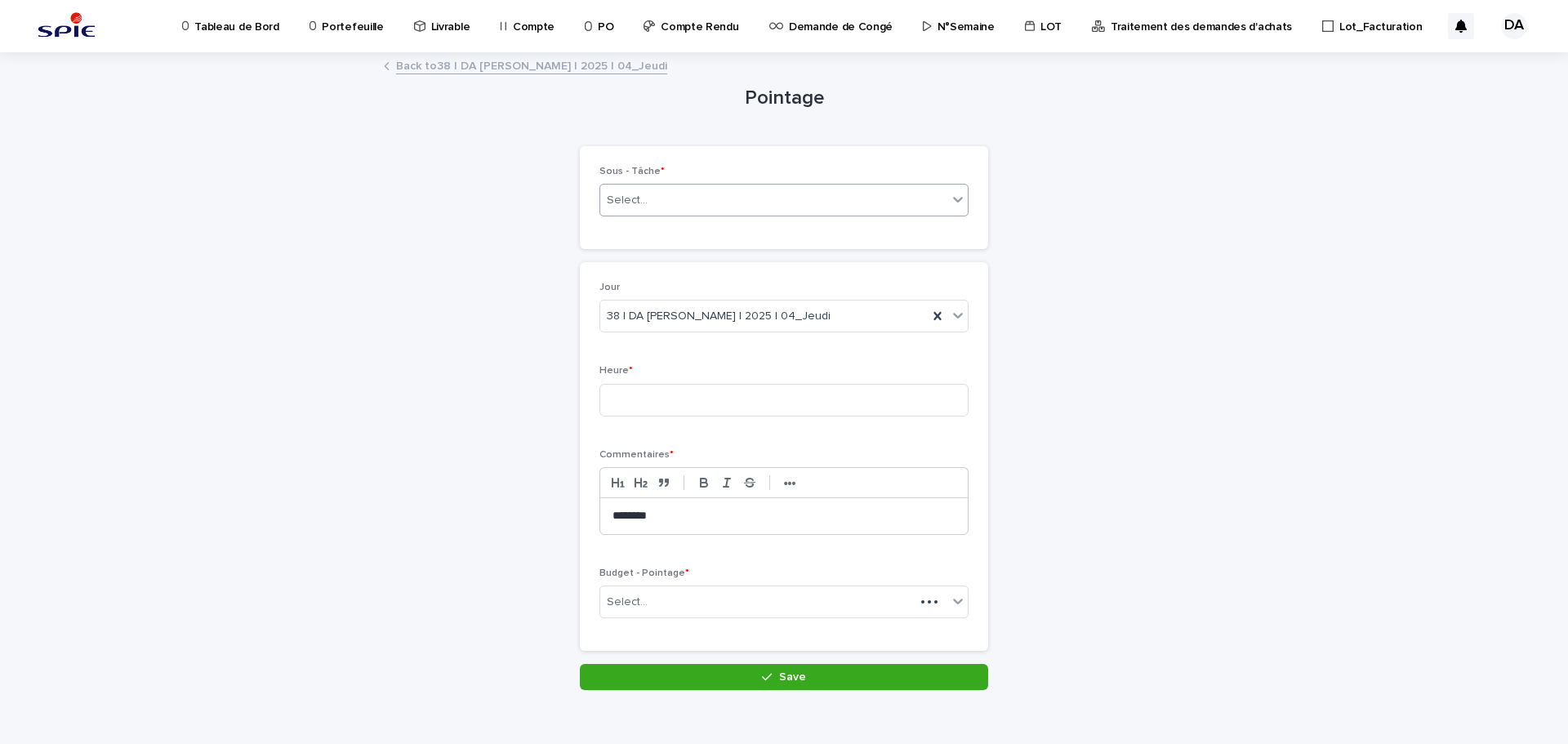
drag, startPoint x: 647, startPoint y: 180, endPoint x: 641, endPoint y: 205, distance: 25.7
click at [647, 180] on div "Sous - Tâche * Select..." at bounding box center [784, 198] width 369 height 64
click at [641, 205] on div "Select..." at bounding box center [774, 200] width 347 height 27
paste input "********"
type input "********"
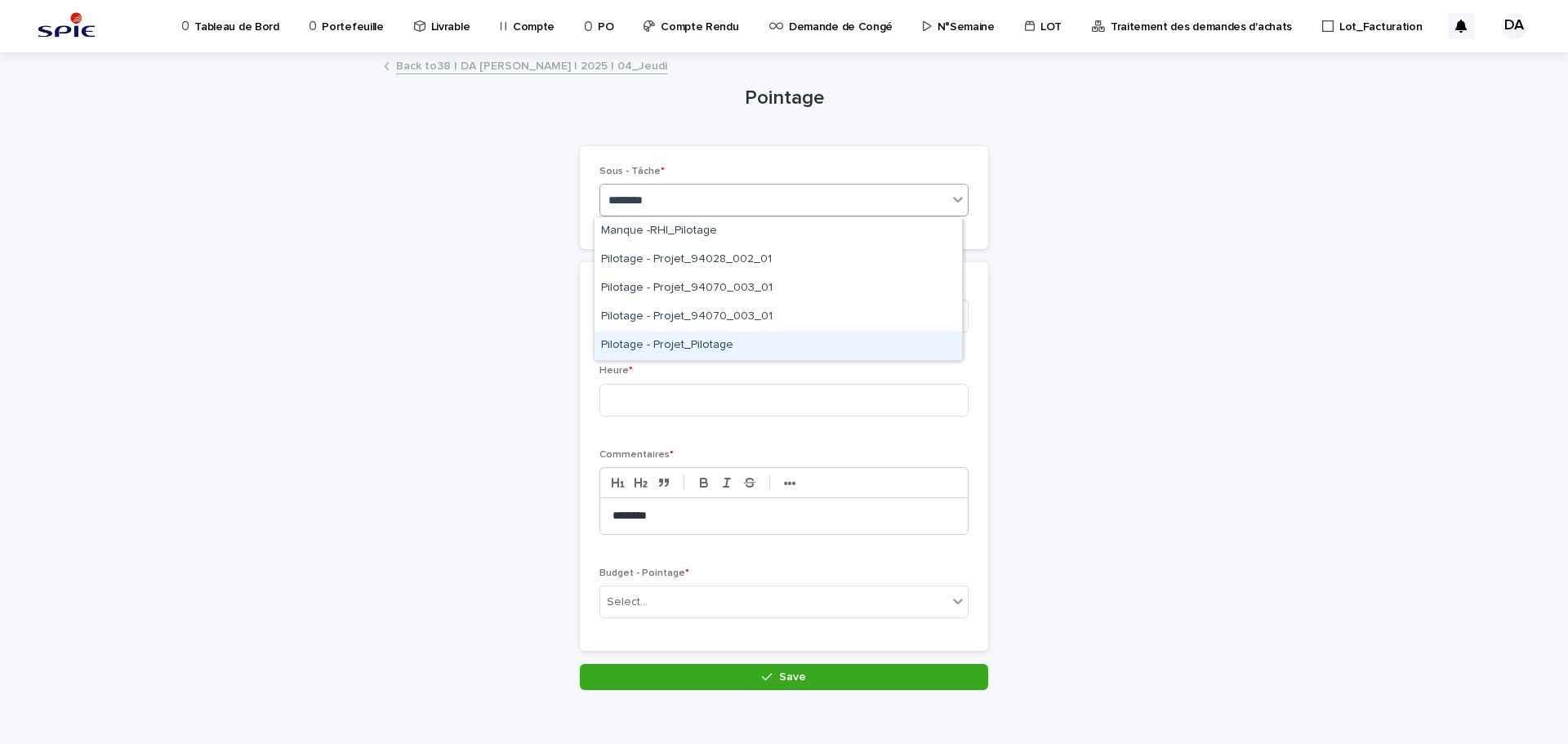
click at [644, 345] on div "Pilotage - Projet_Pilotage" at bounding box center [779, 345] width 367 height 28
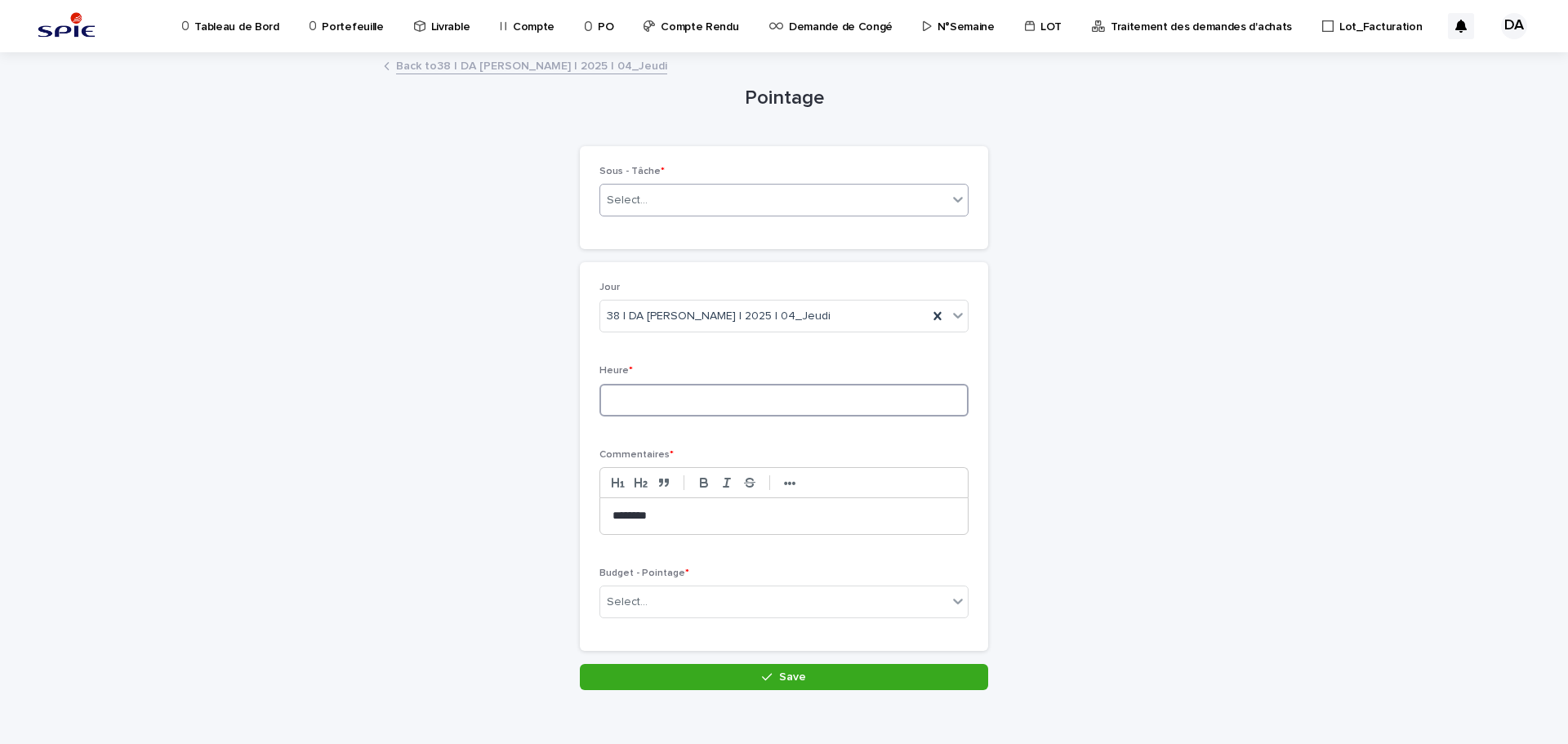
click at [653, 396] on input at bounding box center [784, 401] width 369 height 33
type input "*"
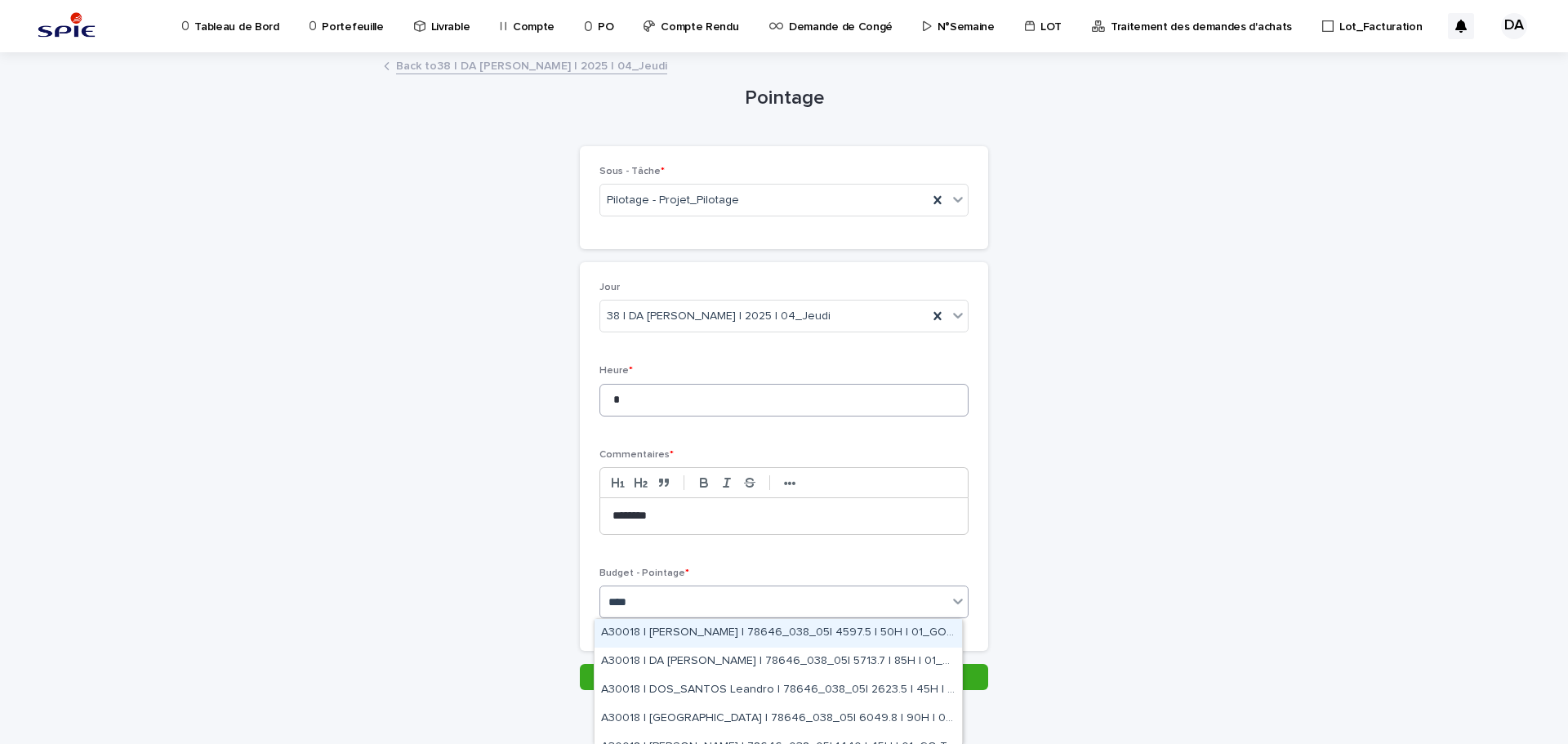
type input "*****"
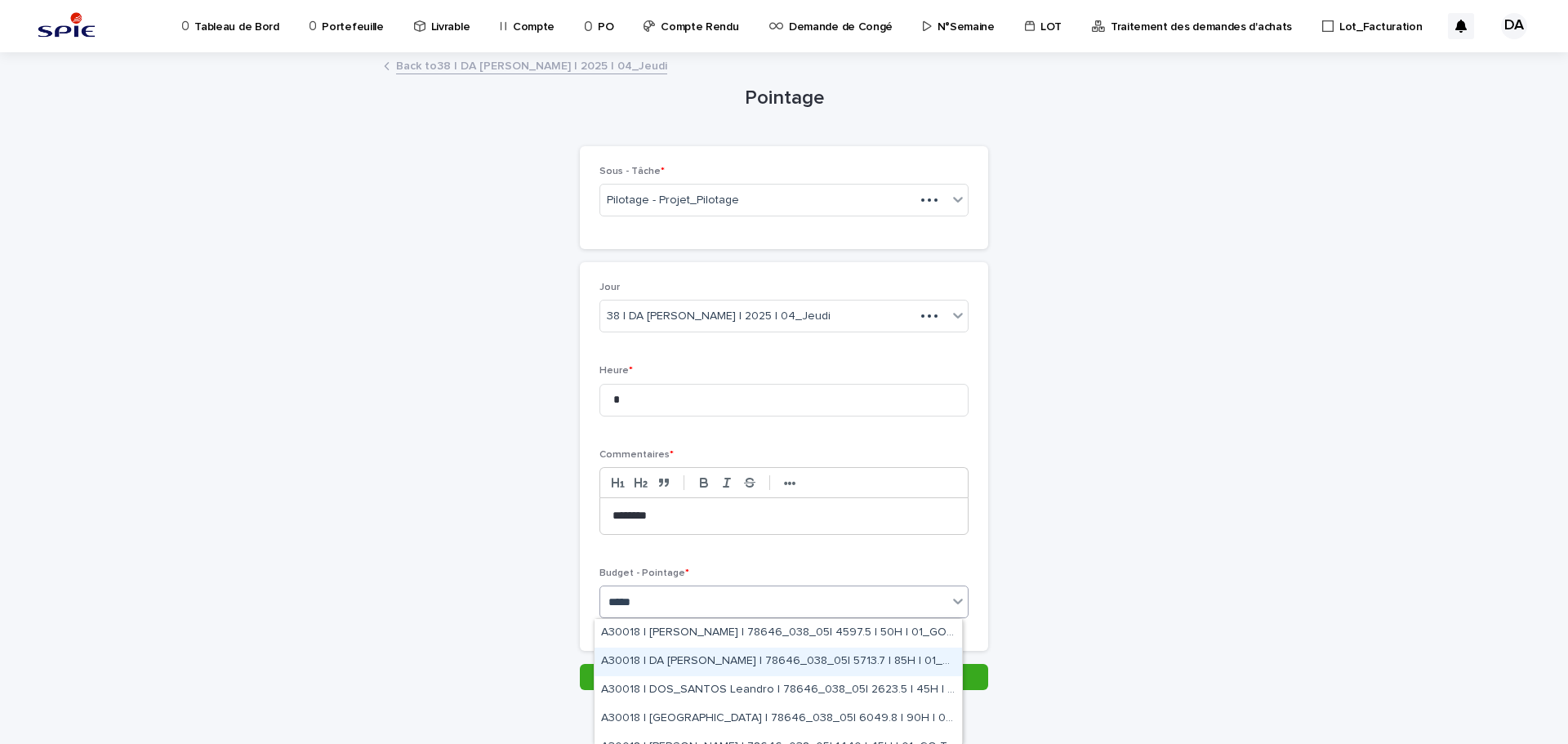
click at [827, 662] on div "A30018 | DA [PERSON_NAME] | 78646_038_05| 5713.7 | 85H | 01_GO TRAVAUX" at bounding box center [779, 661] width 367 height 28
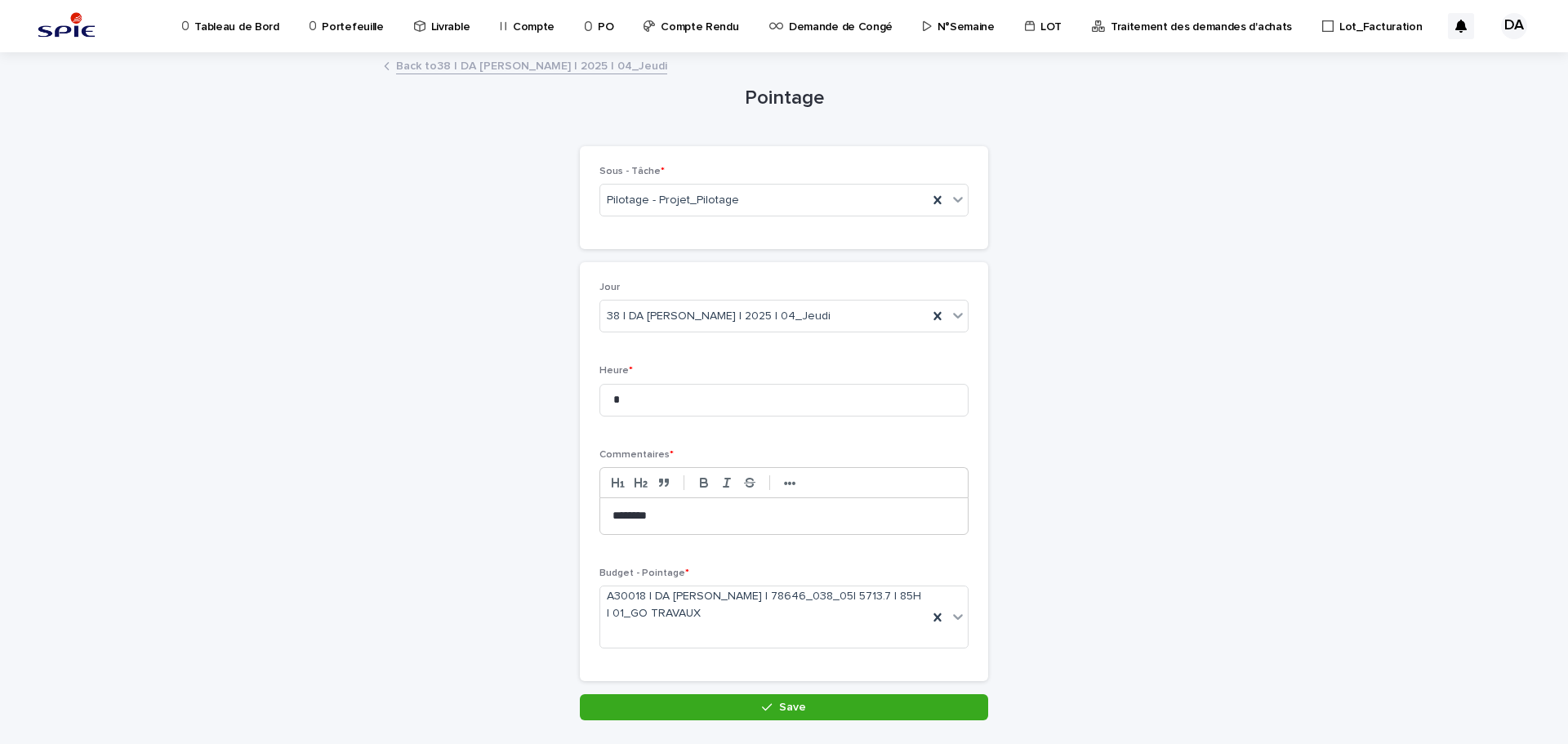
drag, startPoint x: 763, startPoint y: 717, endPoint x: 1210, endPoint y: 515, distance: 490.5
click at [764, 717] on button "Save" at bounding box center [784, 707] width 408 height 26
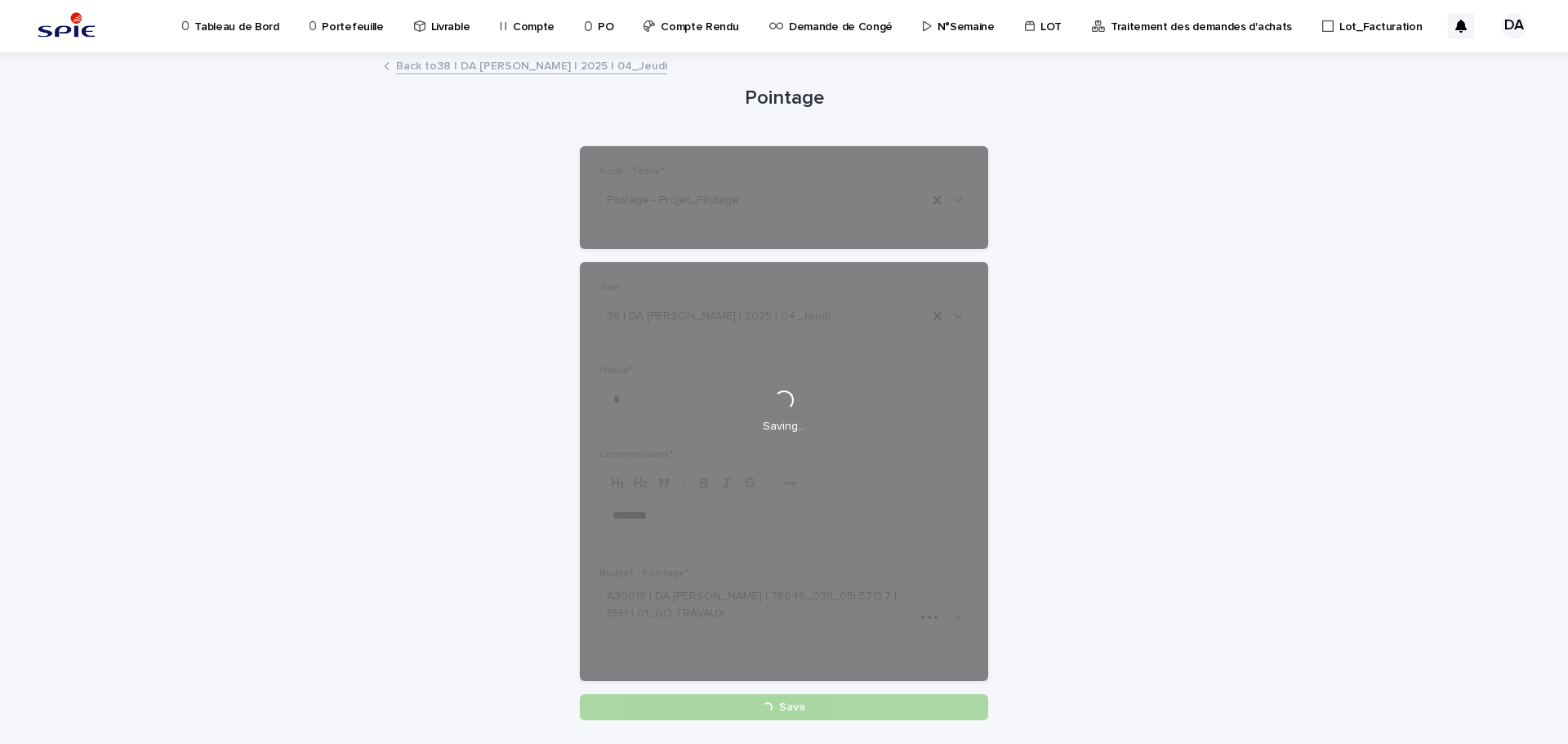
click at [1249, 468] on div "Loading... Saving… Loading... Saving… Pointage Loading... Saving… Loading... Sa…" at bounding box center [784, 428] width 1568 height 749
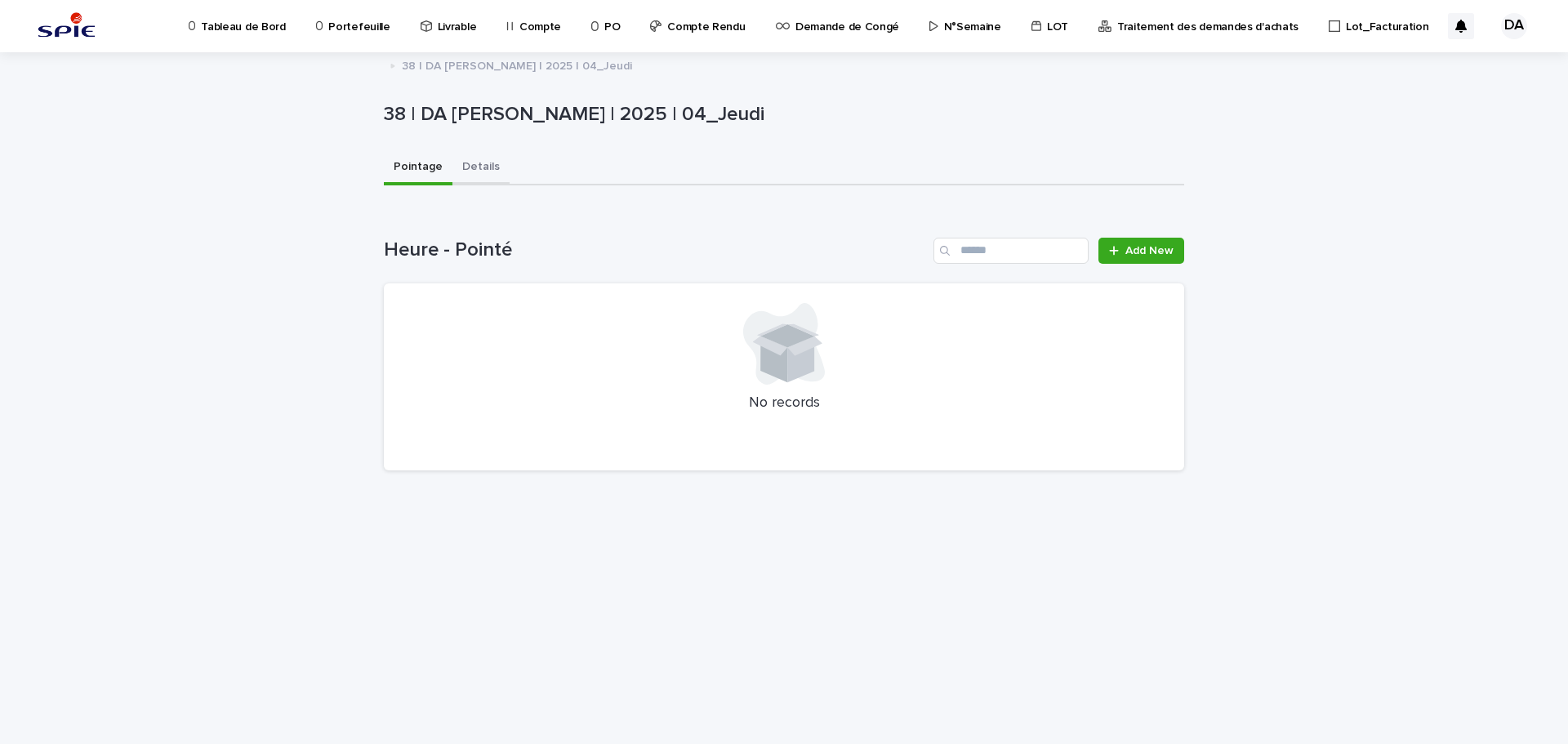
drag, startPoint x: 493, startPoint y: 161, endPoint x: 473, endPoint y: 179, distance: 26.9
click at [493, 161] on button "Details" at bounding box center [480, 167] width 57 height 34
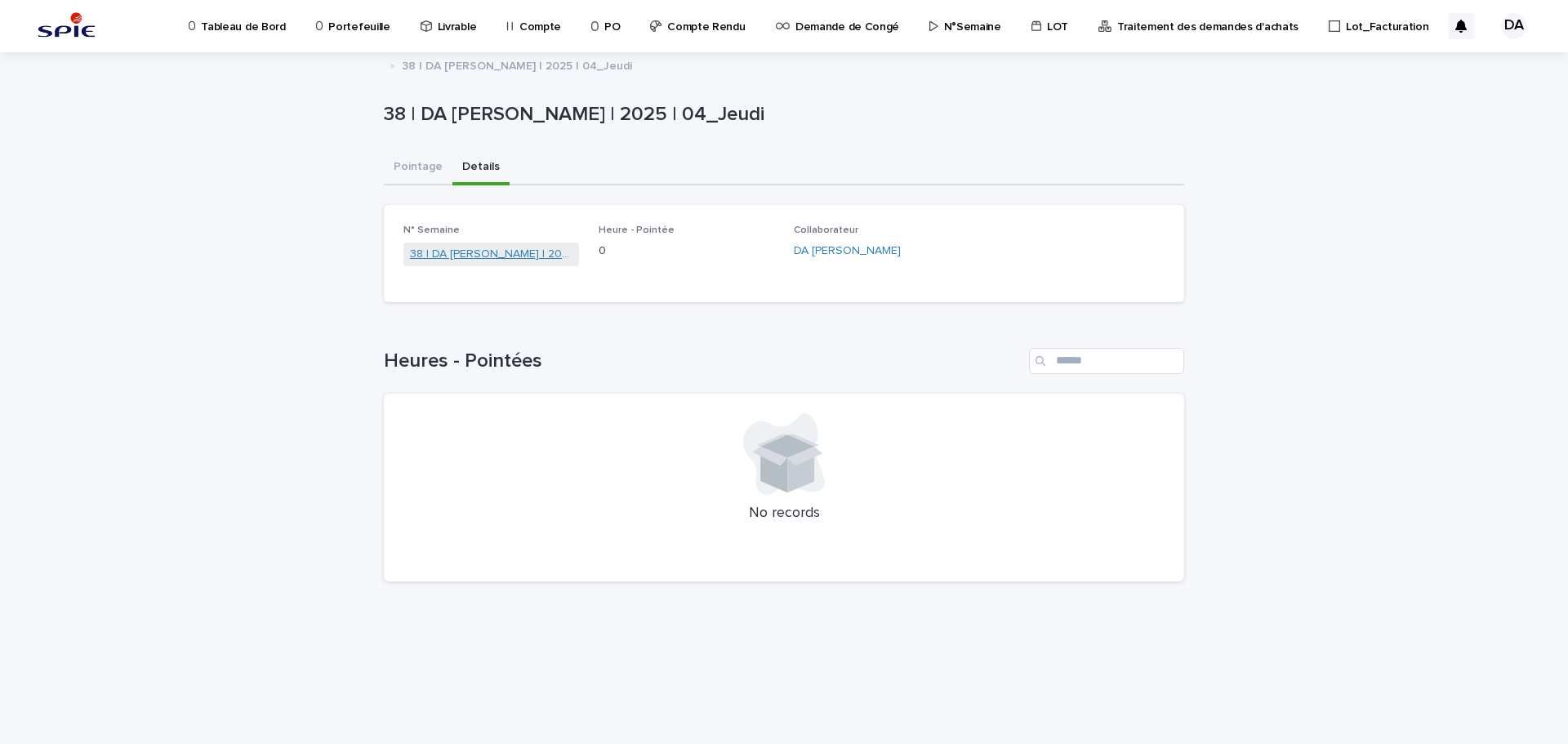
click at [504, 251] on link "38 | DA [PERSON_NAME] | 2025" at bounding box center [491, 255] width 162 height 18
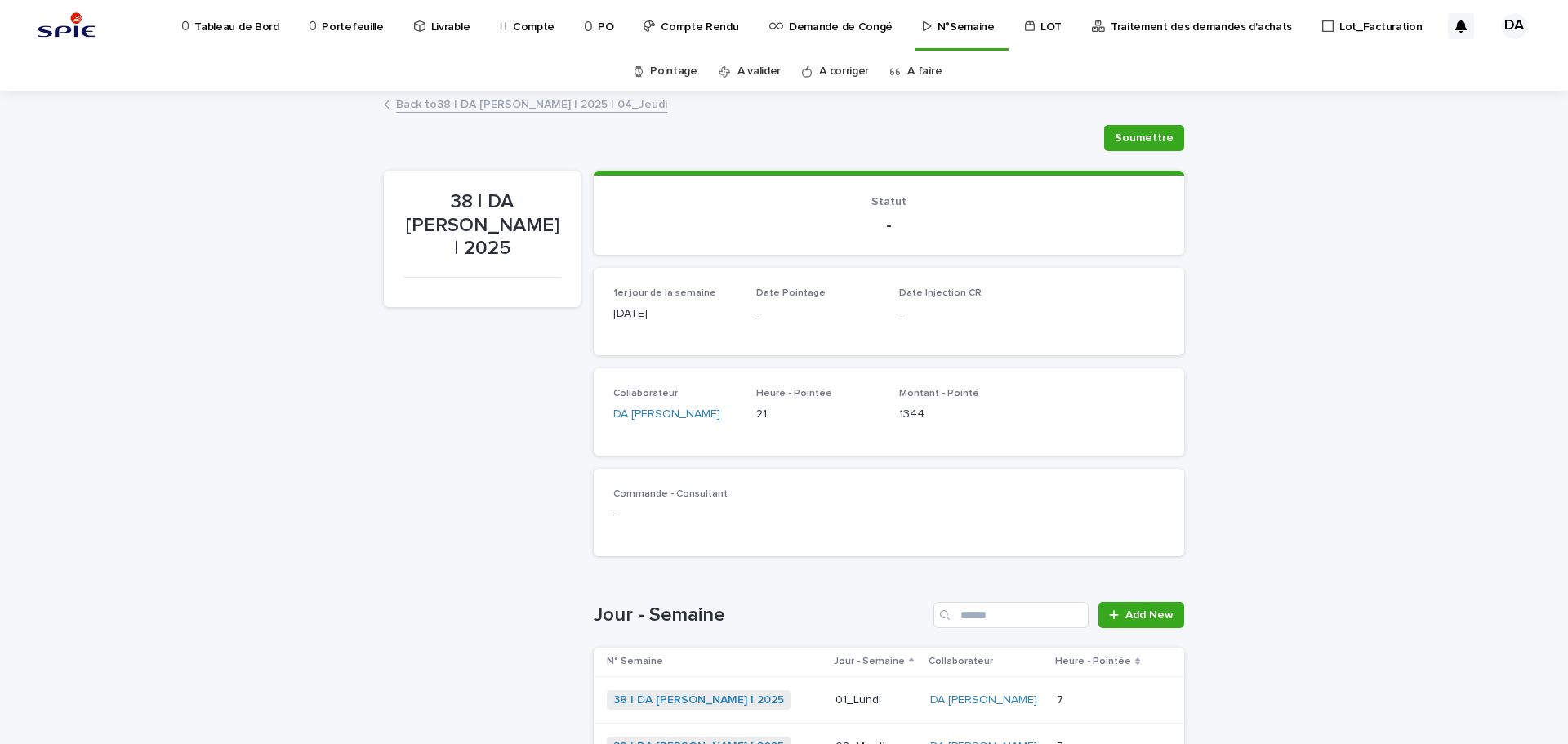
scroll to position [327, 0]
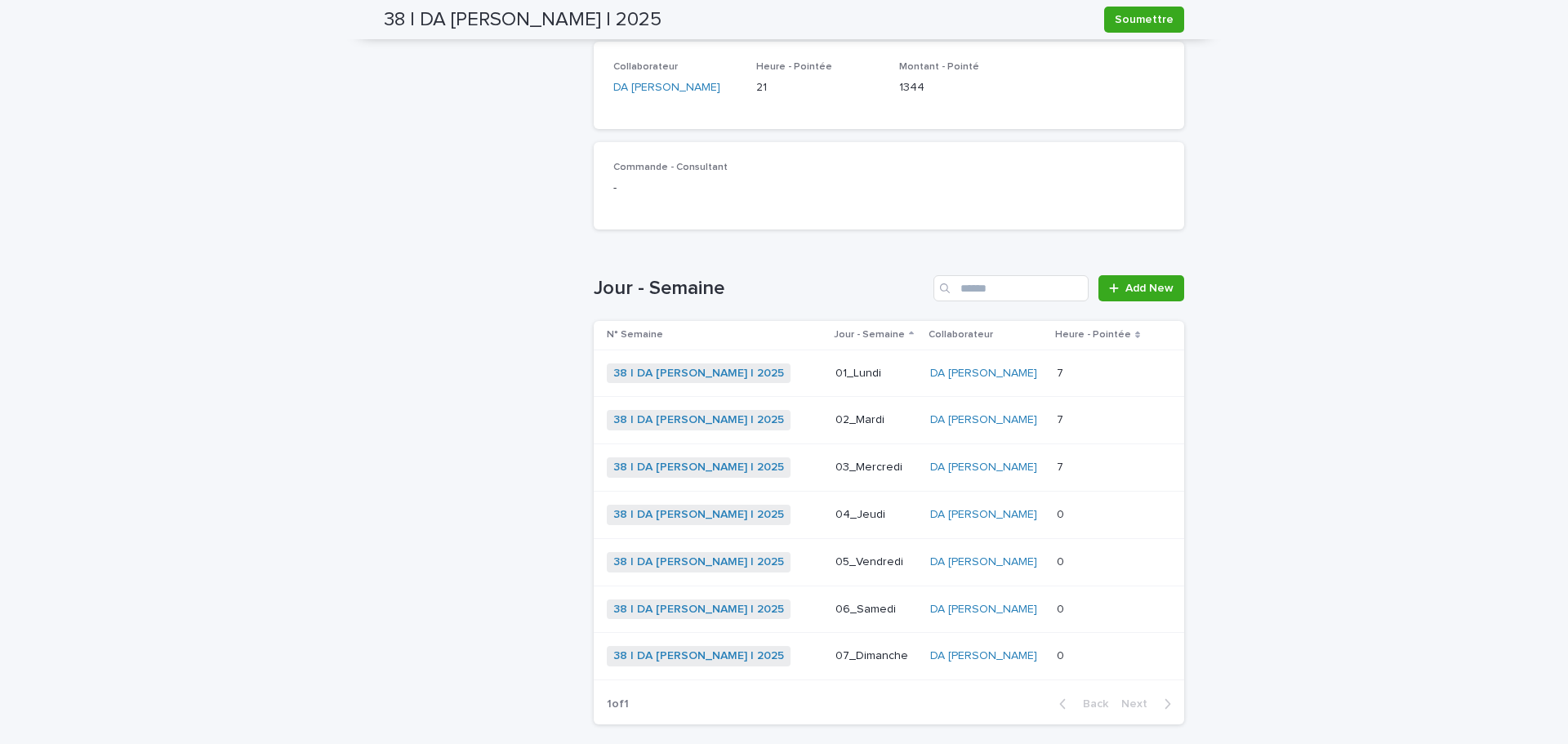
click at [1102, 553] on div "0 0" at bounding box center [1099, 563] width 87 height 27
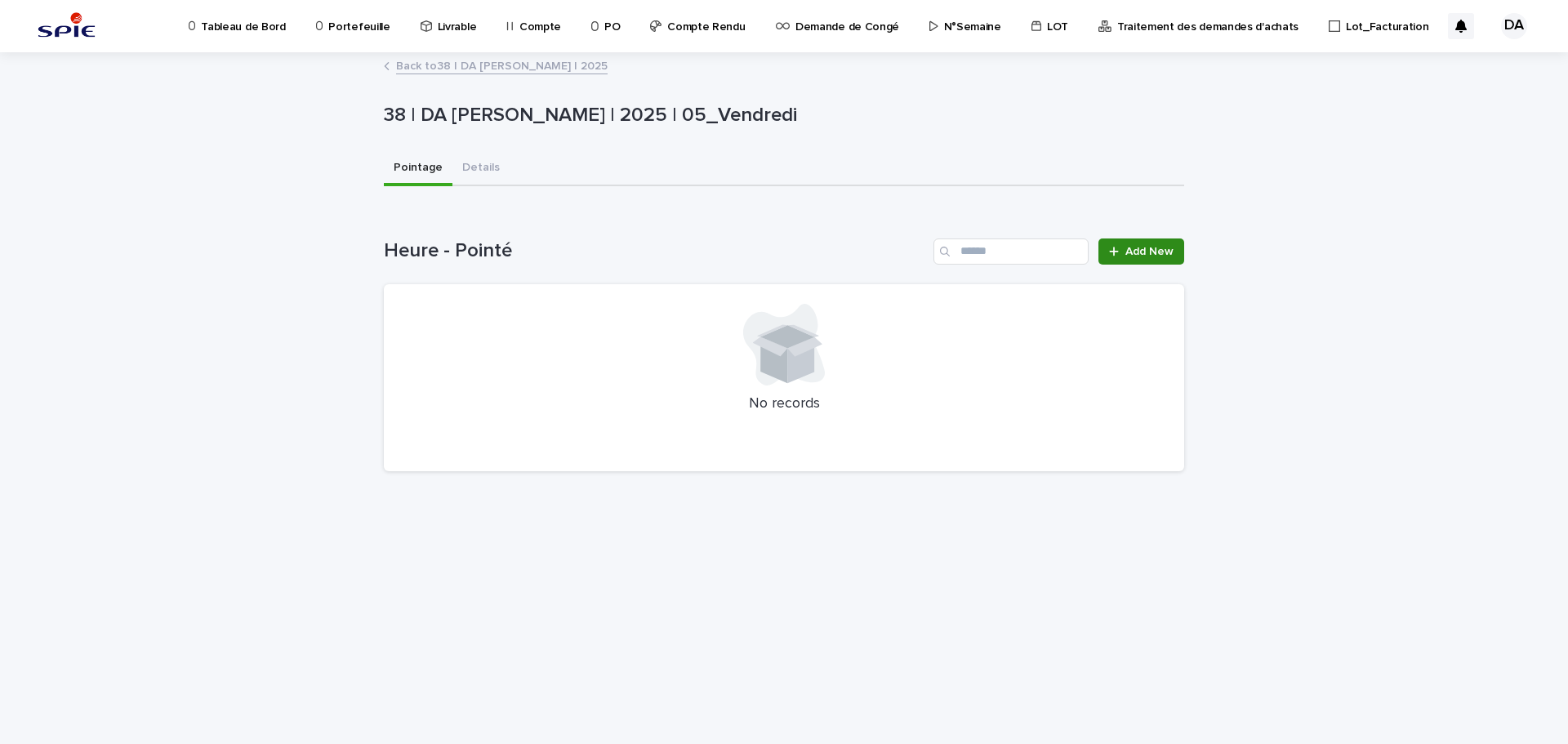
click at [1158, 257] on span "Add New" at bounding box center [1150, 252] width 49 height 12
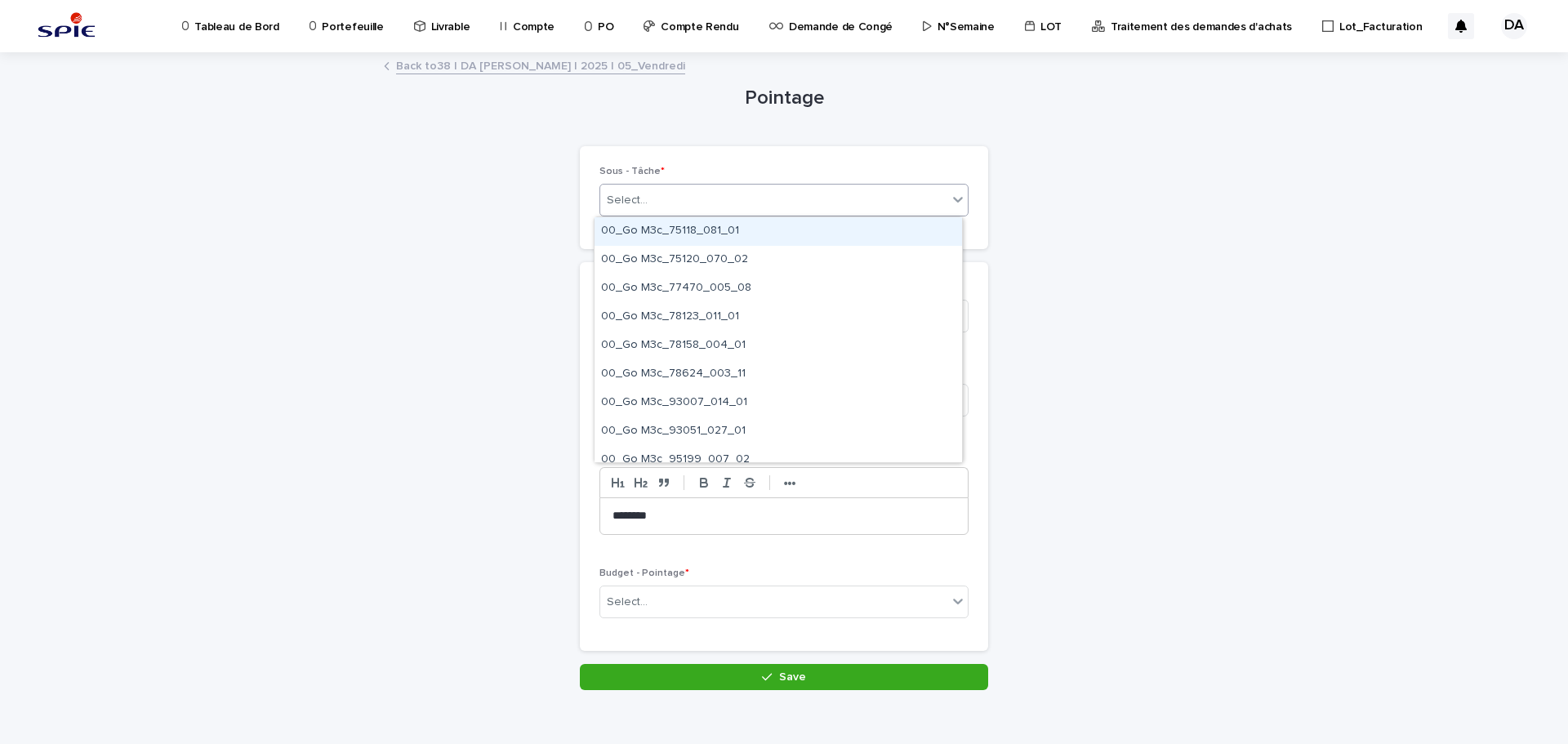
click at [624, 196] on div "Select..." at bounding box center [627, 200] width 41 height 18
paste input "********"
type input "********"
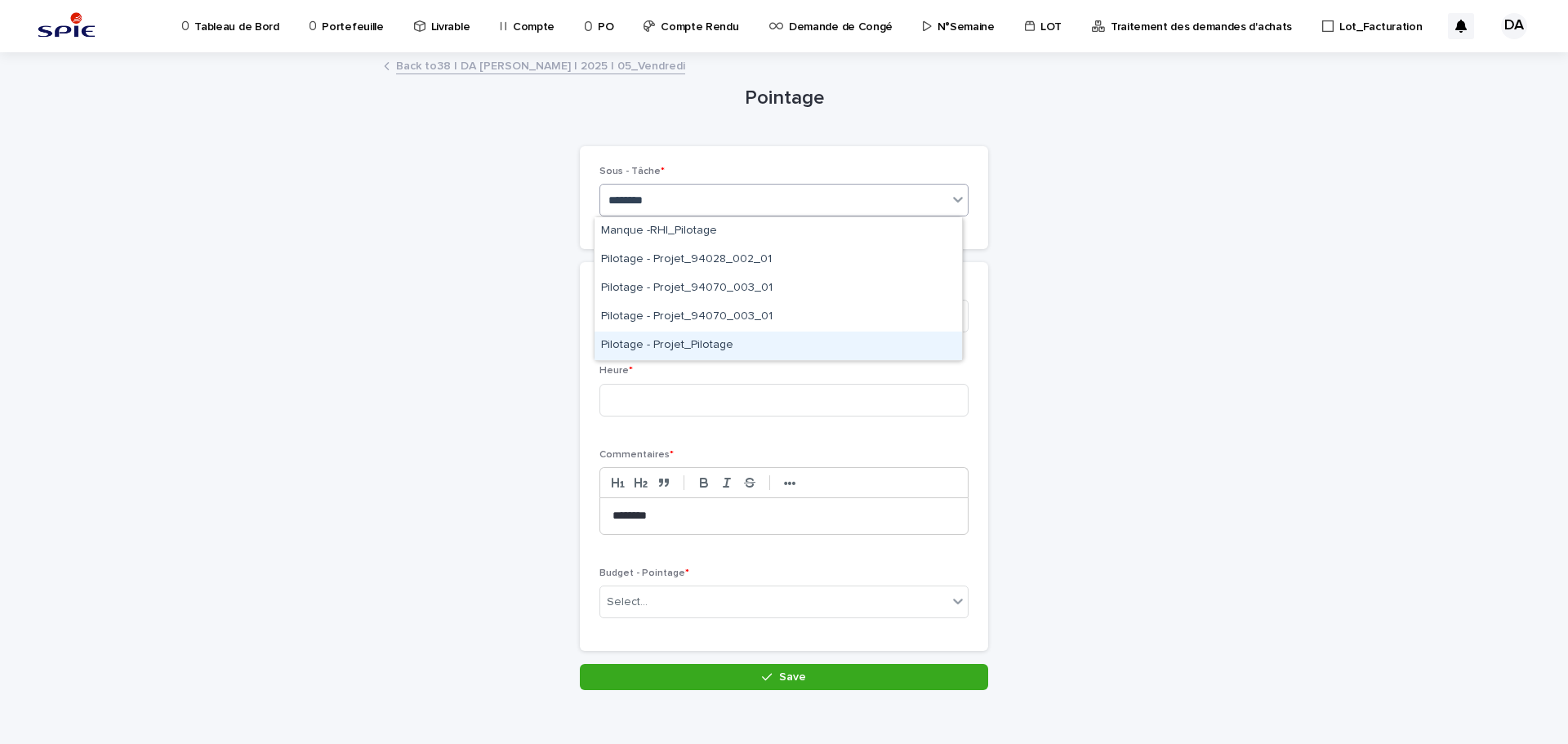
click at [648, 337] on div "Pilotage - Projet_Pilotage" at bounding box center [779, 345] width 367 height 28
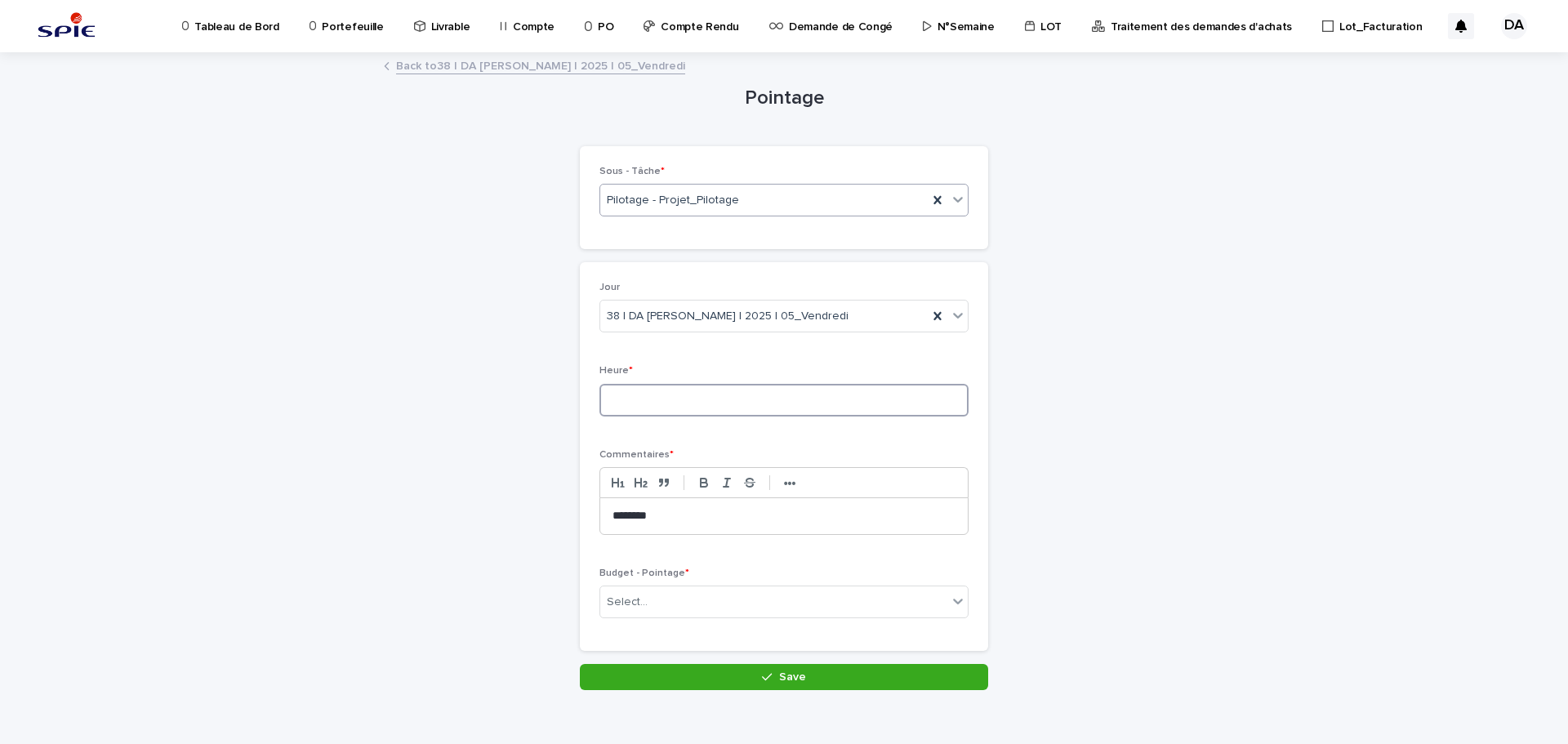
click at [640, 407] on input at bounding box center [784, 401] width 369 height 33
type input "*"
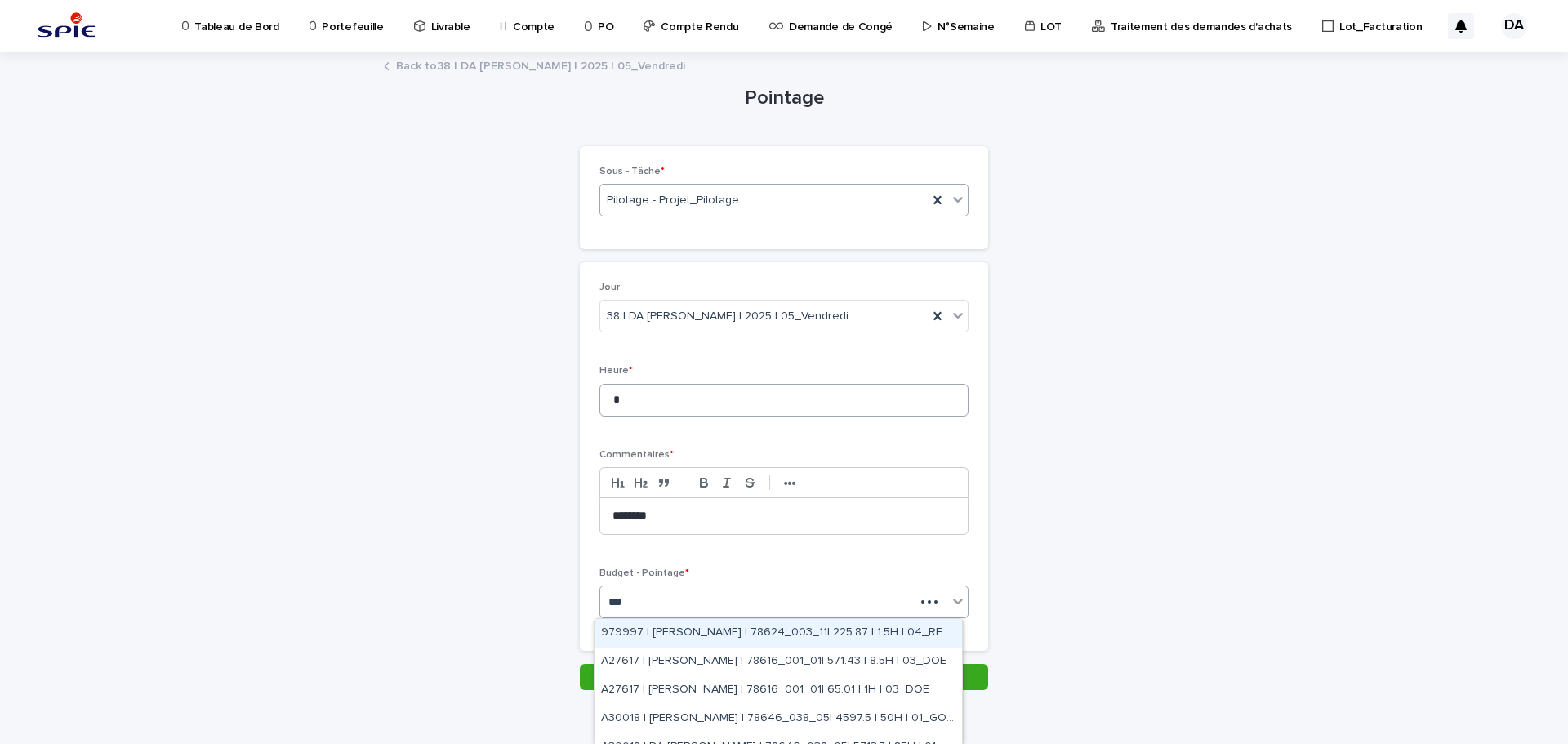
type input "****"
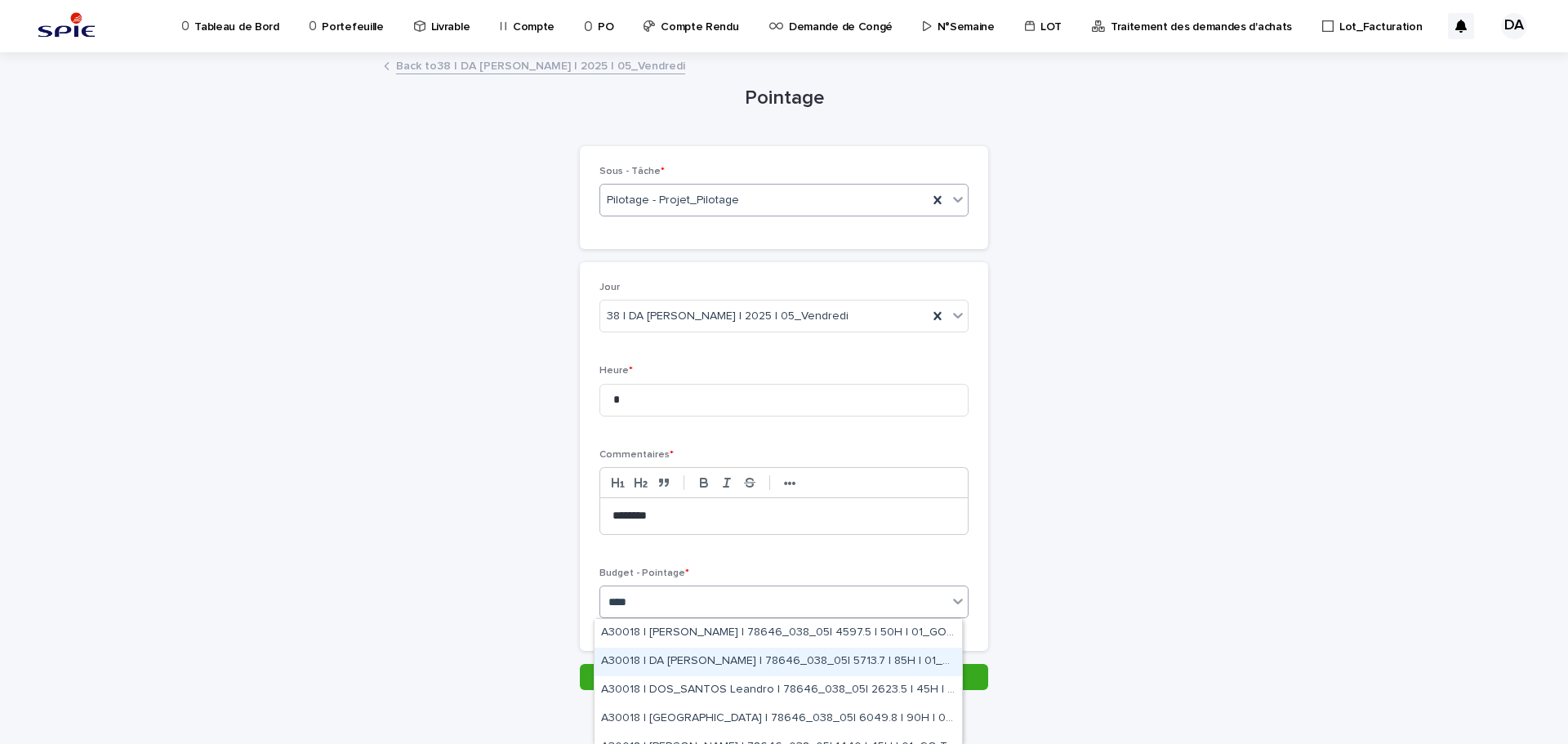
click at [828, 656] on div "A30018 | DA [PERSON_NAME] | 78646_038_05| 5713.7 | 85H | 01_GO TRAVAUX" at bounding box center [779, 661] width 367 height 28
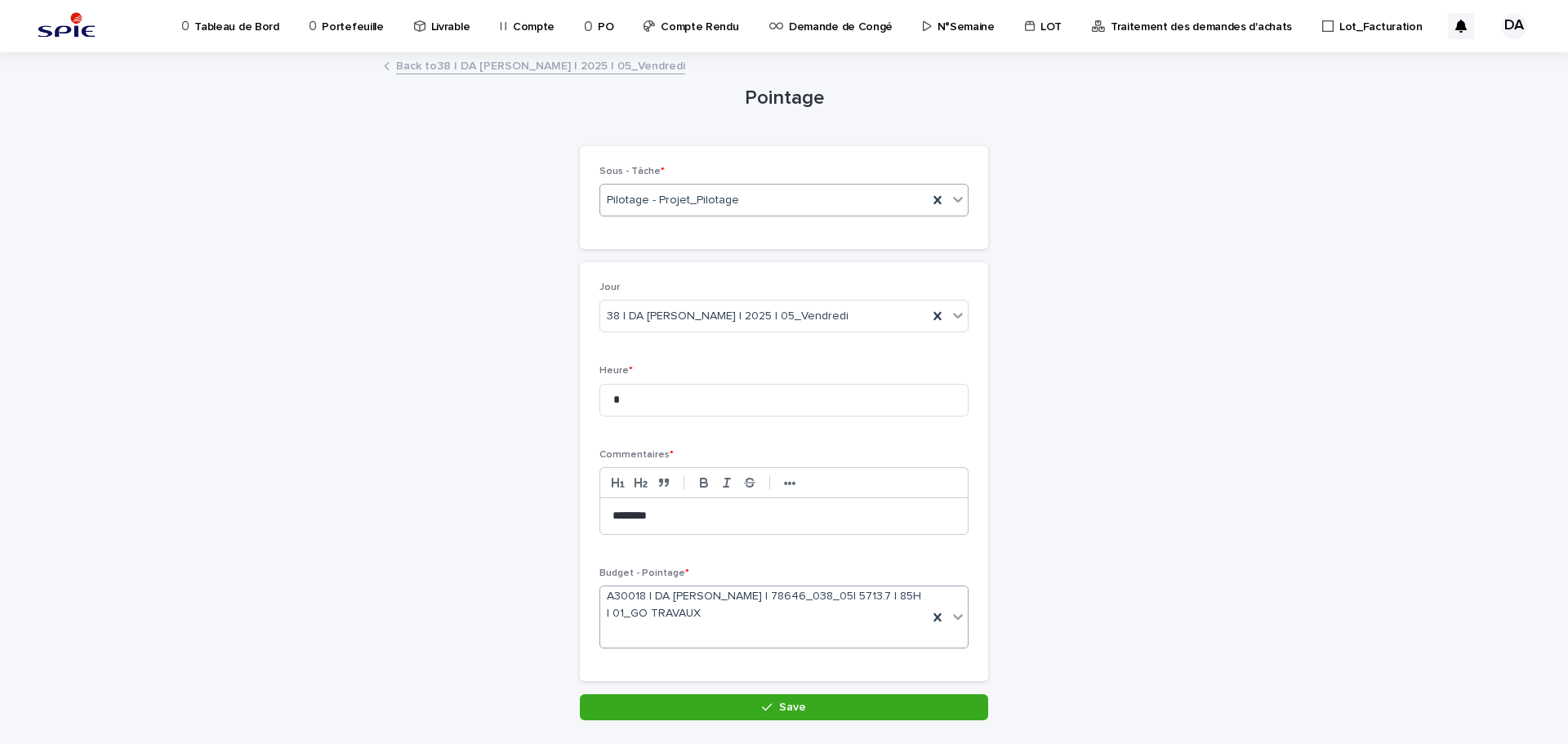
drag, startPoint x: 874, startPoint y: 705, endPoint x: 1089, endPoint y: 424, distance: 353.8
click at [877, 704] on button "Save" at bounding box center [784, 707] width 408 height 26
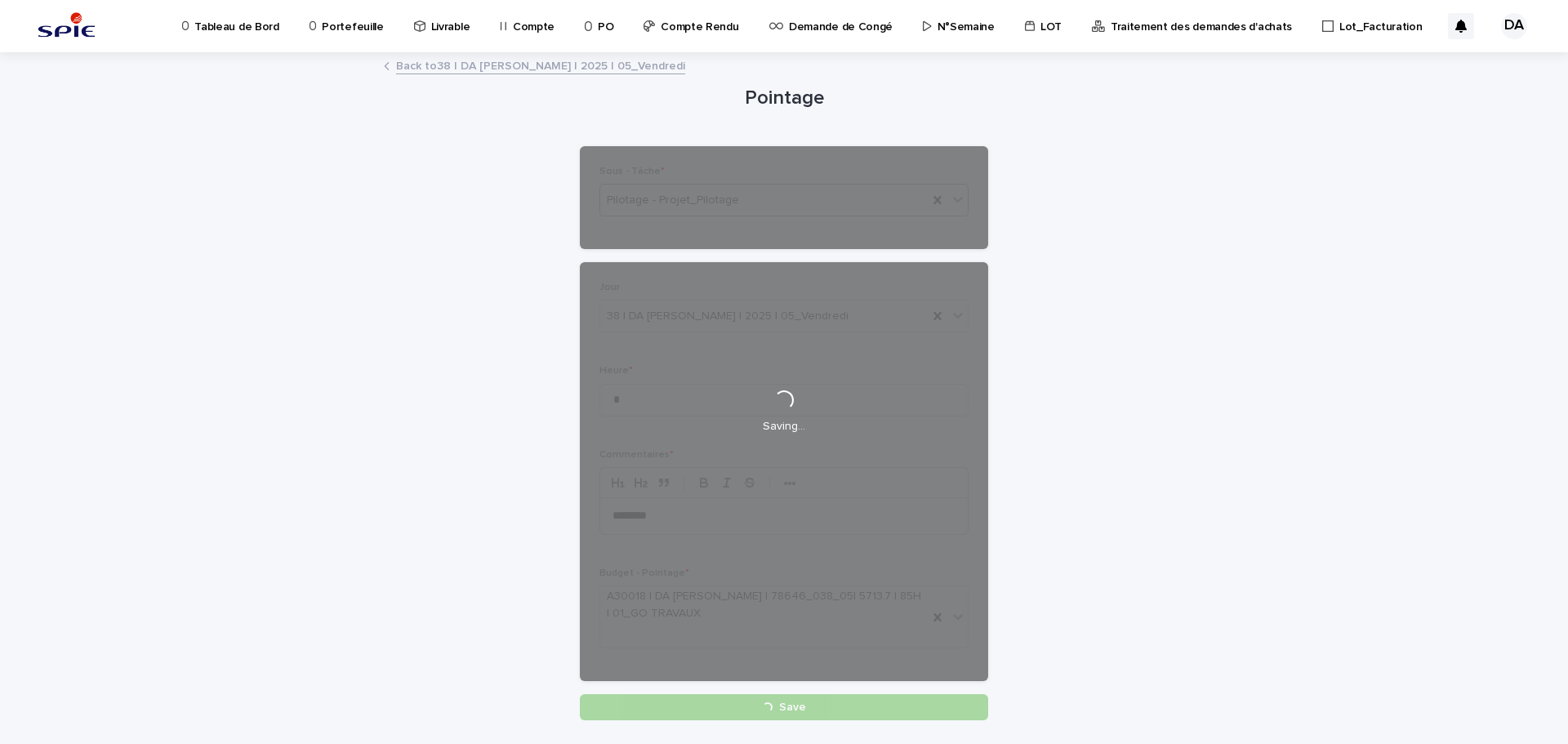
click at [1151, 396] on div "Pointage Loading... Saving… Loading... Saving… Loading... Saving… Loading... Sa…" at bounding box center [784, 387] width 800 height 667
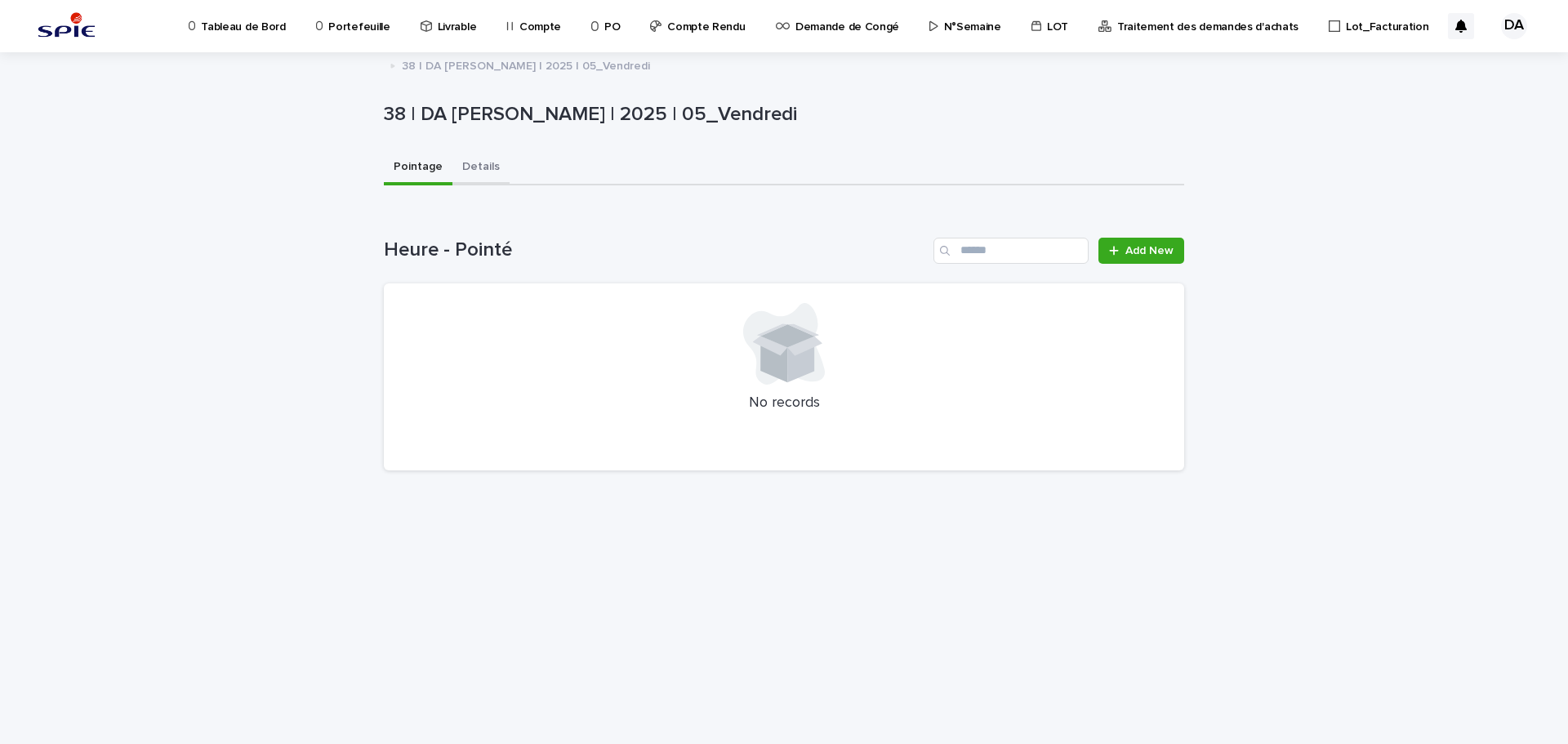
drag, startPoint x: 486, startPoint y: 170, endPoint x: 478, endPoint y: 185, distance: 17.0
click at [484, 170] on button "Details" at bounding box center [480, 167] width 57 height 34
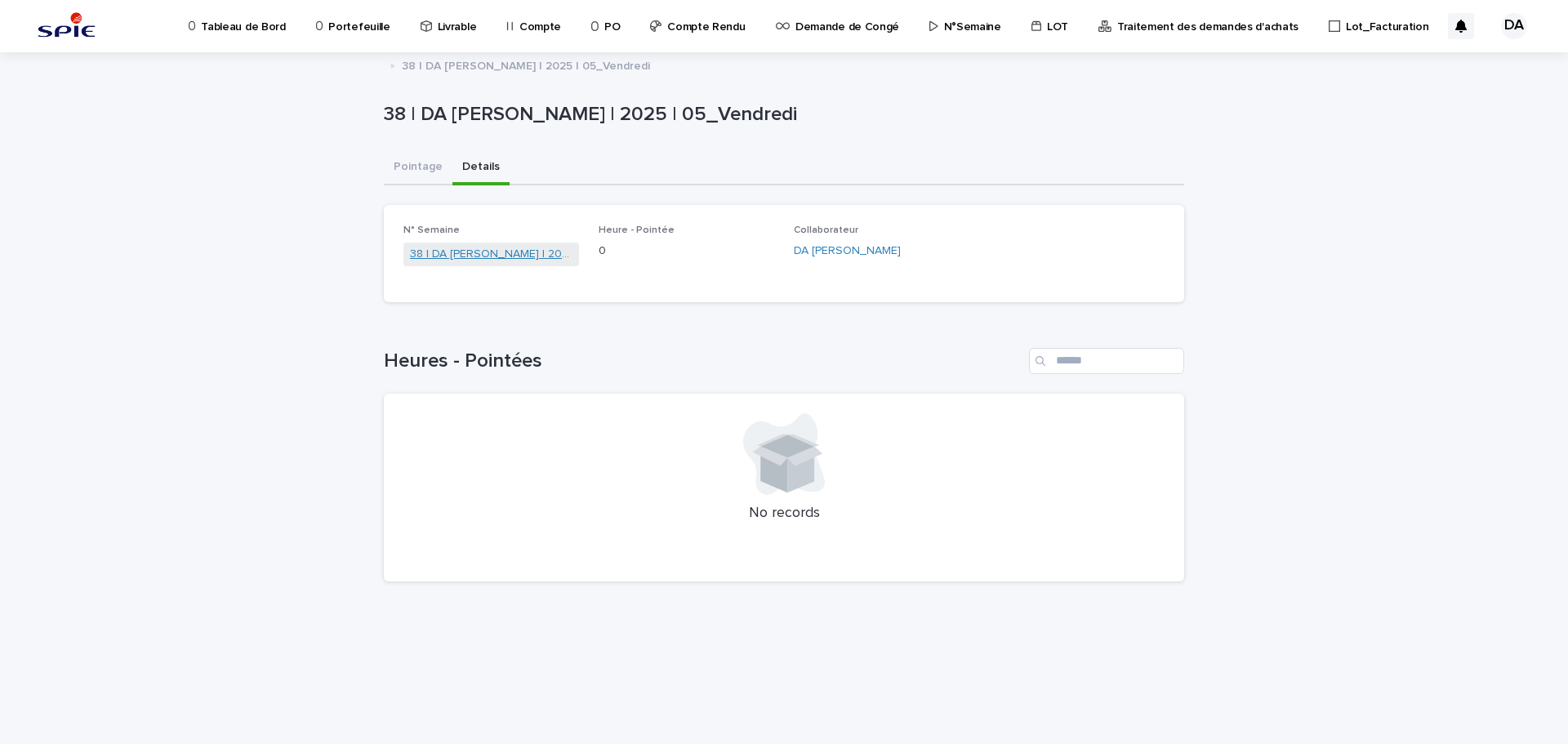
drag, startPoint x: 401, startPoint y: 245, endPoint x: 442, endPoint y: 254, distance: 42.0
click at [442, 254] on link "38 | DA [PERSON_NAME] | 2025" at bounding box center [491, 255] width 162 height 18
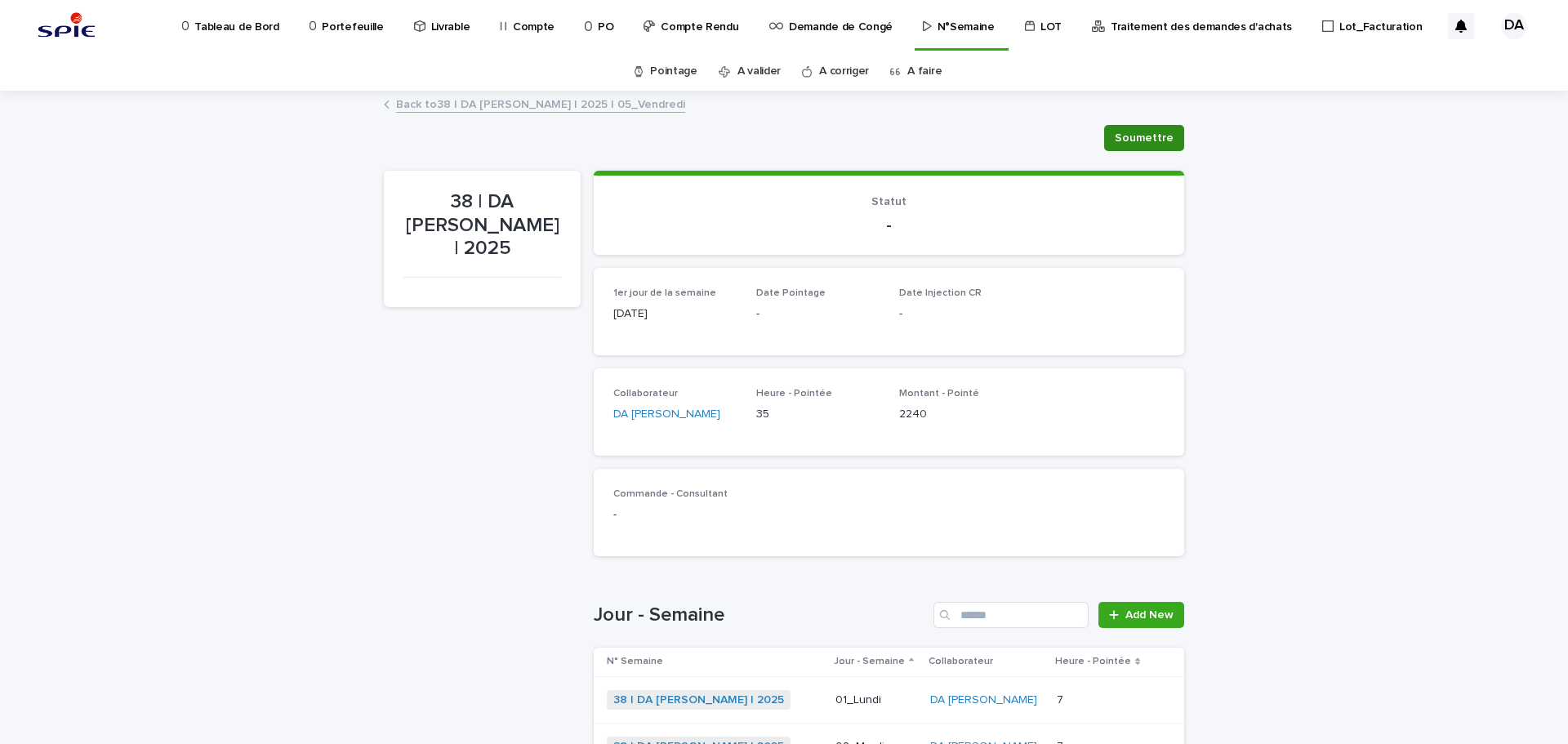
click at [1164, 130] on span "Soumettre" at bounding box center [1144, 138] width 58 height 17
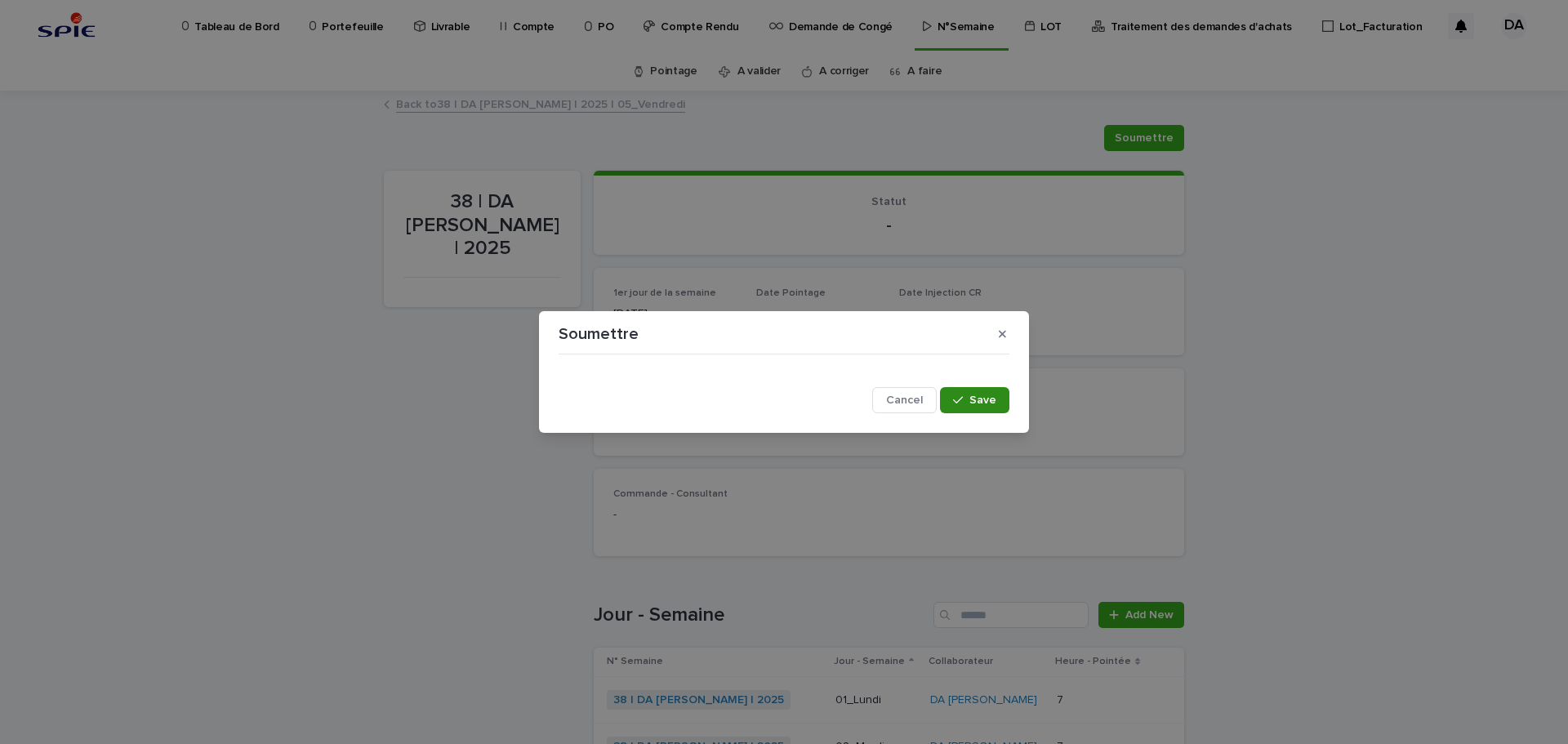
click at [991, 407] on button "Save" at bounding box center [974, 400] width 69 height 26
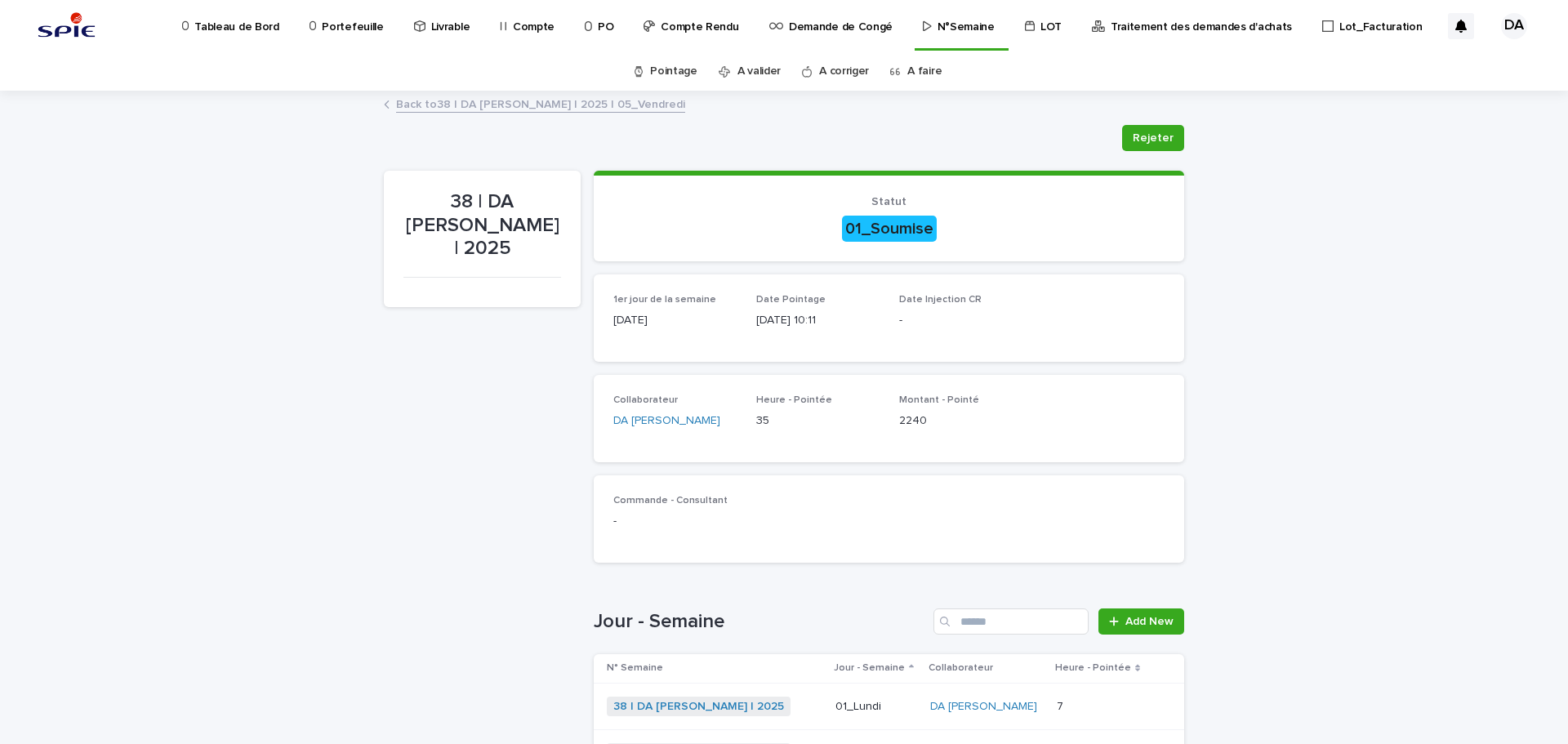
click at [1271, 441] on div "Loading... Saving… Loading... Saving… 38 | DA [PERSON_NAME] | 2025 [PERSON_NAME…" at bounding box center [784, 622] width 1568 height 1061
click at [1059, 305] on span "CR - Pointage" at bounding box center [1092, 307] width 75 height 12
